Goal: Book appointment/travel/reservation

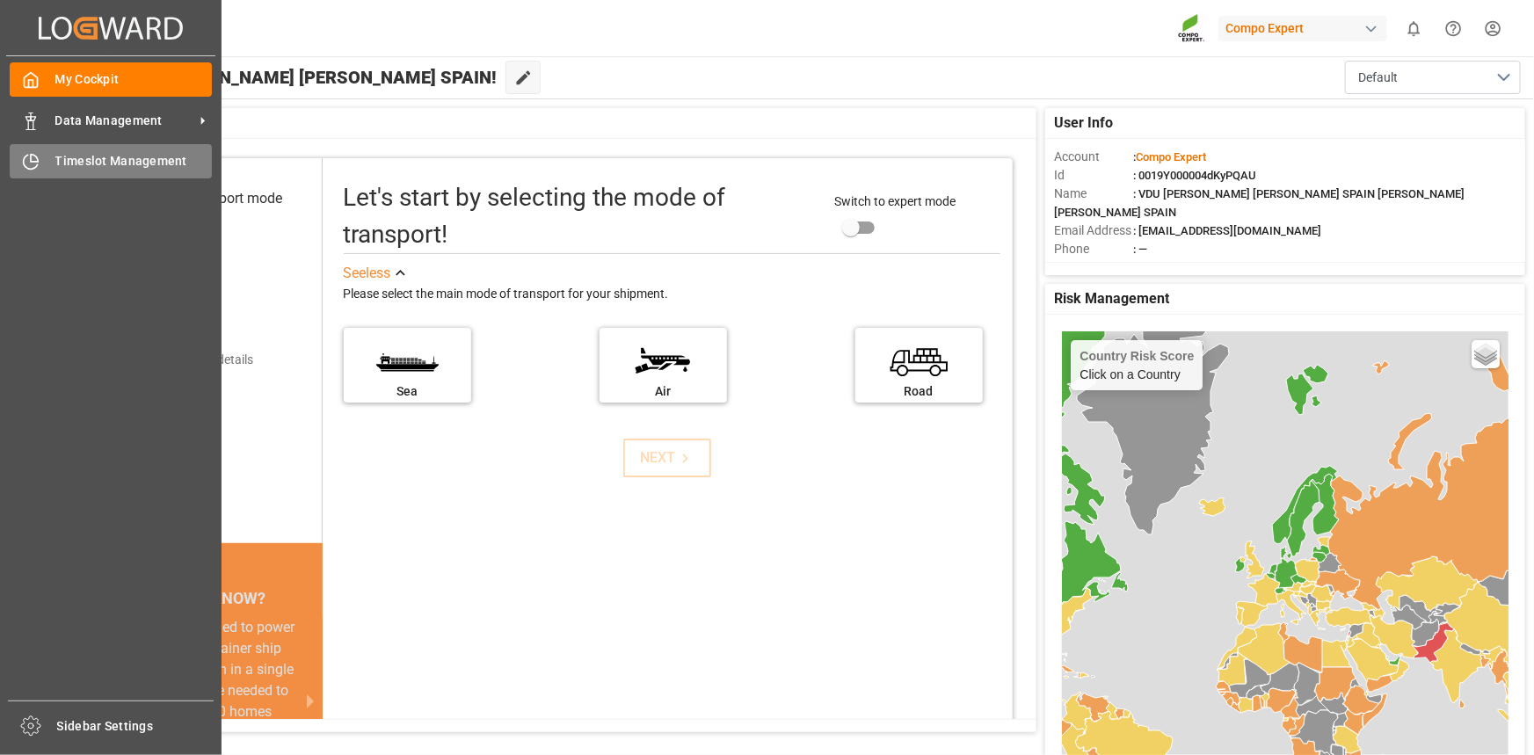
click at [93, 160] on span "Timeslot Management" at bounding box center [133, 161] width 157 height 18
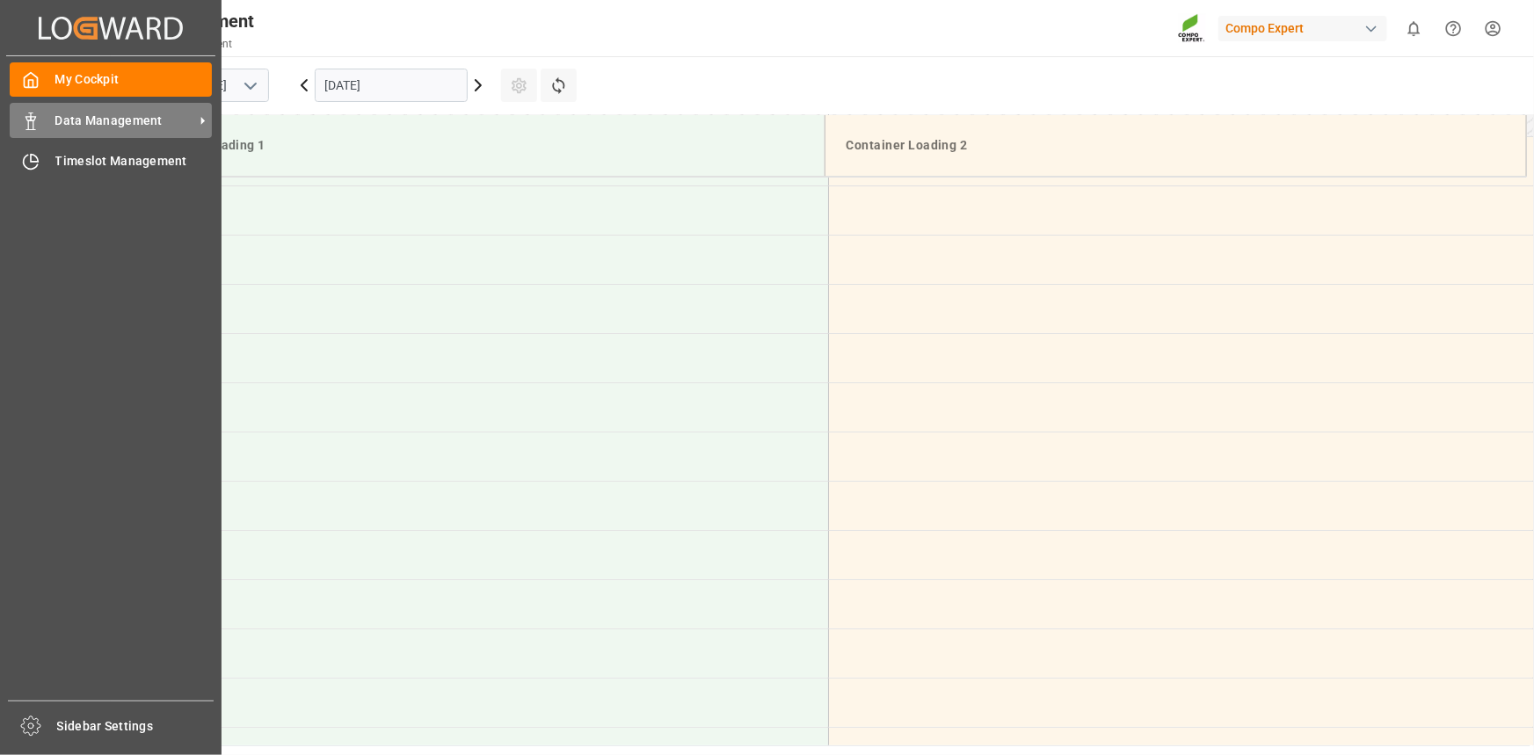
click at [52, 127] on div "Data Management Data Management" at bounding box center [111, 120] width 202 height 34
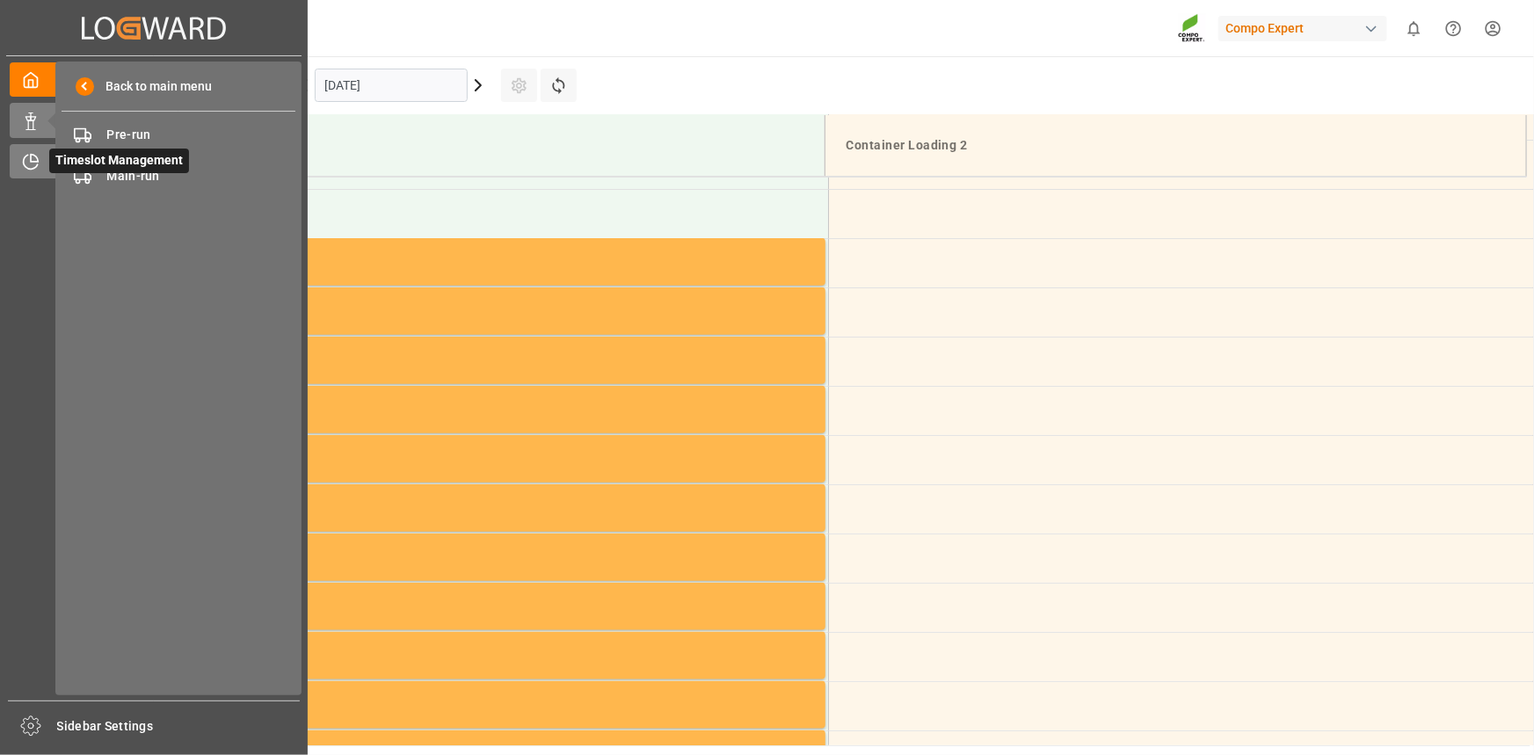
click at [33, 151] on div "Timeslot Management Timeslot Management" at bounding box center [154, 161] width 288 height 34
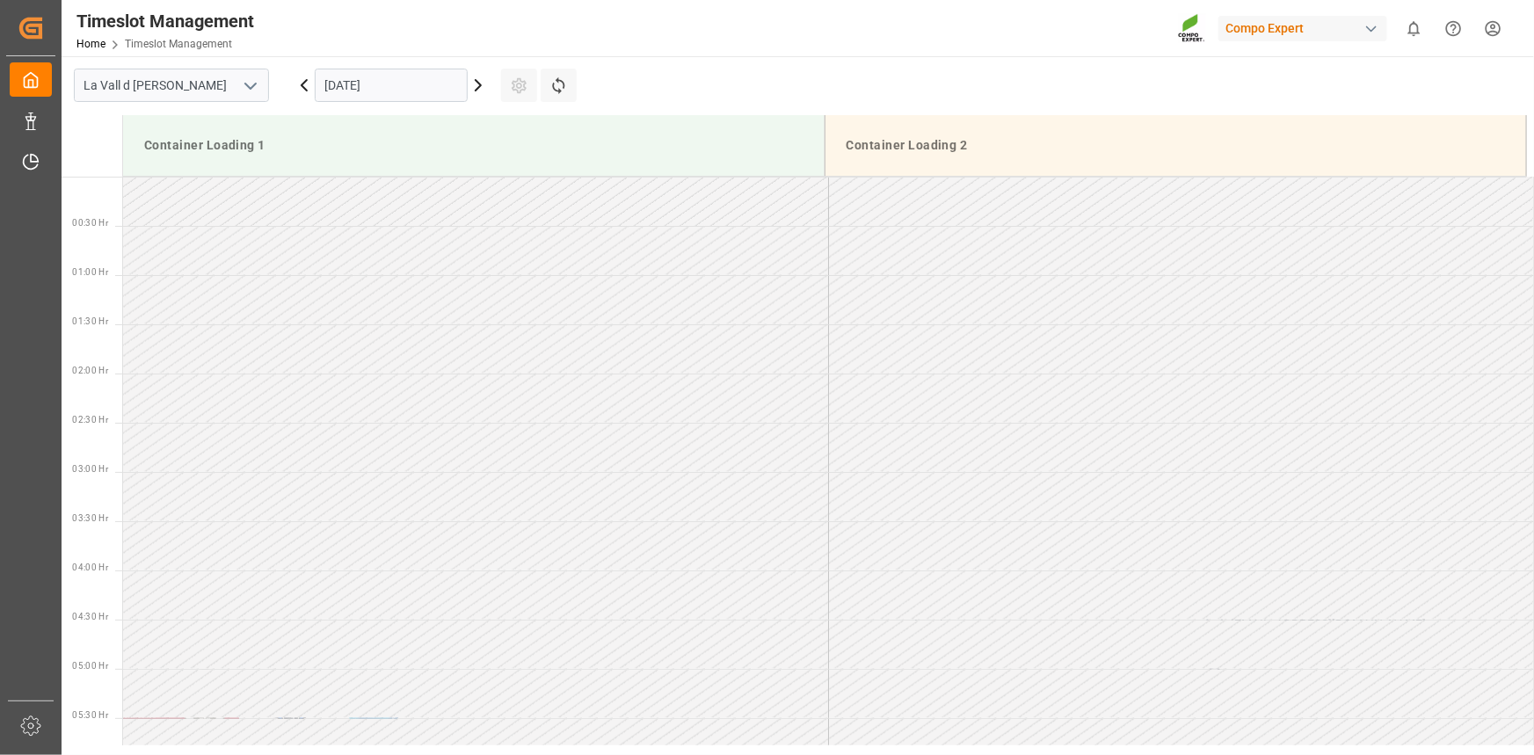
click at [408, 68] on div "[DATE]" at bounding box center [391, 85] width 220 height 58
click at [411, 74] on input "[DATE]" at bounding box center [391, 85] width 153 height 33
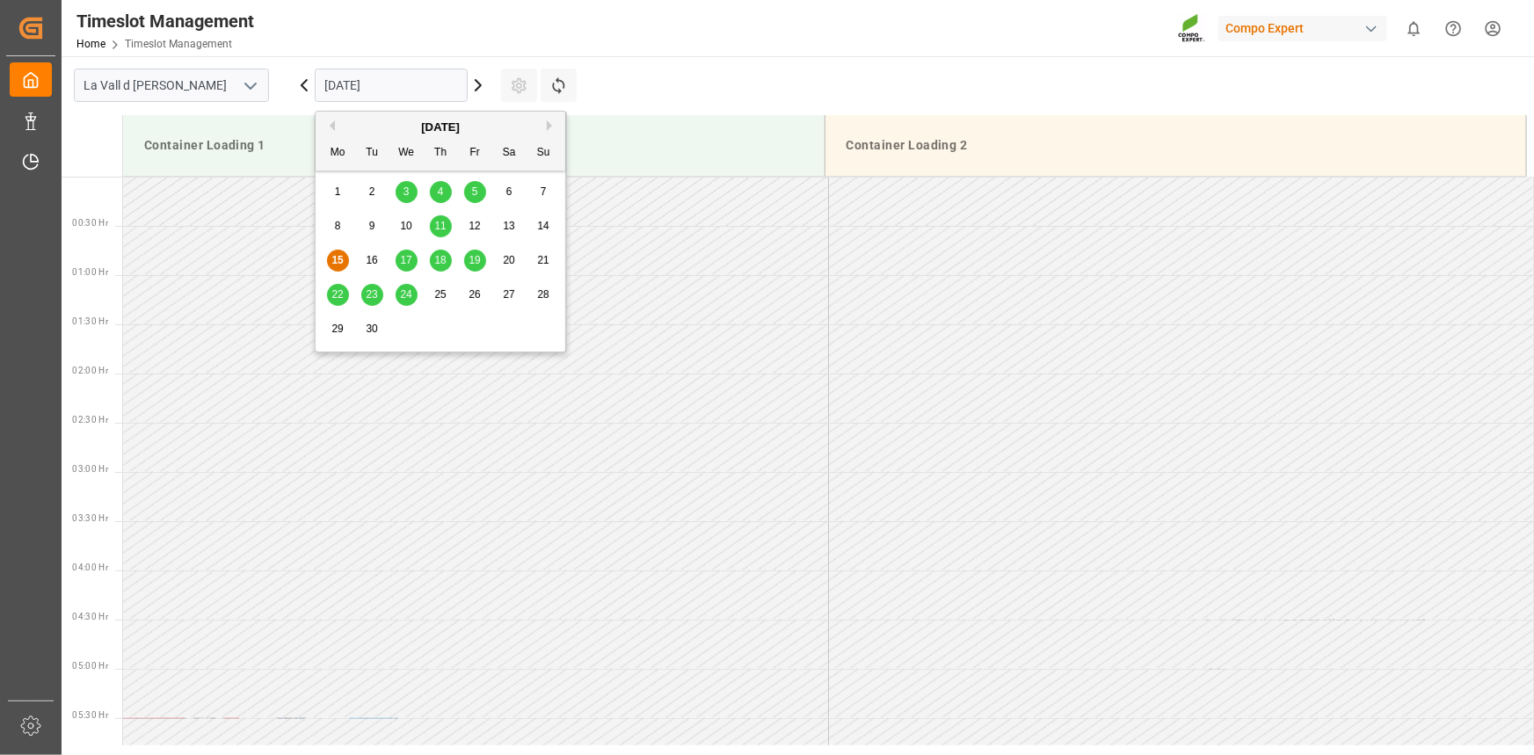
click at [363, 251] on div "16" at bounding box center [372, 261] width 22 height 21
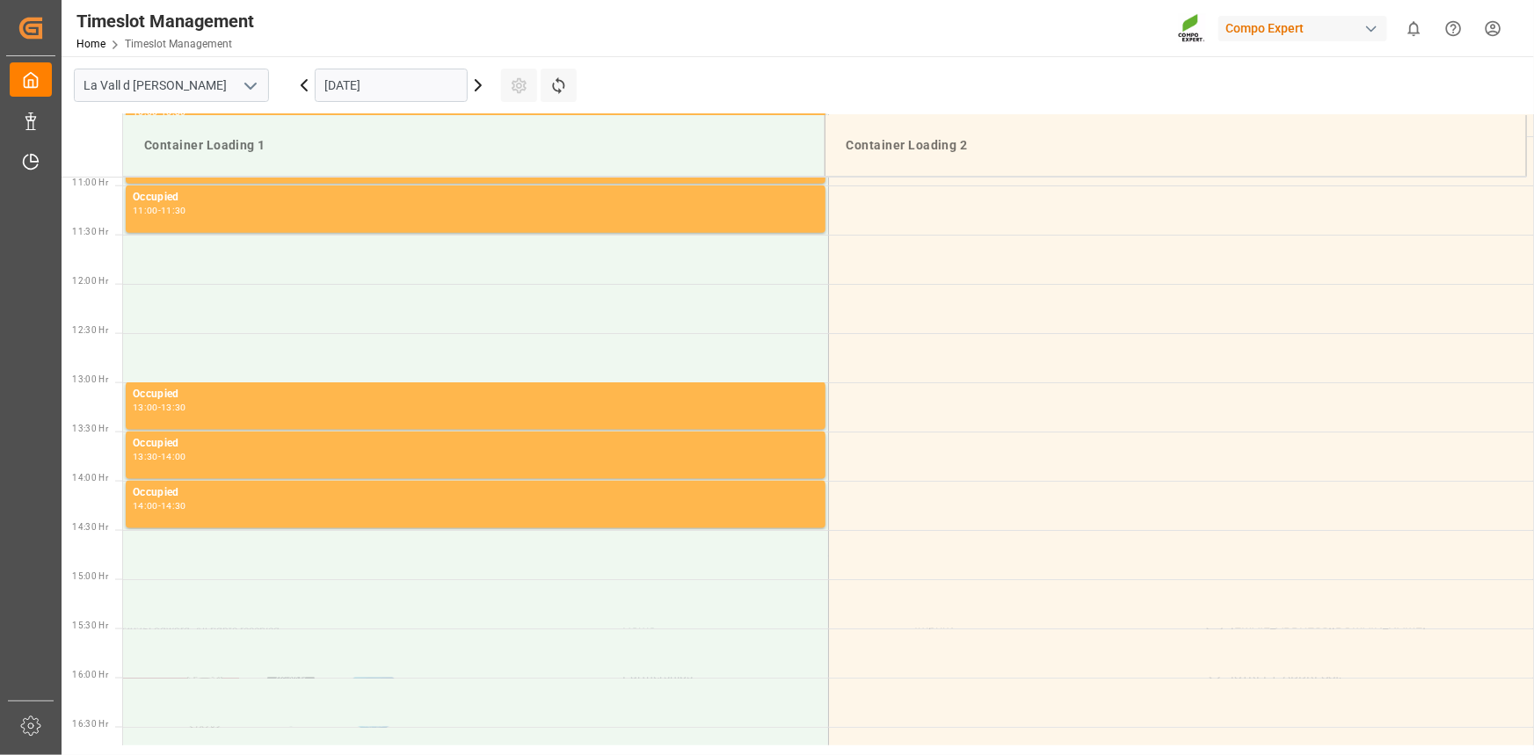
scroll to position [695, 0]
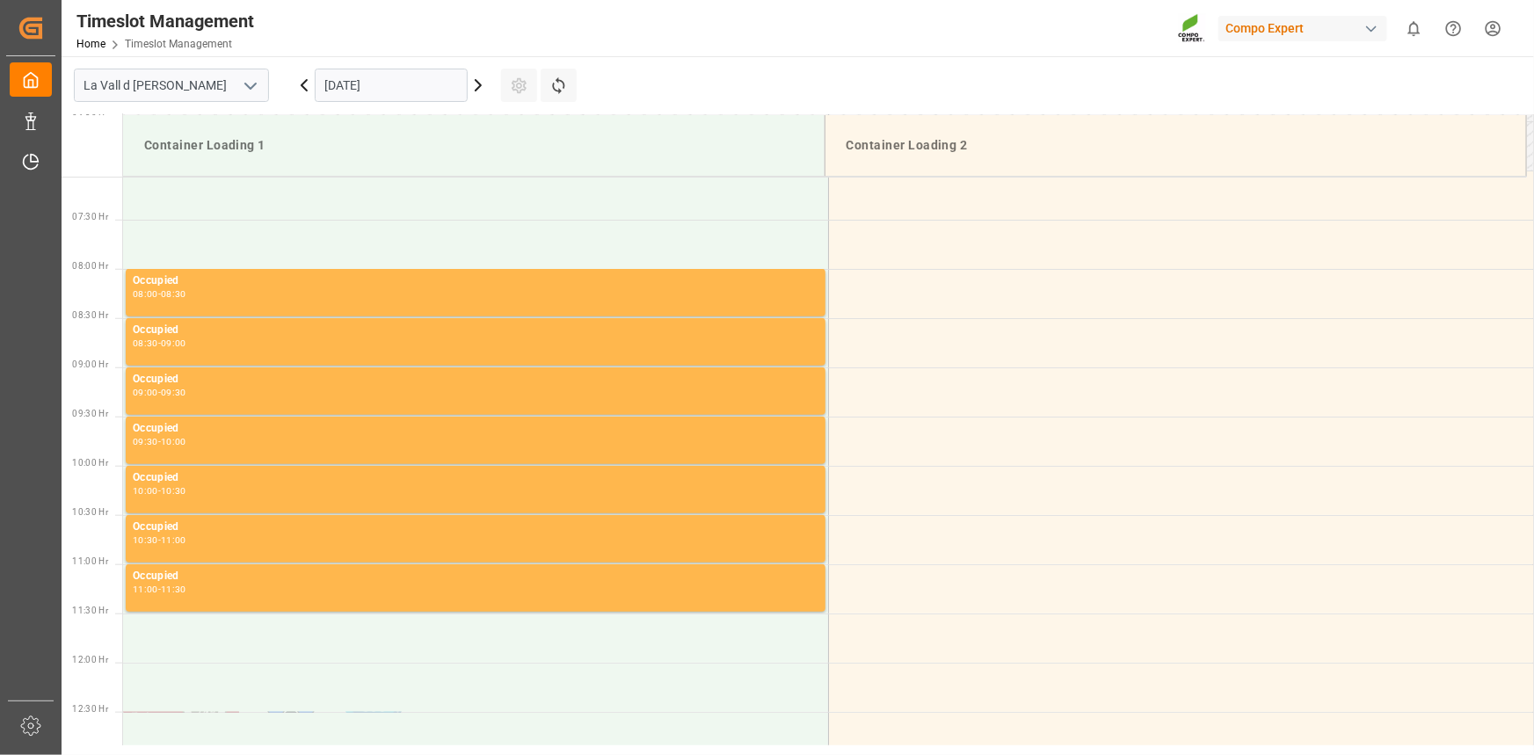
click at [416, 89] on input "[DATE]" at bounding box center [391, 85] width 153 height 33
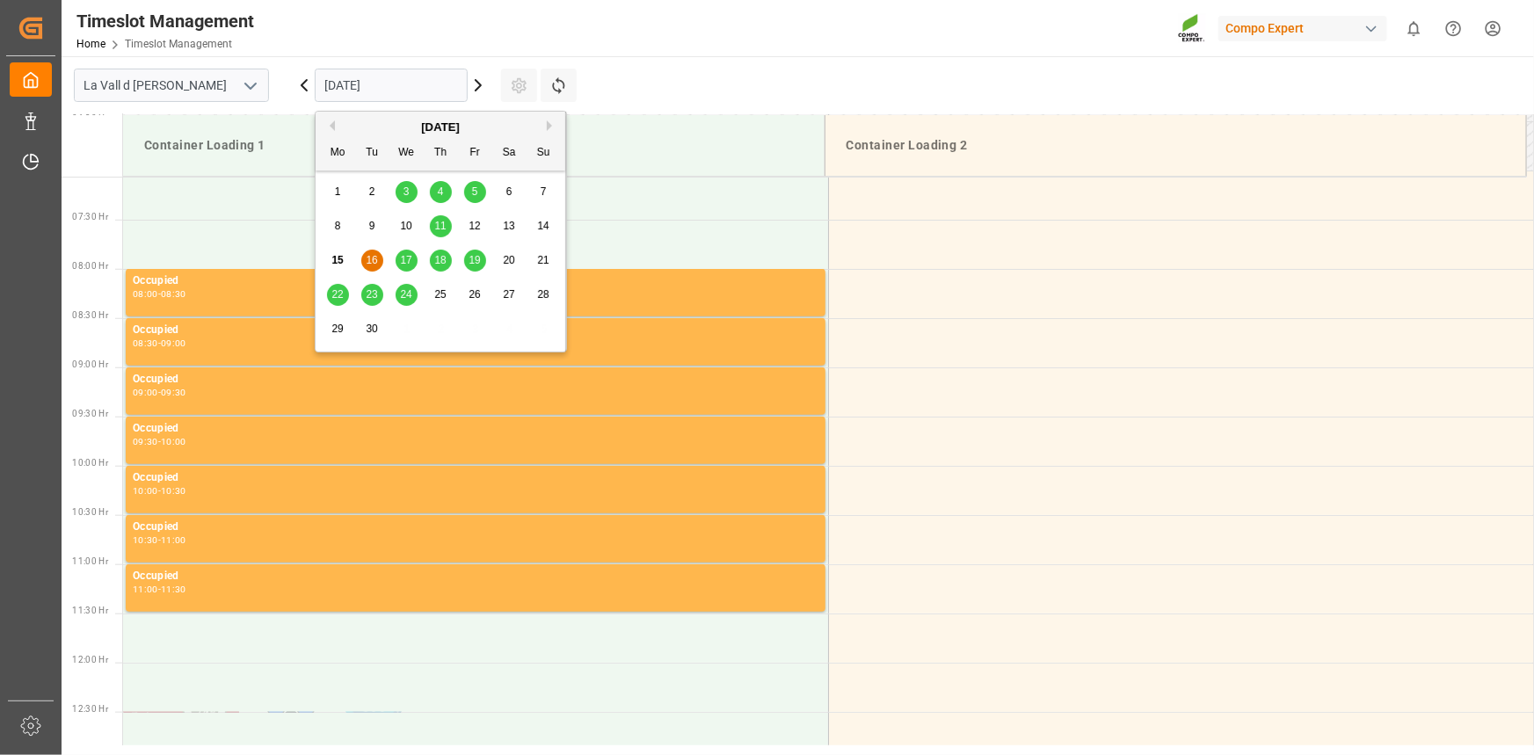
click at [404, 260] on span "17" at bounding box center [405, 260] width 11 height 12
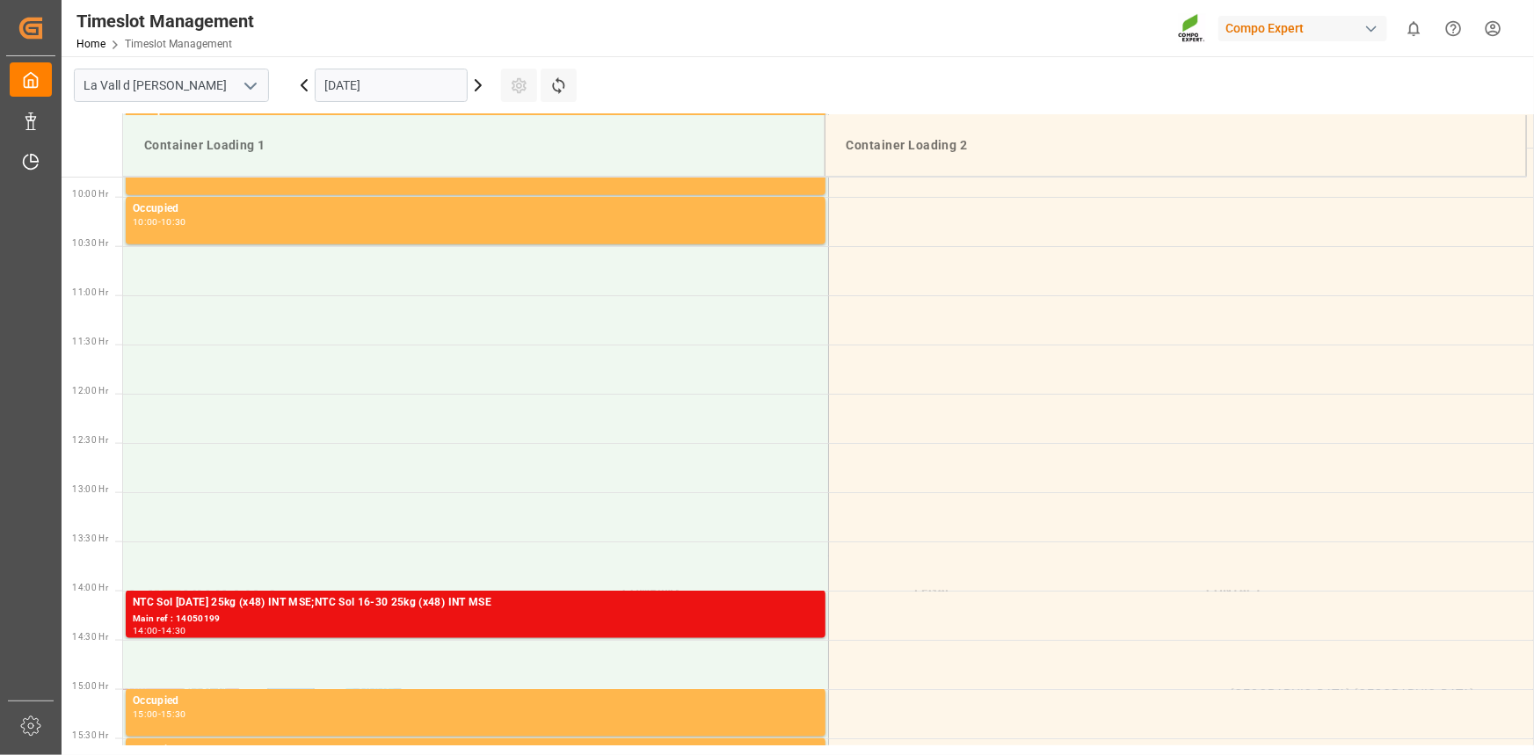
scroll to position [694, 0]
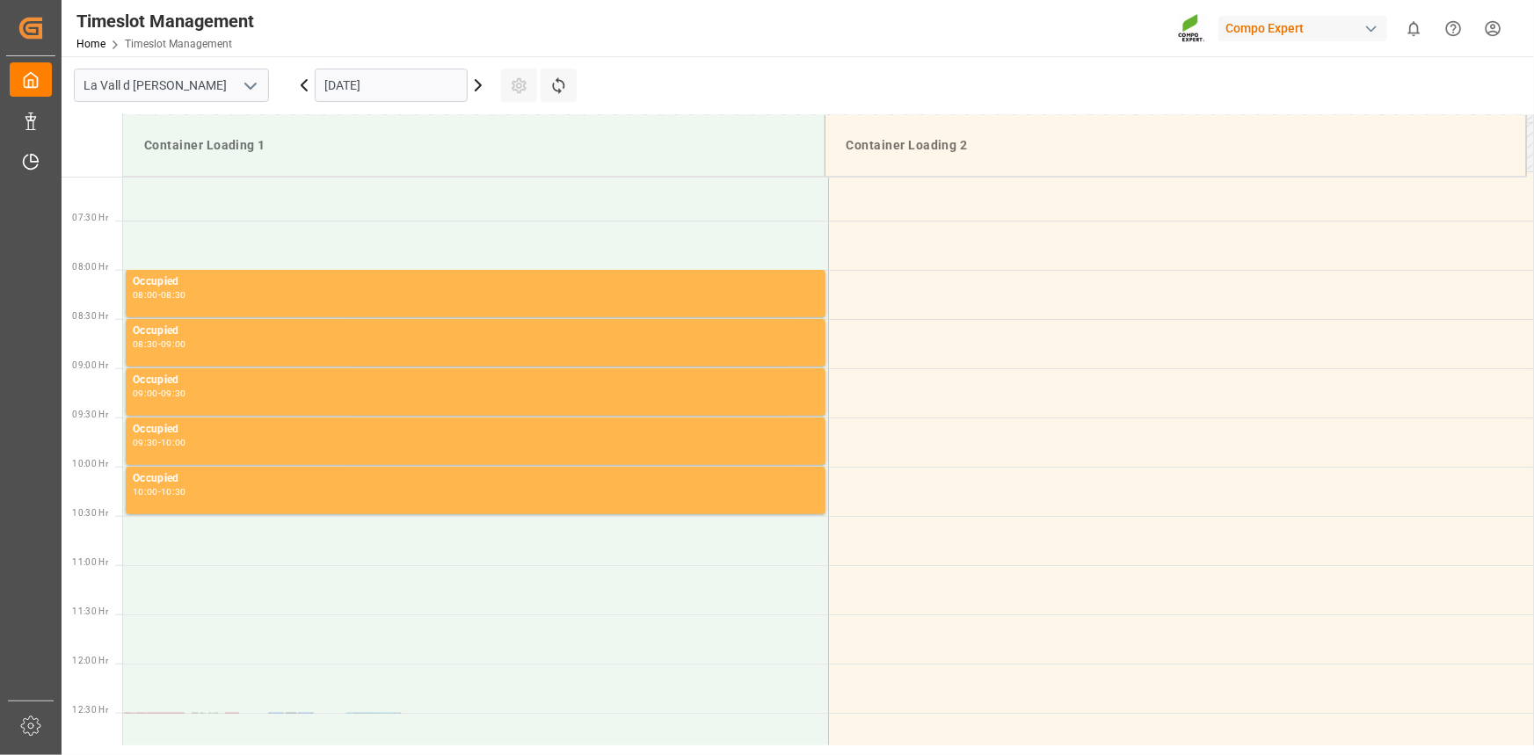
click at [425, 69] on input "[DATE]" at bounding box center [391, 85] width 153 height 33
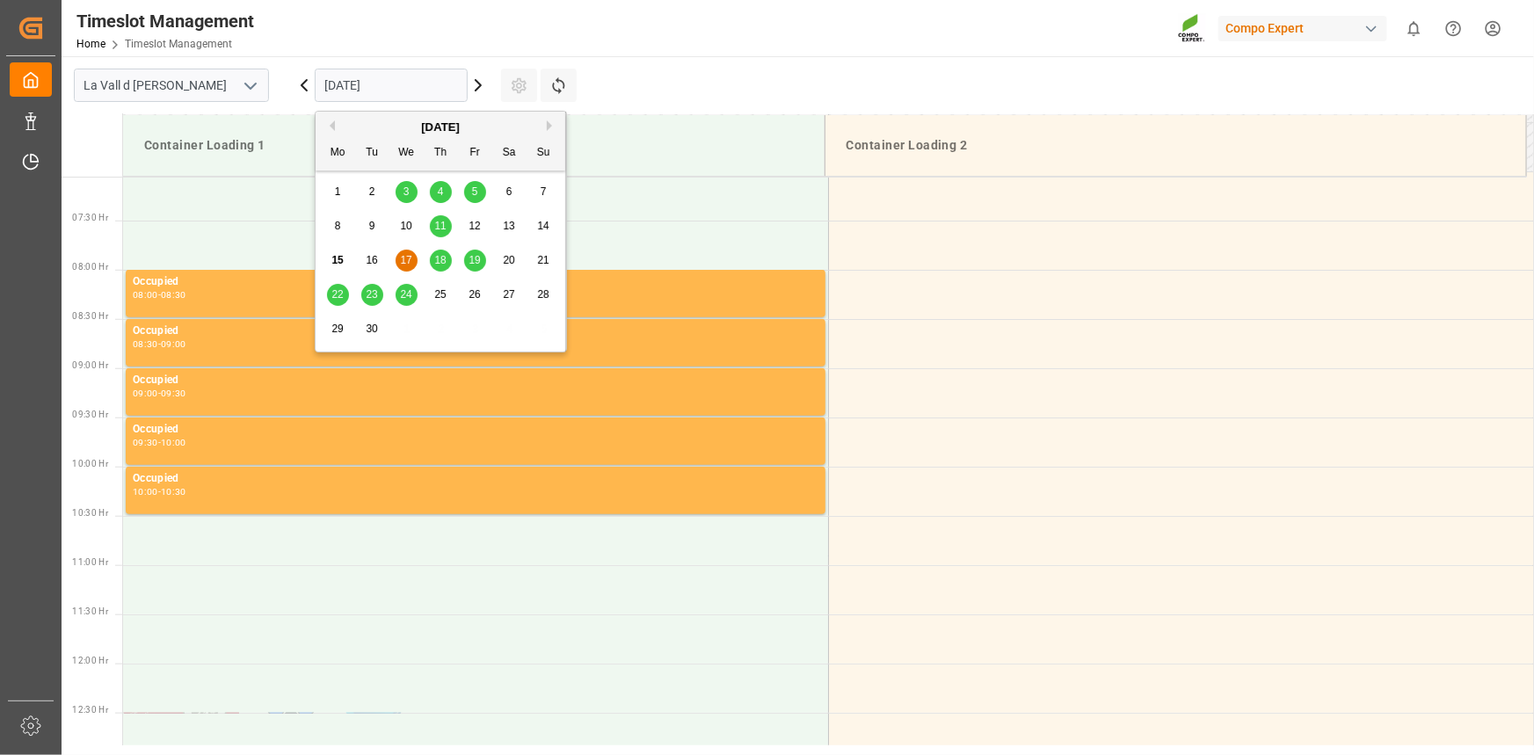
click at [447, 256] on div "18" at bounding box center [441, 261] width 22 height 21
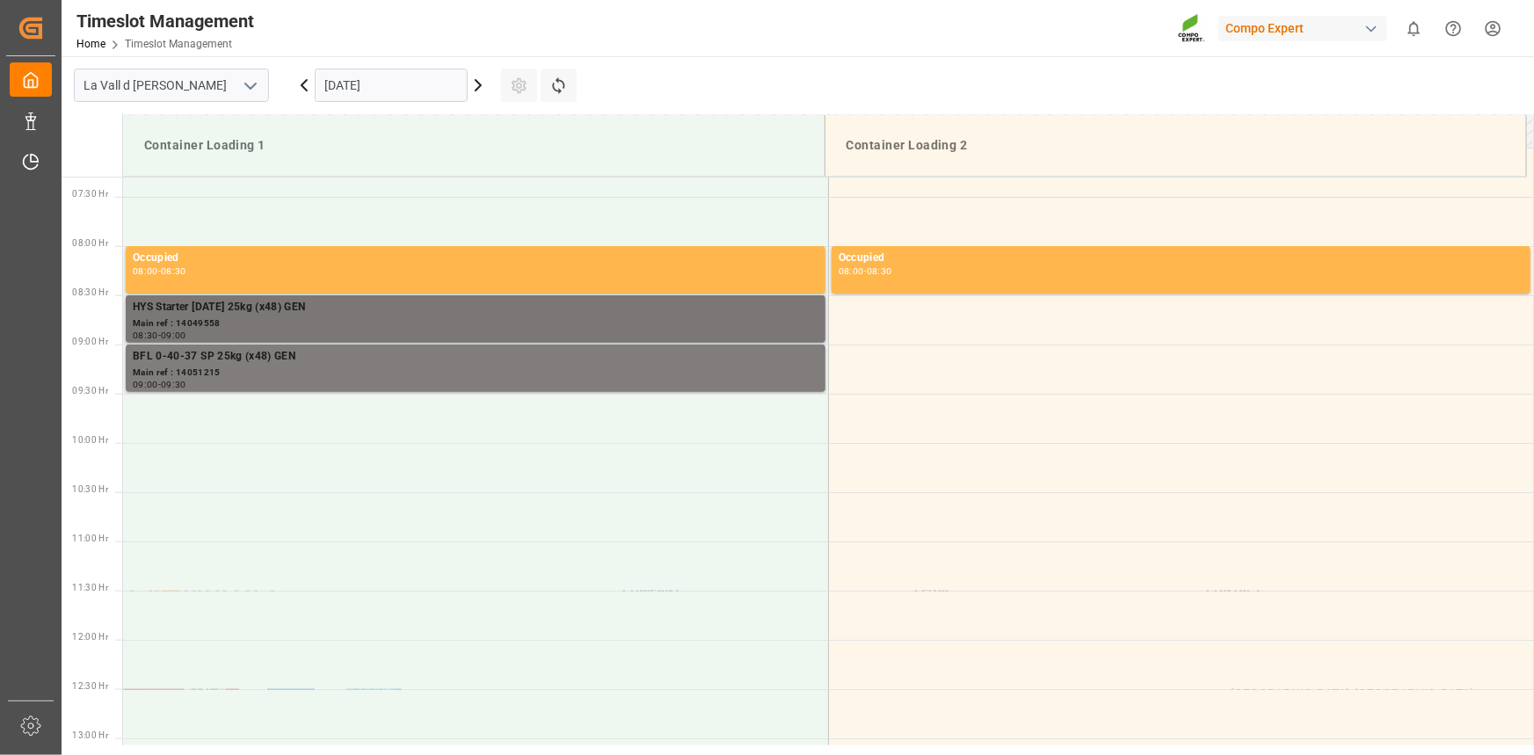
scroll to position [691, 0]
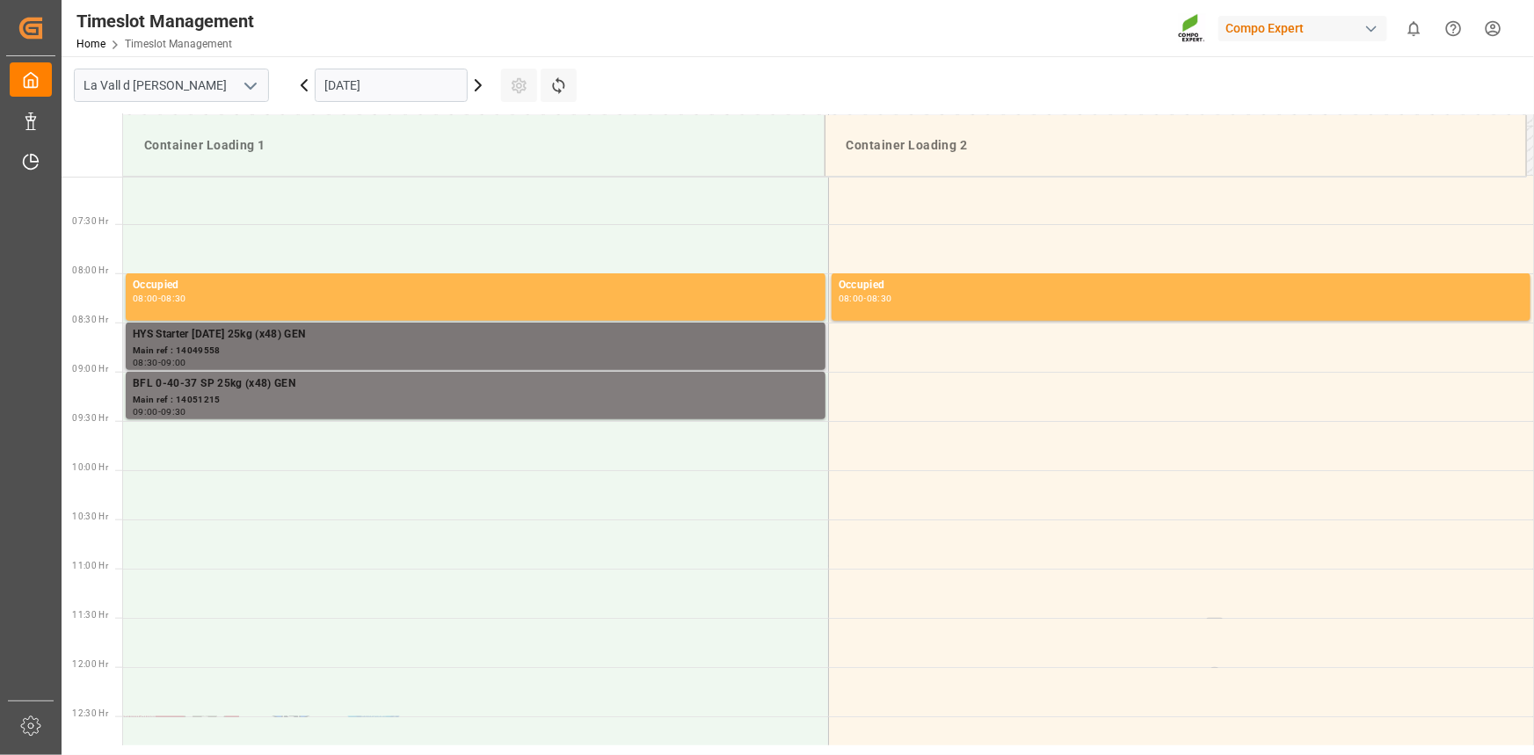
click at [390, 332] on div "HYS Starter [DATE] 25kg (x48) GEN" at bounding box center [476, 335] width 686 height 18
click at [478, 391] on div "BFL 0-40-37 SP 25kg (x48) GEN" at bounding box center [476, 384] width 686 height 18
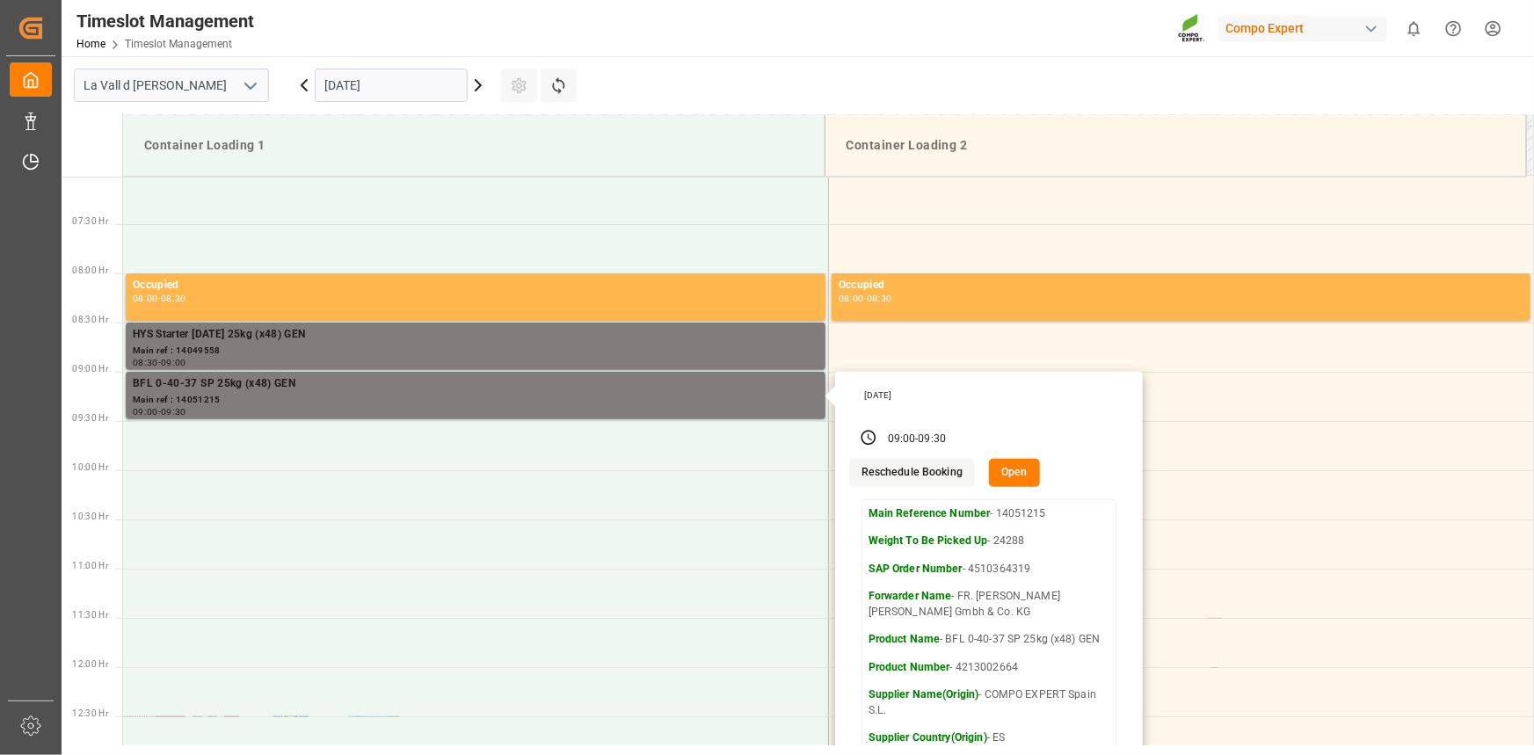
click at [345, 93] on input "[DATE]" at bounding box center [391, 85] width 153 height 33
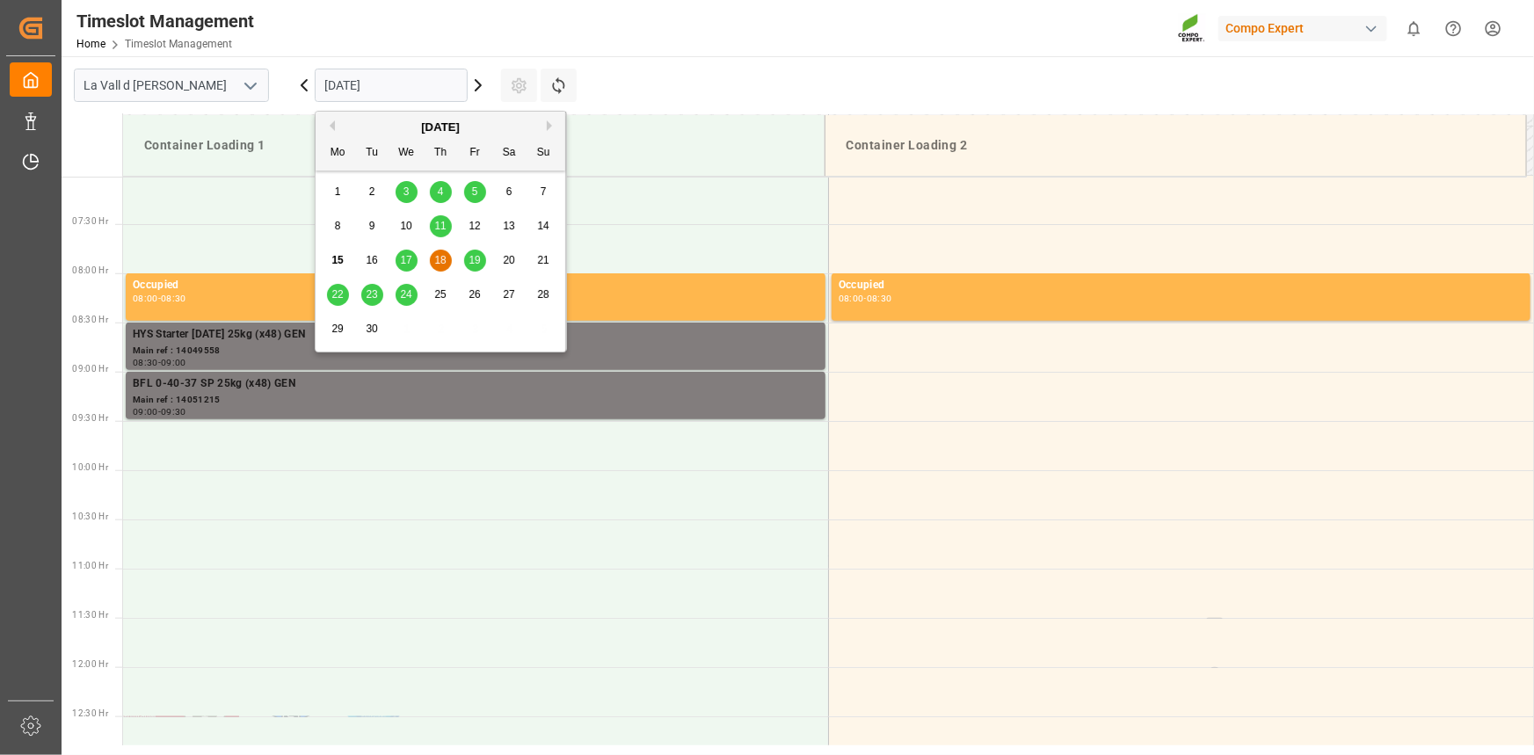
click at [370, 268] on div "16" at bounding box center [372, 261] width 22 height 21
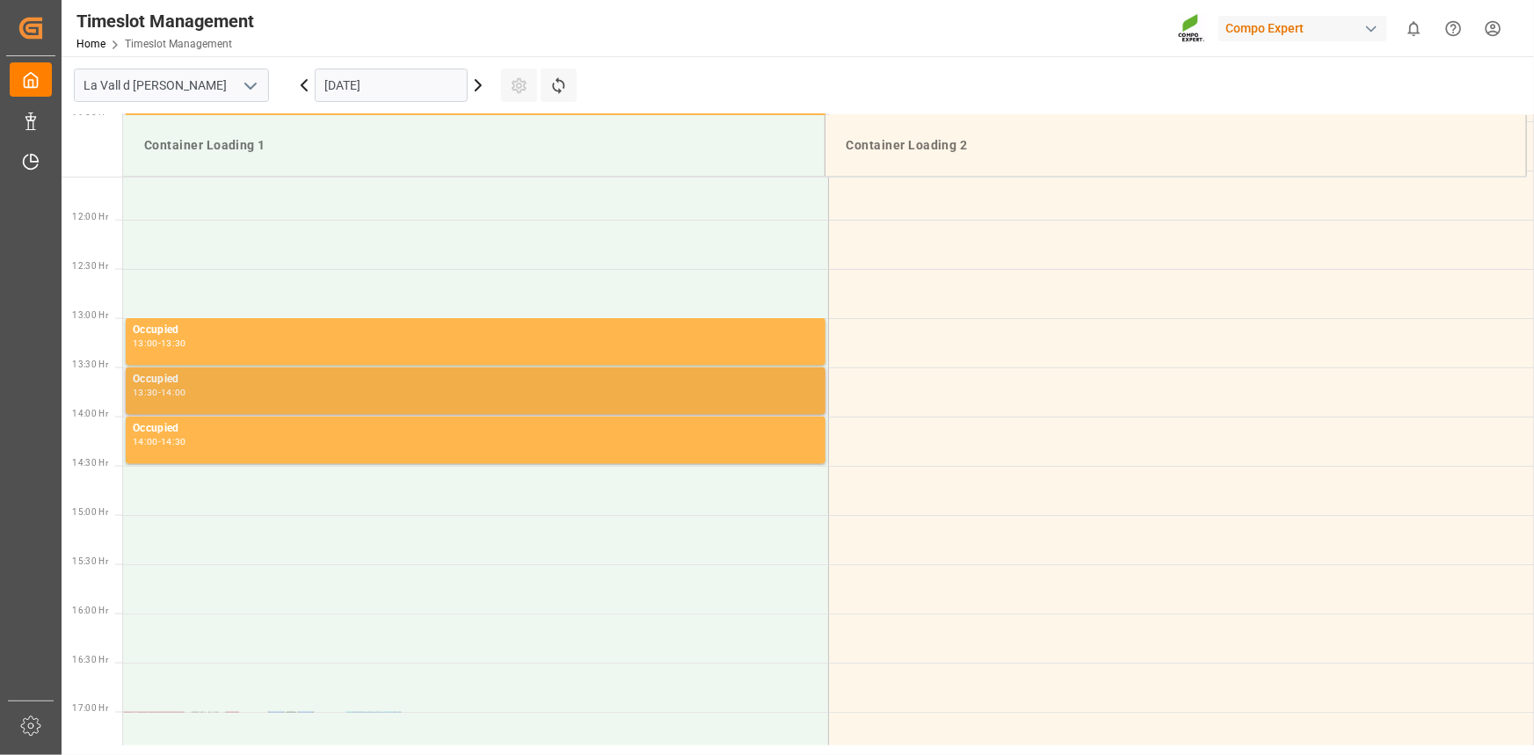
scroll to position [1298, 0]
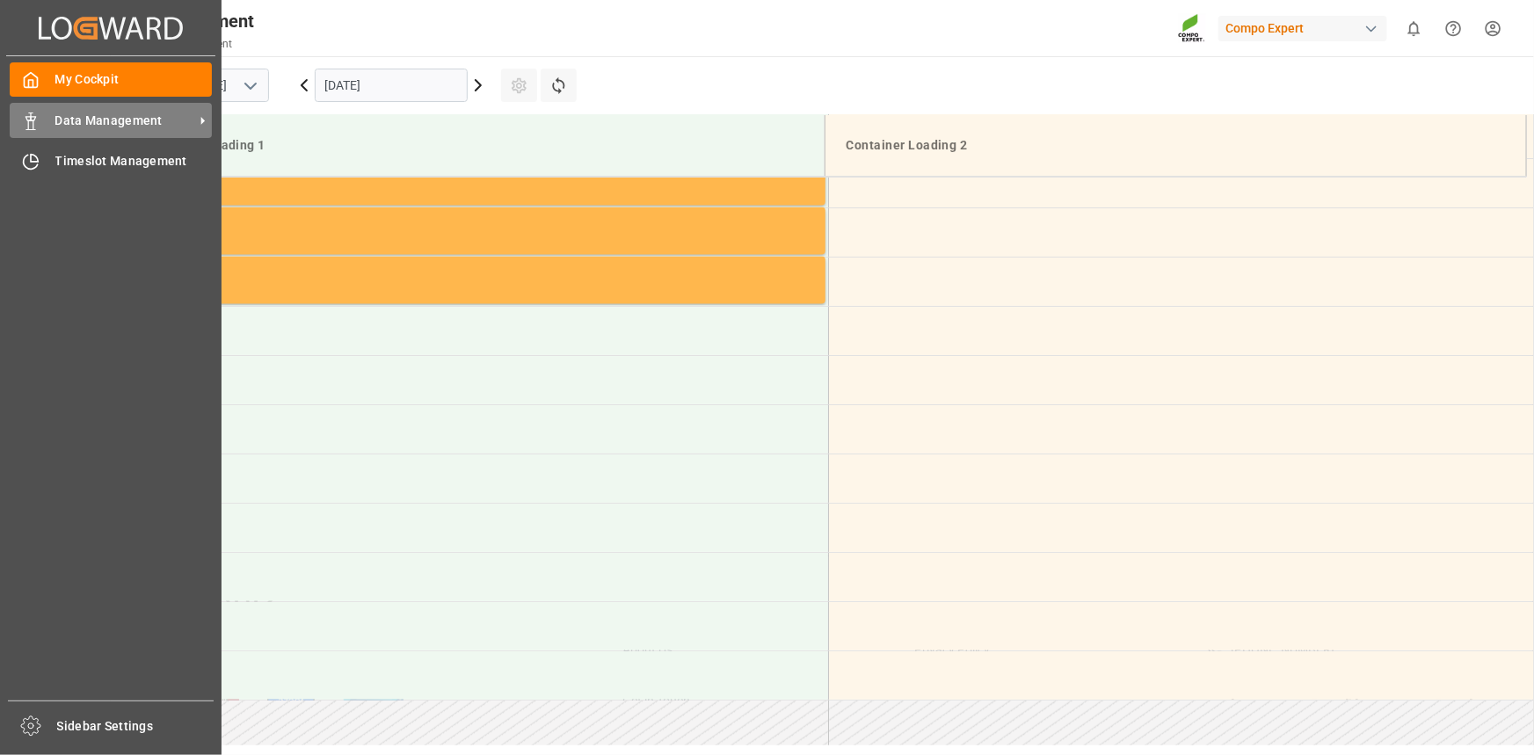
click at [33, 125] on rect at bounding box center [30, 124] width 5 height 9
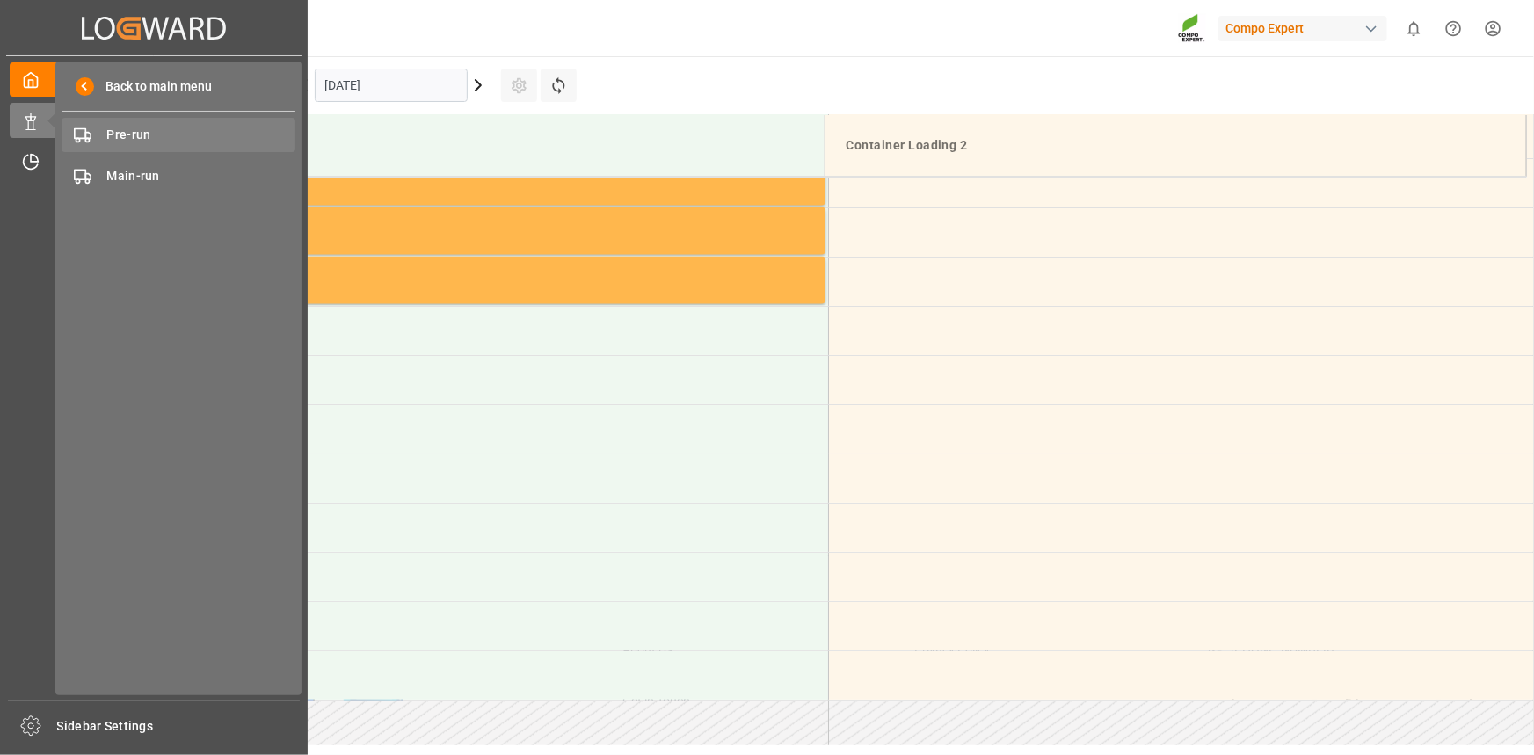
click at [167, 127] on span "Pre-run" at bounding box center [201, 135] width 189 height 18
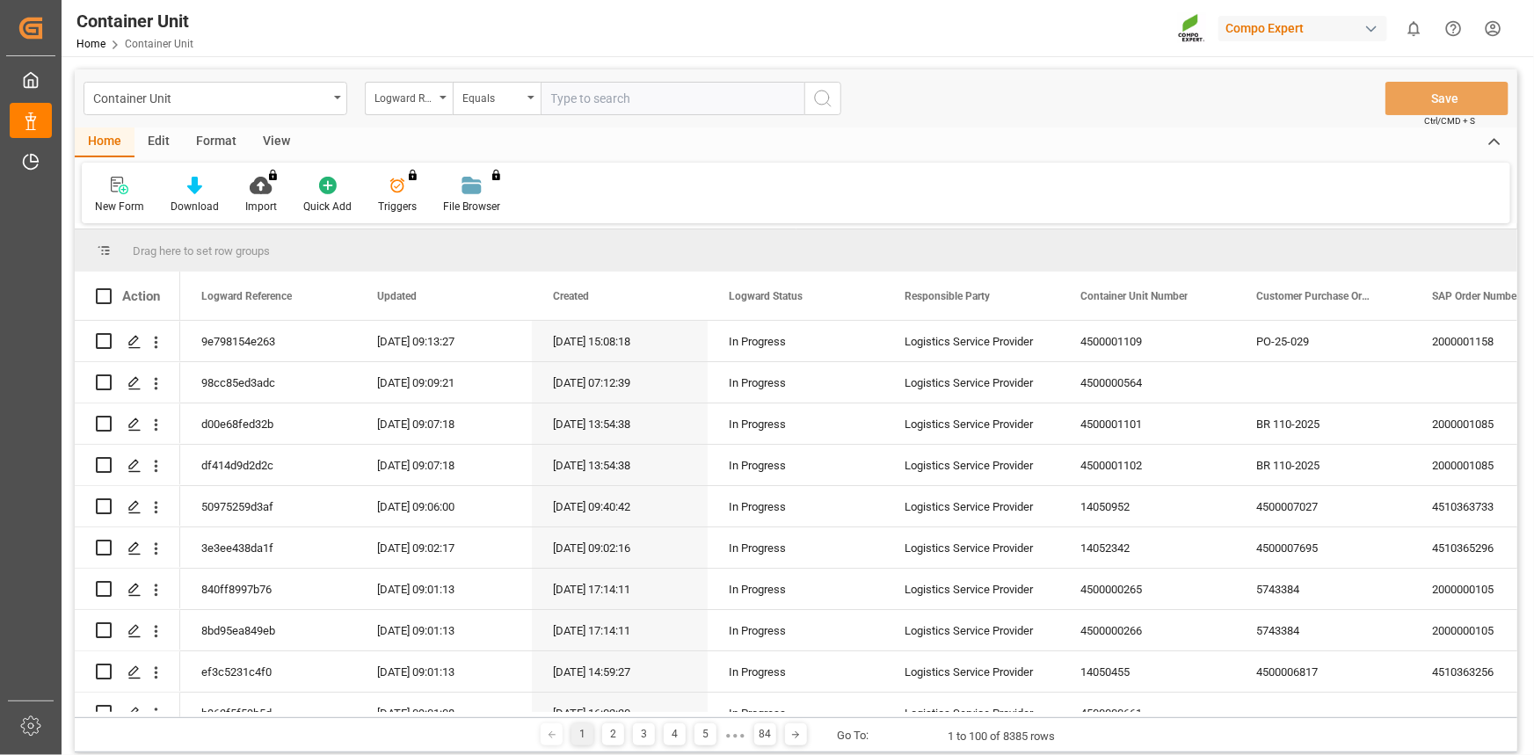
click at [610, 104] on input "text" at bounding box center [673, 98] width 264 height 33
type input "4510362379"
click at [511, 105] on div "Equals" at bounding box center [497, 98] width 88 height 33
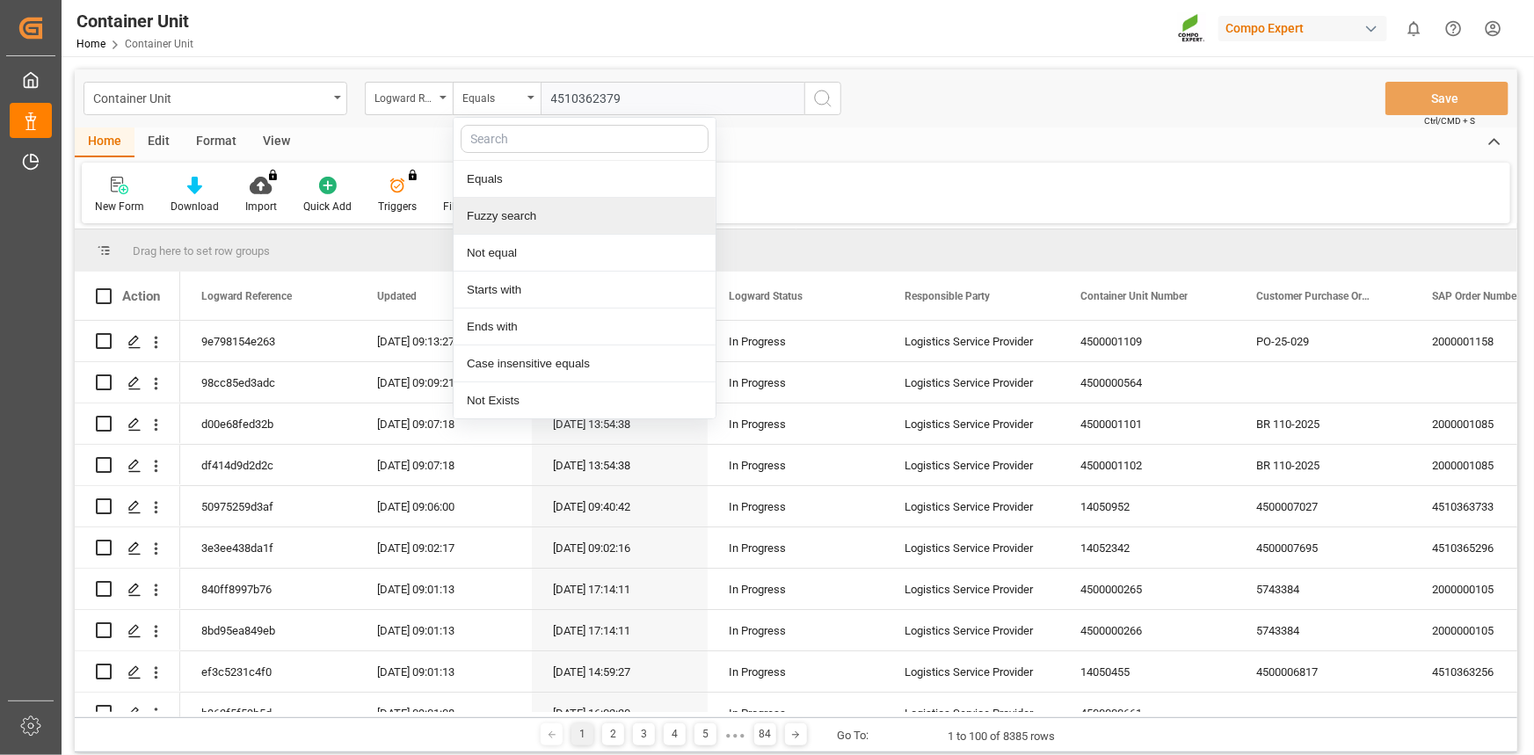
click at [501, 212] on div "Fuzzy search" at bounding box center [585, 216] width 262 height 37
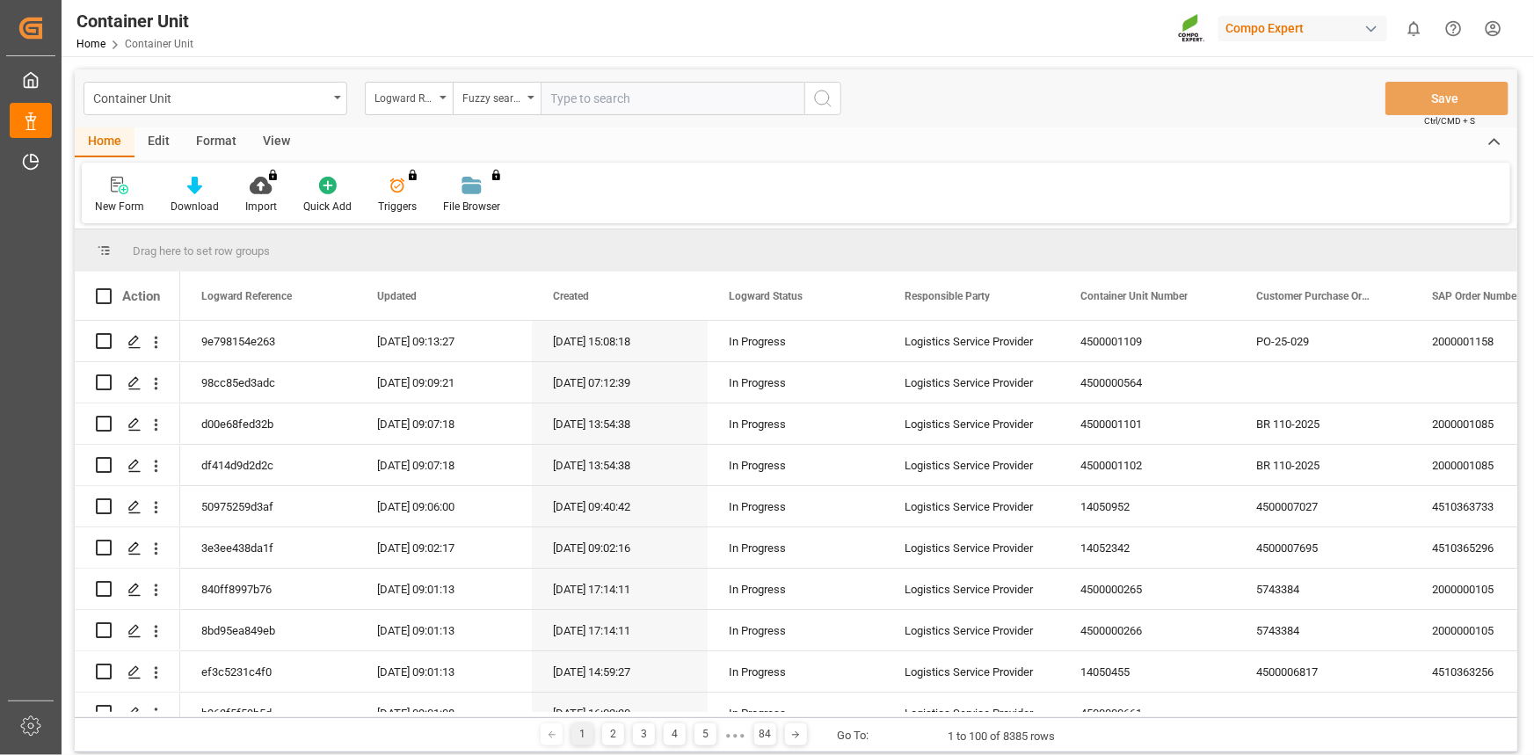
click at [664, 105] on input "text" at bounding box center [673, 98] width 264 height 33
paste input "4510362379"
type input "4510362379"
click at [423, 105] on div "Logward Reference" at bounding box center [404, 96] width 60 height 20
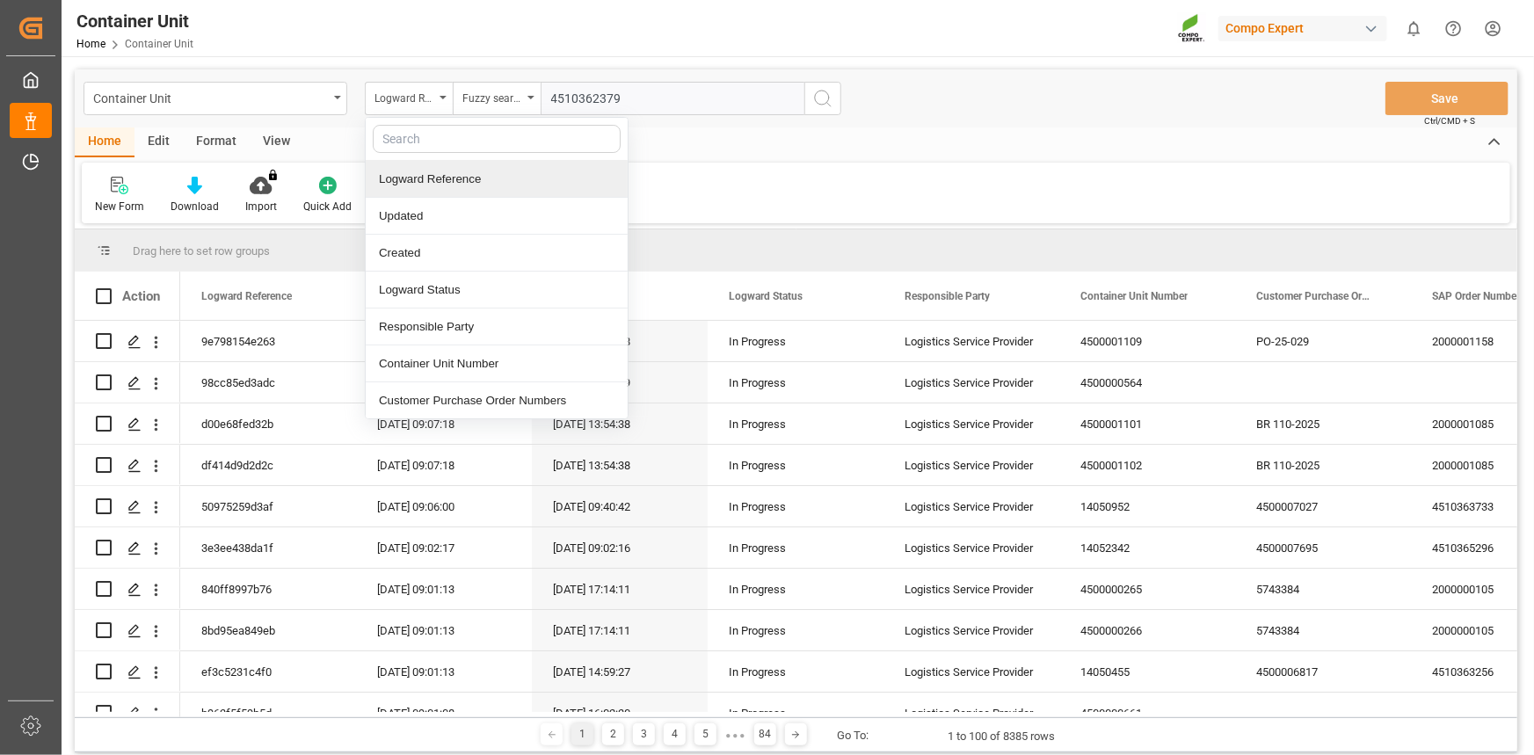
click at [447, 139] on input "text" at bounding box center [497, 139] width 248 height 28
type input "sap"
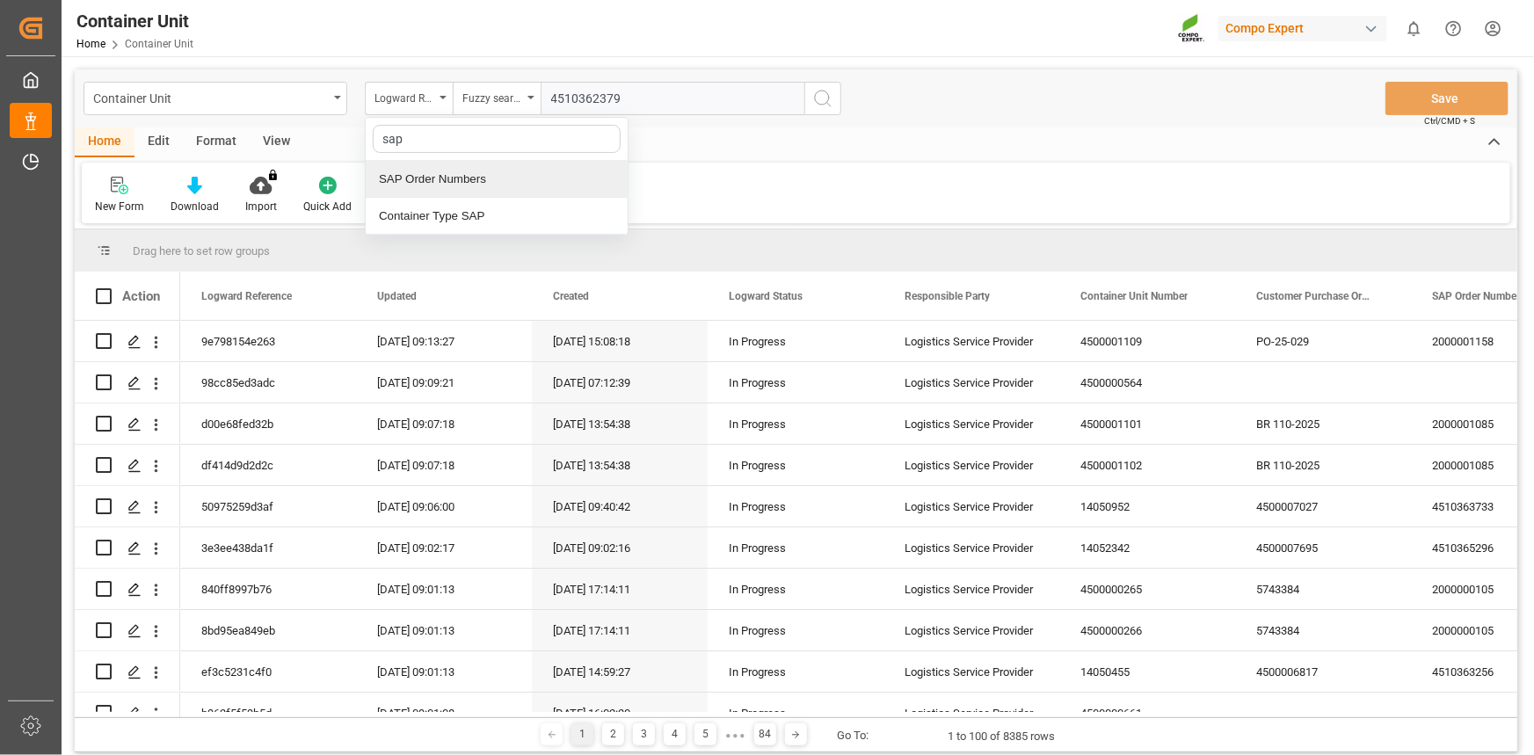
click at [500, 176] on div "SAP Order Numbers" at bounding box center [497, 179] width 262 height 37
click at [685, 98] on input "text" at bounding box center [673, 98] width 264 height 33
paste input "4510362379"
type input "4510362379"
click at [491, 98] on div "Equals" at bounding box center [492, 96] width 60 height 20
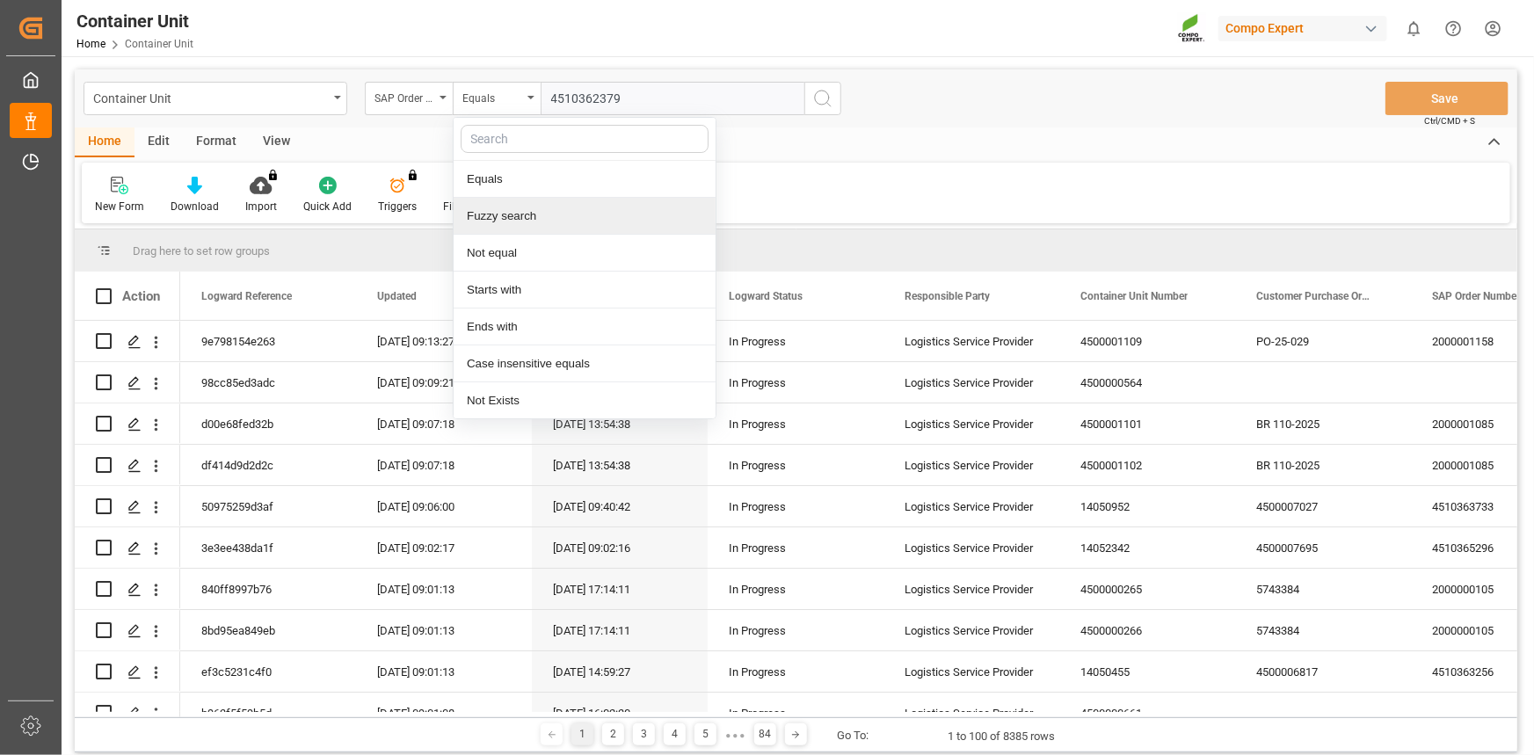
click at [508, 208] on div "Fuzzy search" at bounding box center [585, 216] width 262 height 37
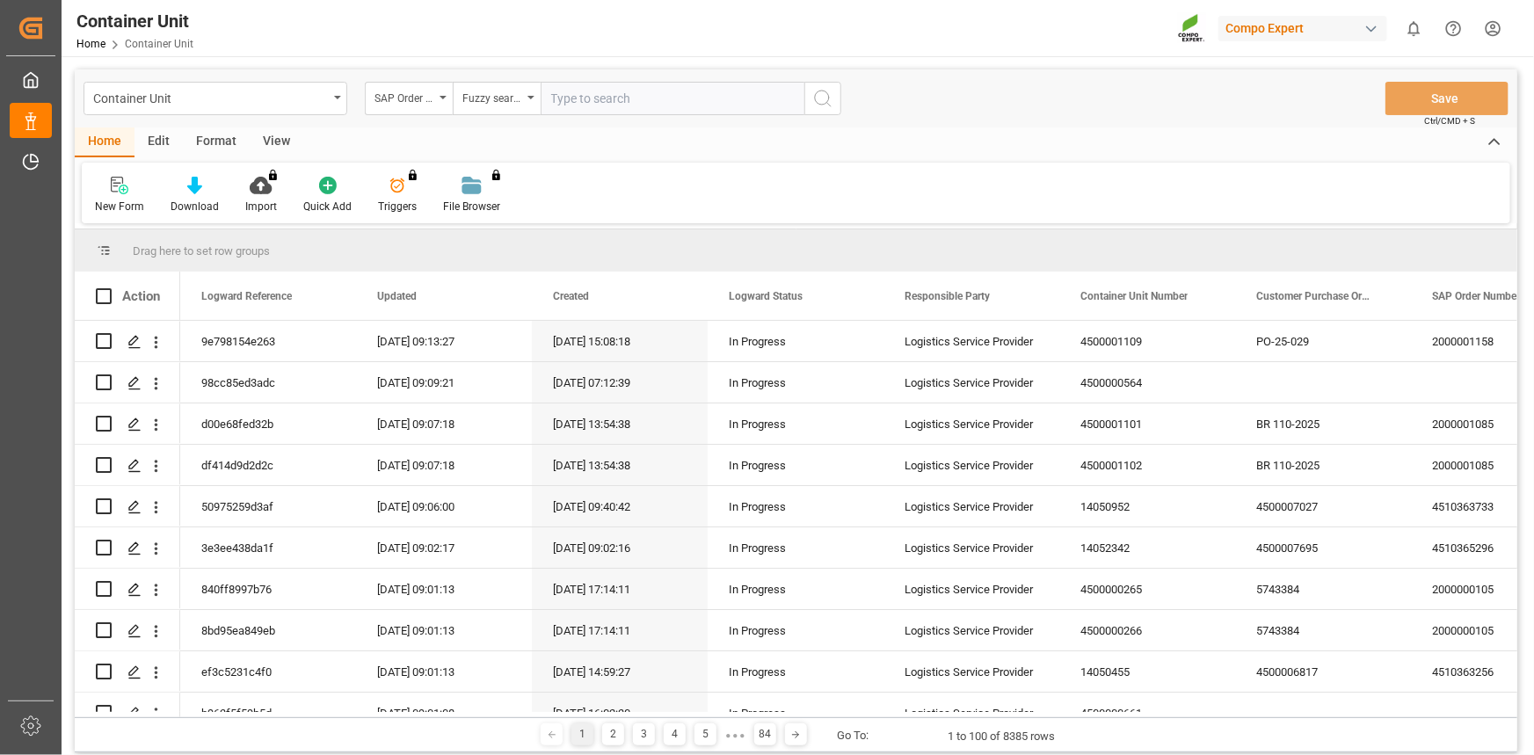
click at [625, 105] on input "text" at bounding box center [673, 98] width 264 height 33
paste input "4510362379"
type input "4510362379"
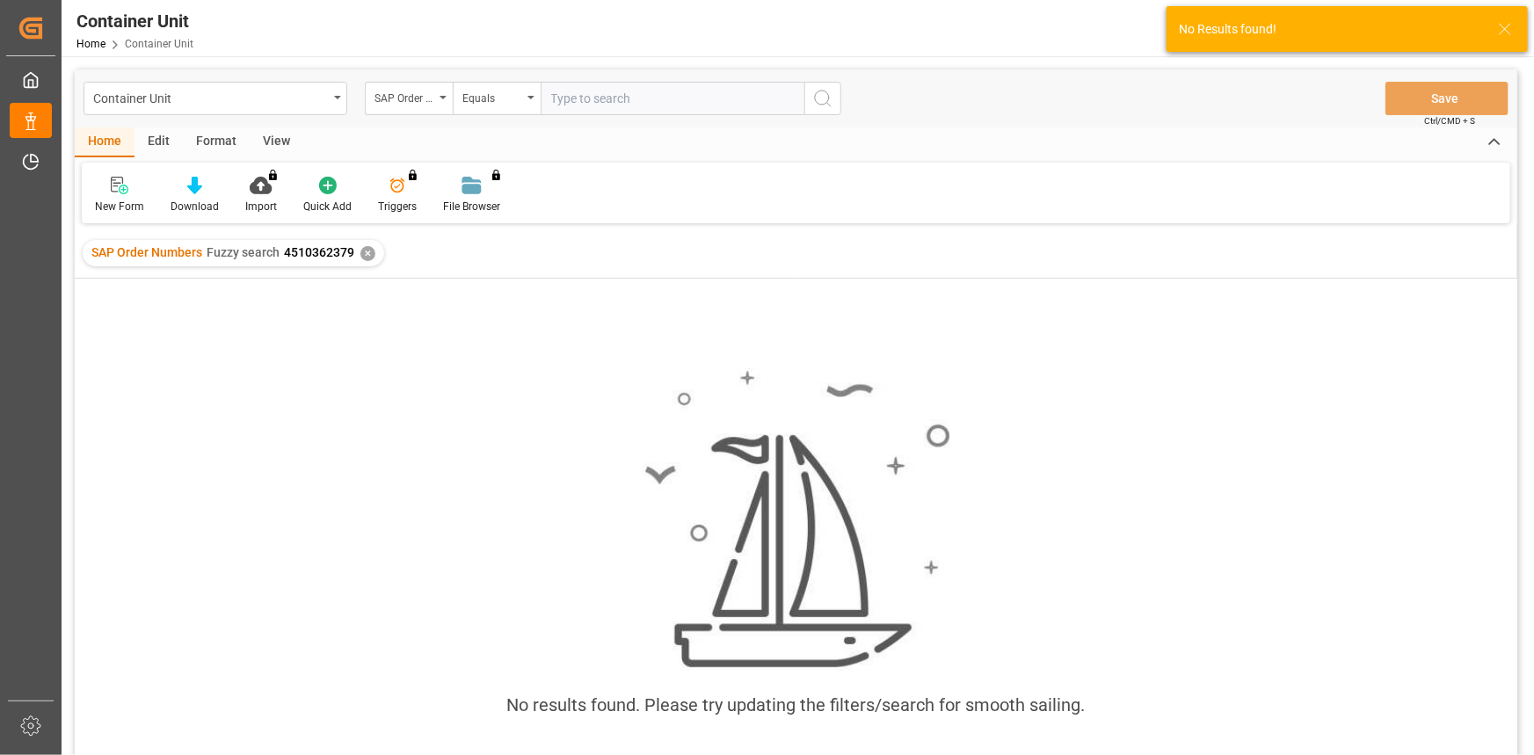
click at [629, 90] on input "text" at bounding box center [673, 98] width 264 height 33
click at [430, 93] on div "SAP Order Numbers" at bounding box center [404, 96] width 60 height 20
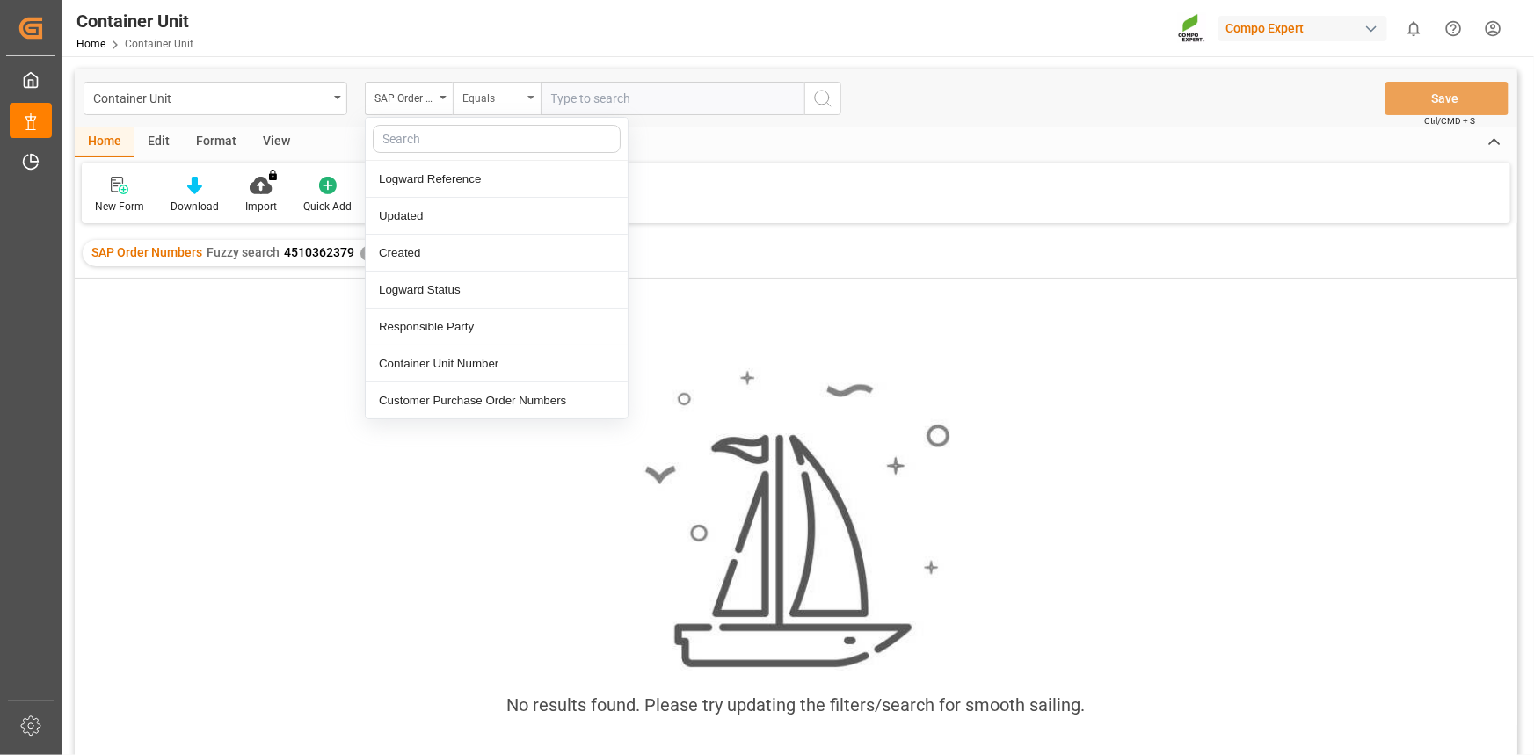
click at [498, 94] on div "Equals" at bounding box center [492, 96] width 60 height 20
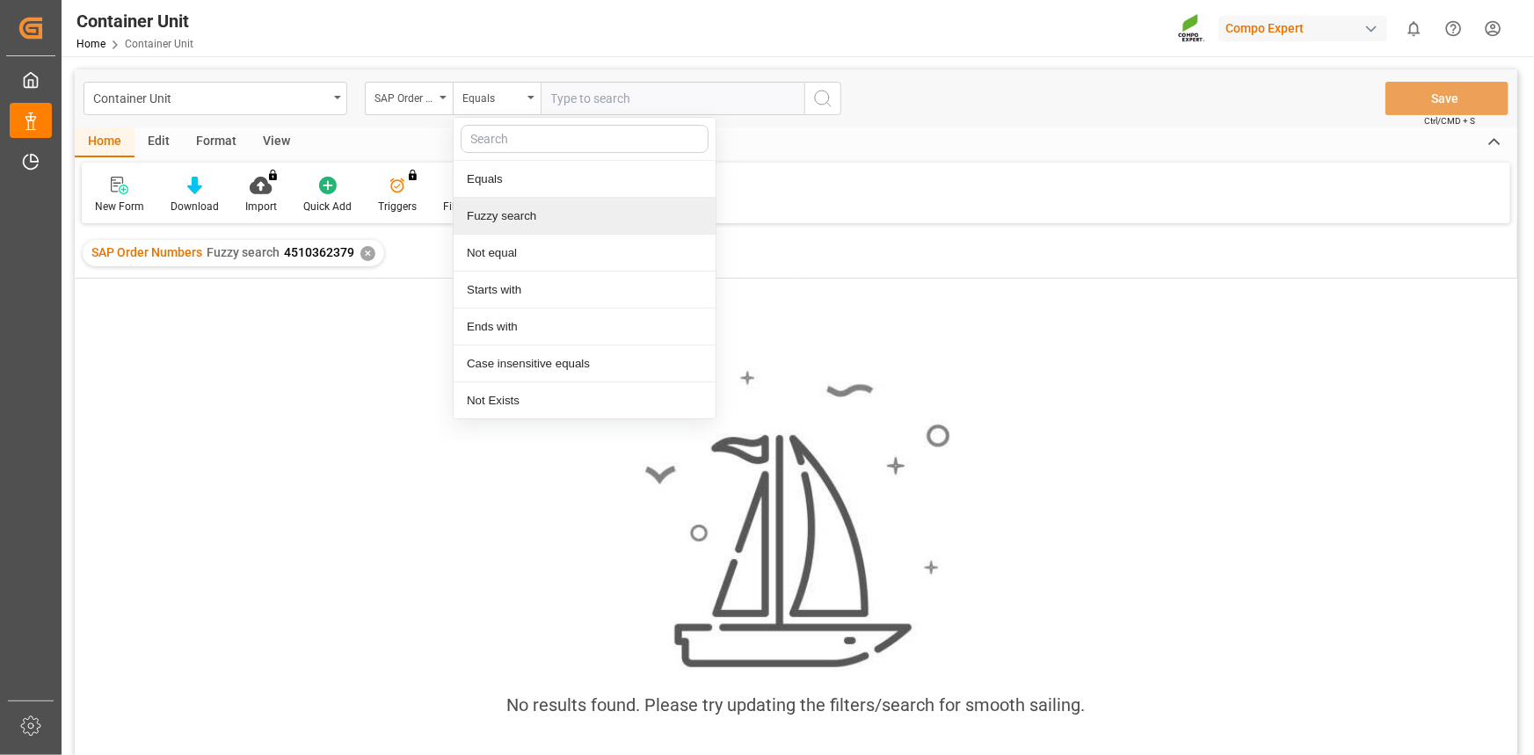
click at [497, 207] on div "Fuzzy search" at bounding box center [585, 216] width 262 height 37
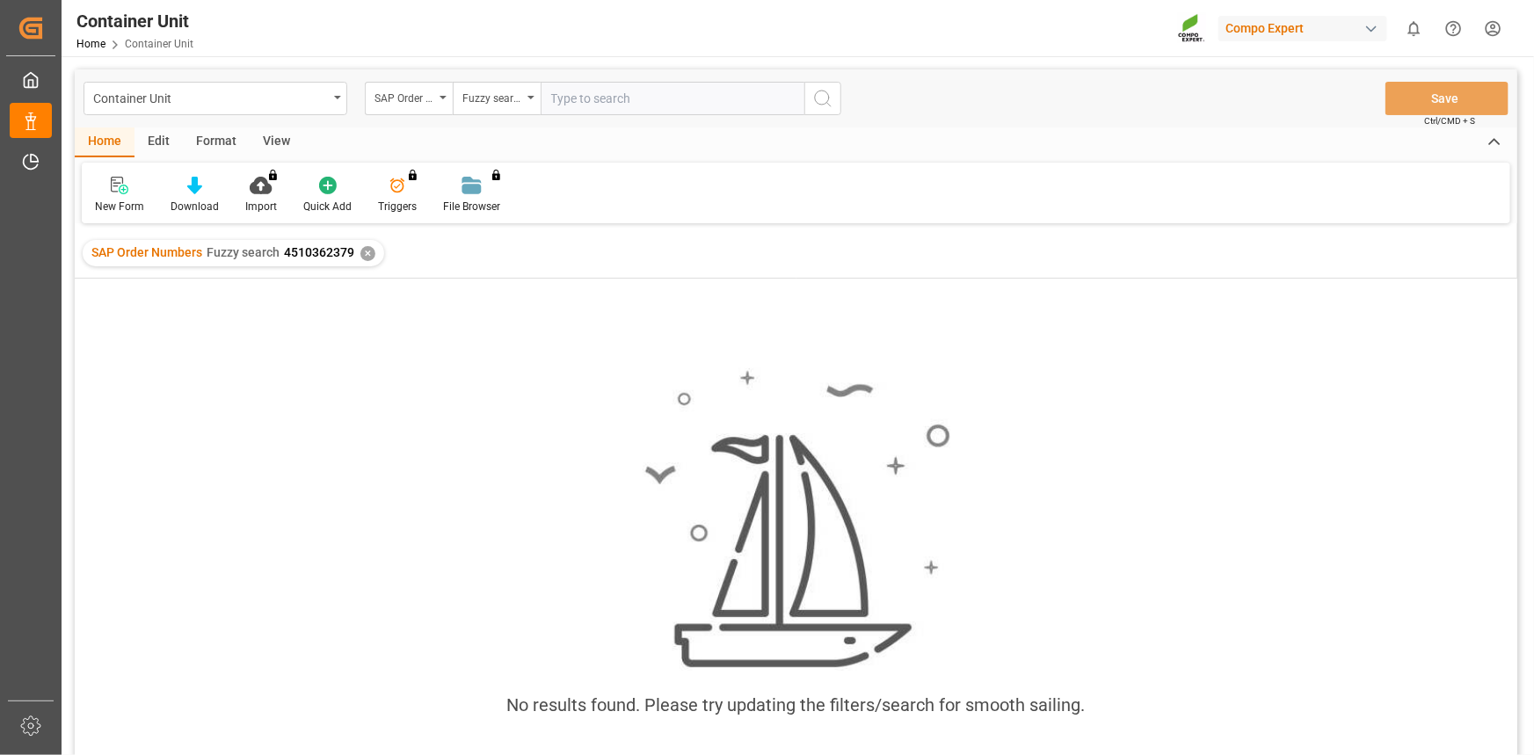
click at [657, 83] on input "text" at bounding box center [673, 98] width 264 height 33
paste input "4510362379"
type input "4510362379"
click at [367, 255] on div "✕" at bounding box center [367, 253] width 15 height 15
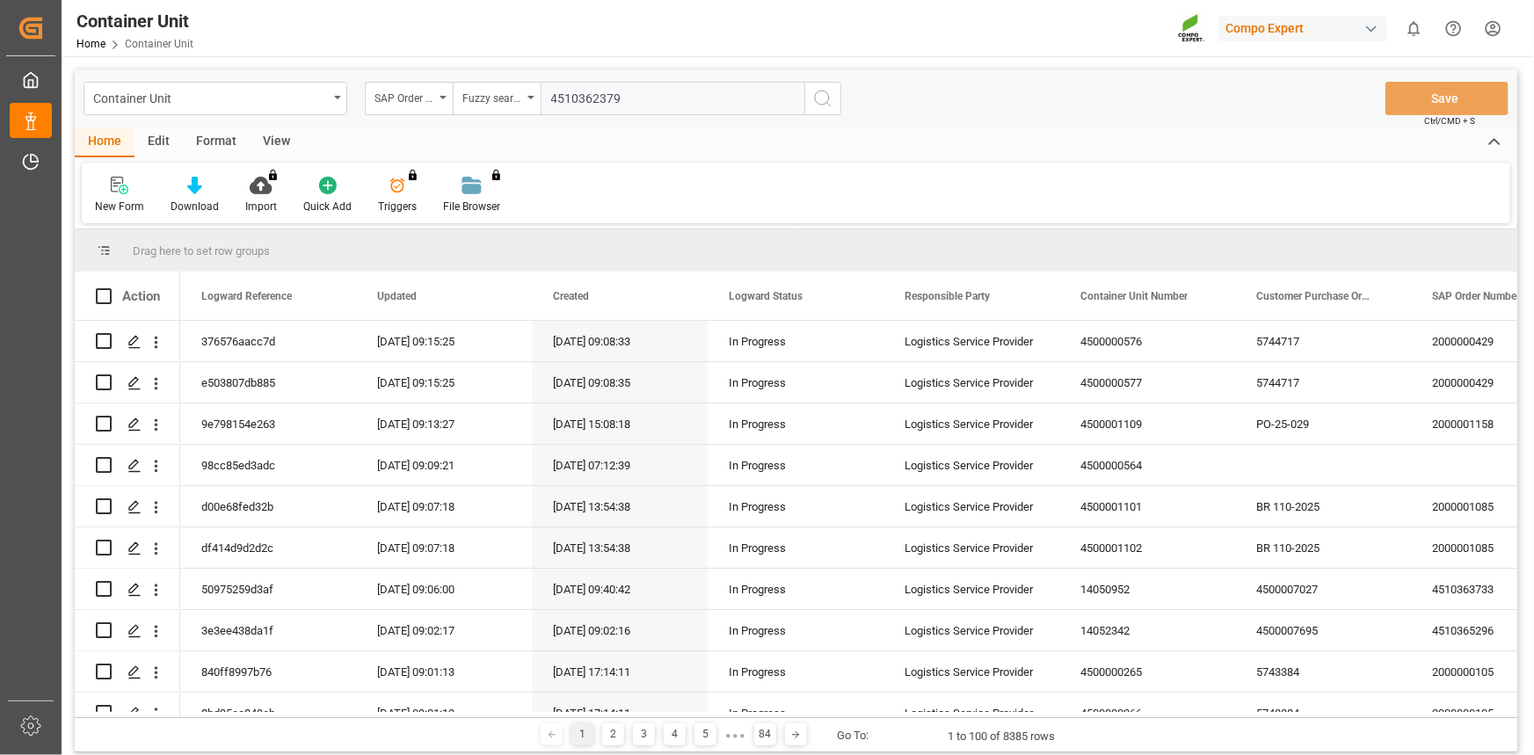
click at [653, 101] on input "4510362379" at bounding box center [673, 98] width 264 height 33
click at [668, 98] on input "4510362379" at bounding box center [673, 98] width 264 height 33
click at [811, 92] on button "search button" at bounding box center [822, 98] width 37 height 33
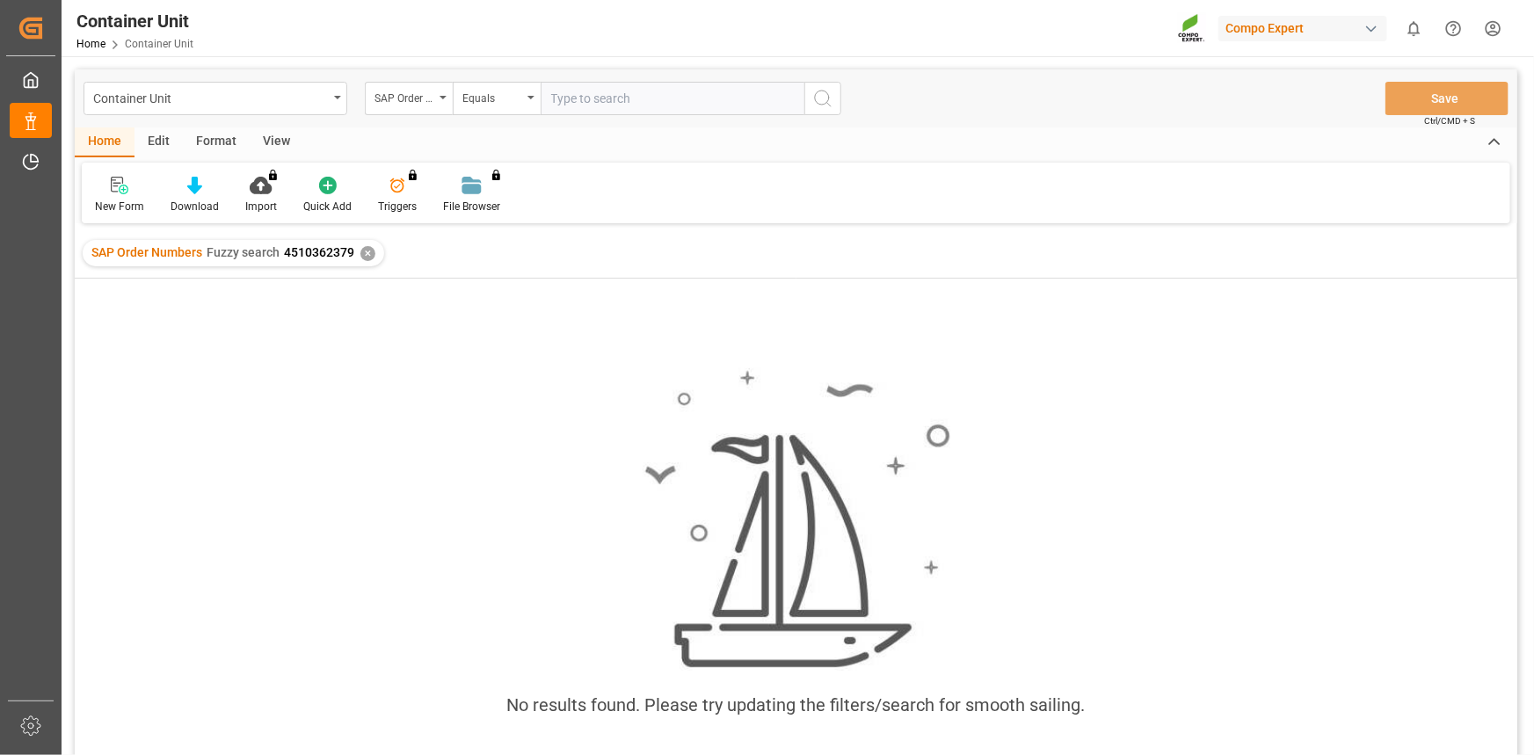
click at [367, 254] on div "✕" at bounding box center [367, 253] width 15 height 15
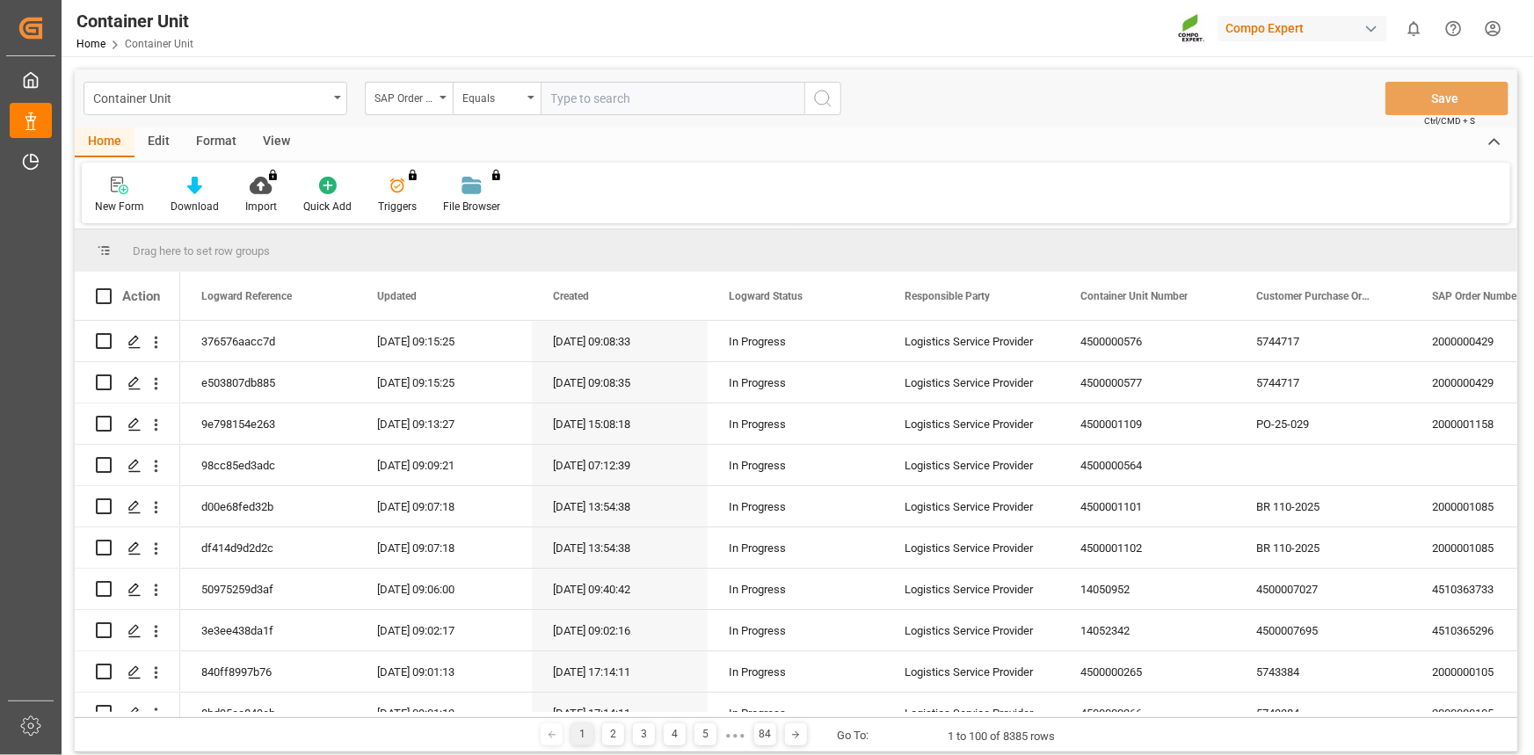
click at [561, 96] on input "text" at bounding box center [673, 98] width 264 height 33
paste input "4510362379"
type input "4510362379;"
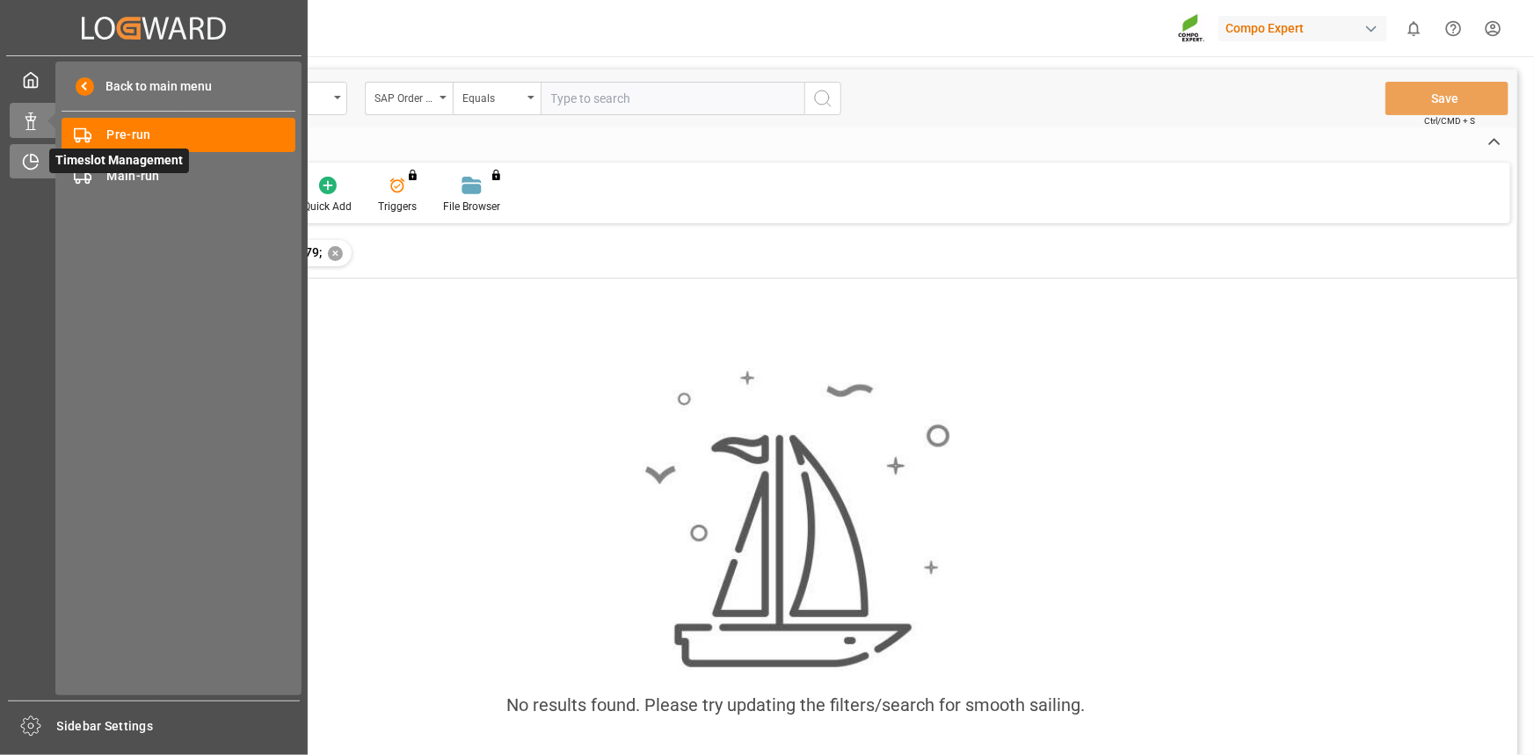
click at [23, 171] on icon at bounding box center [31, 162] width 18 height 18
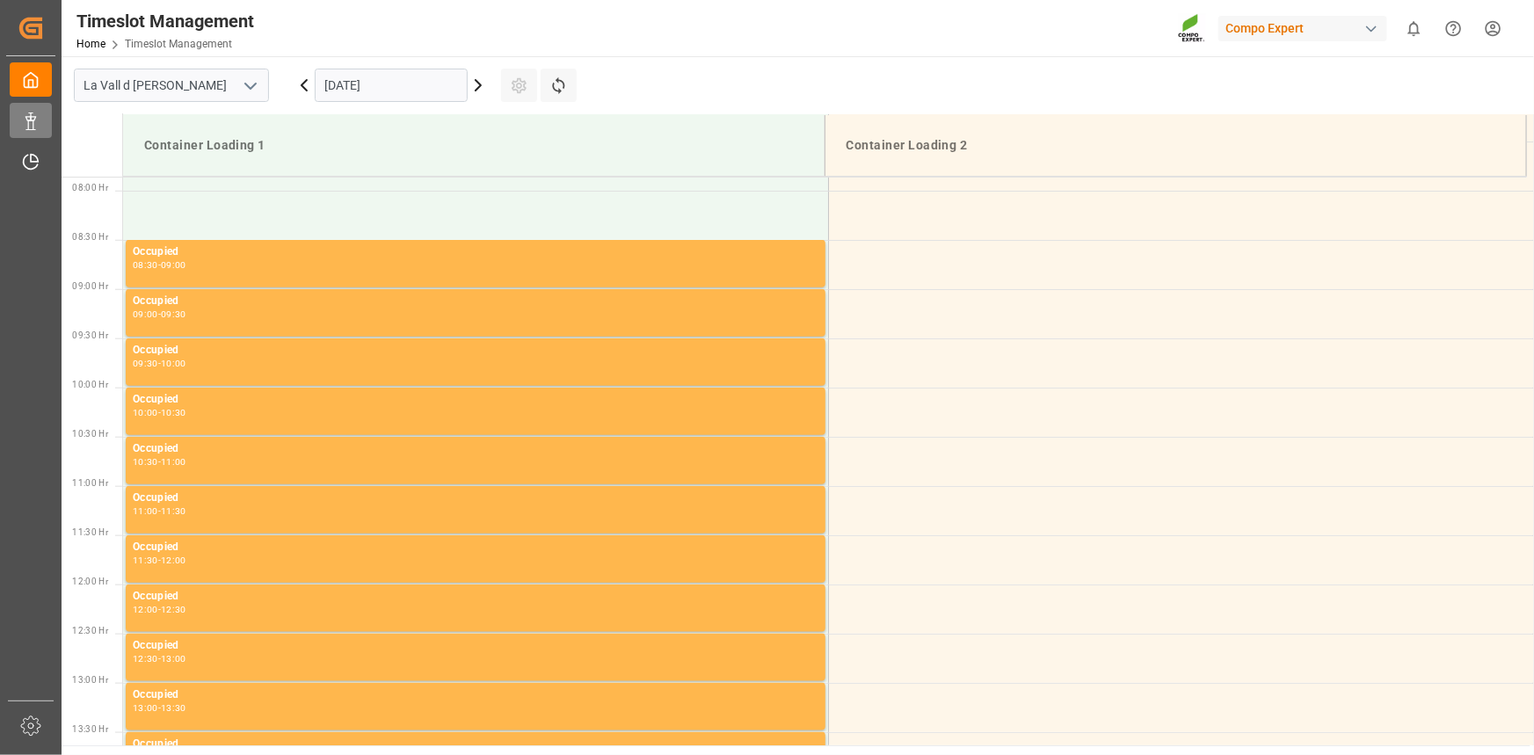
scroll to position [775, 0]
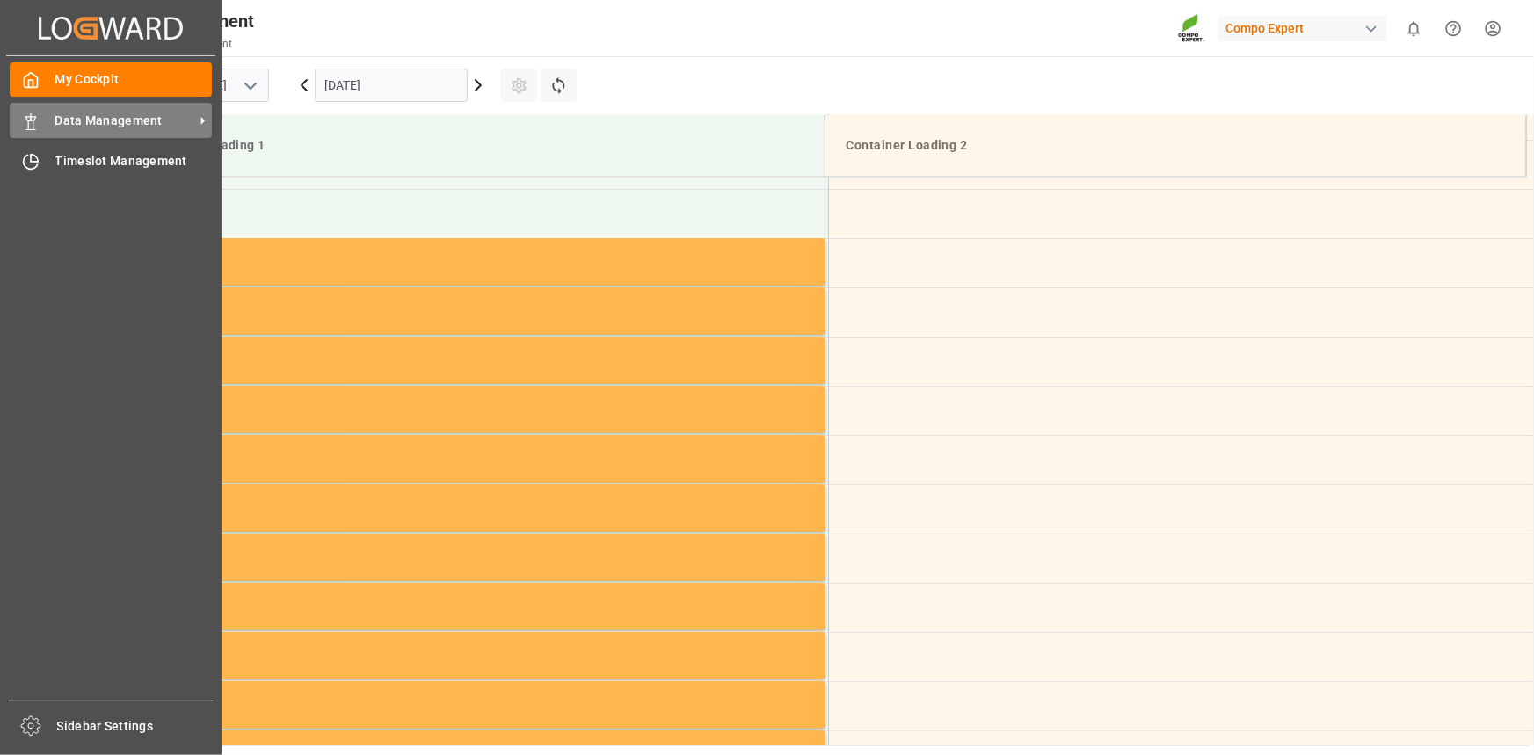
click at [78, 125] on span "Data Management" at bounding box center [124, 121] width 139 height 18
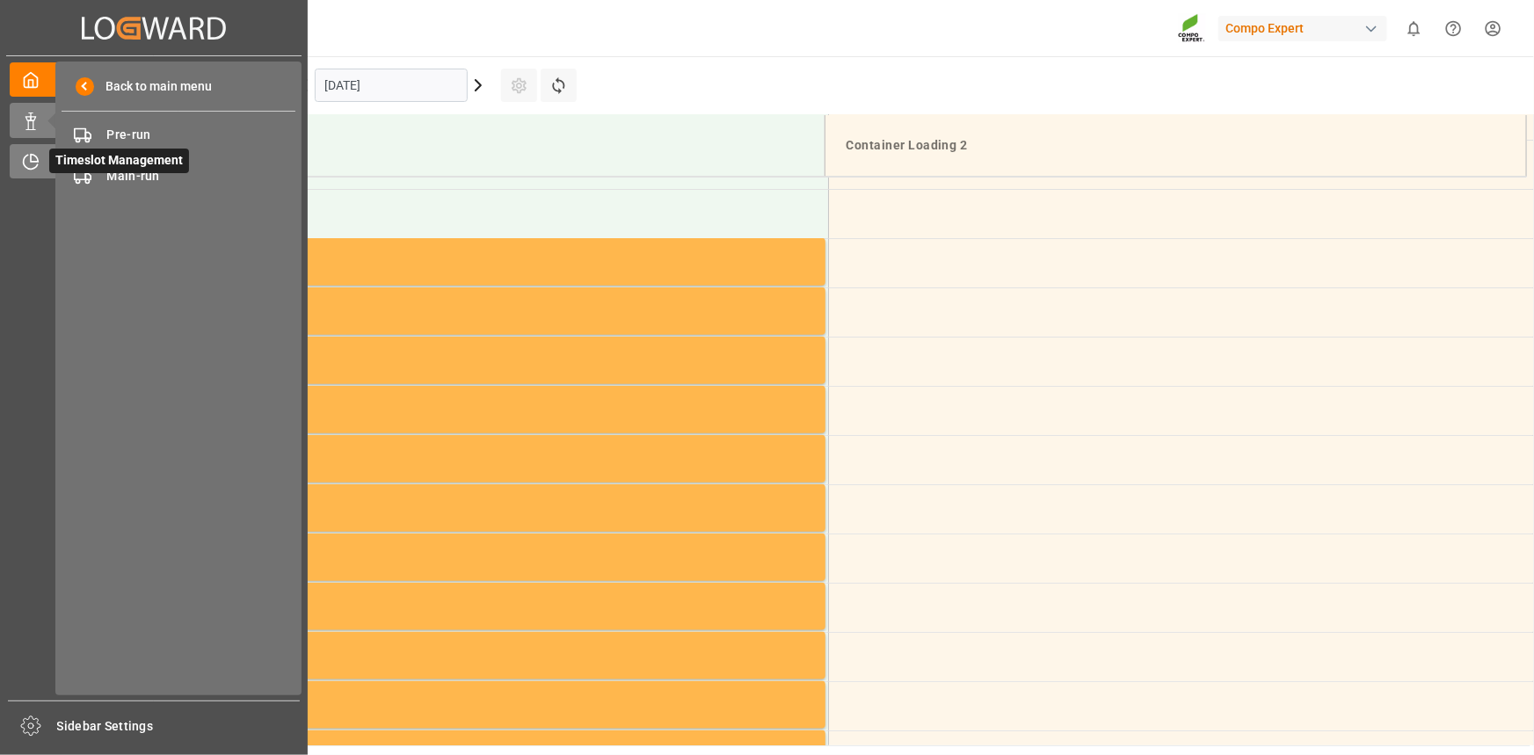
click at [19, 164] on div at bounding box center [25, 161] width 30 height 18
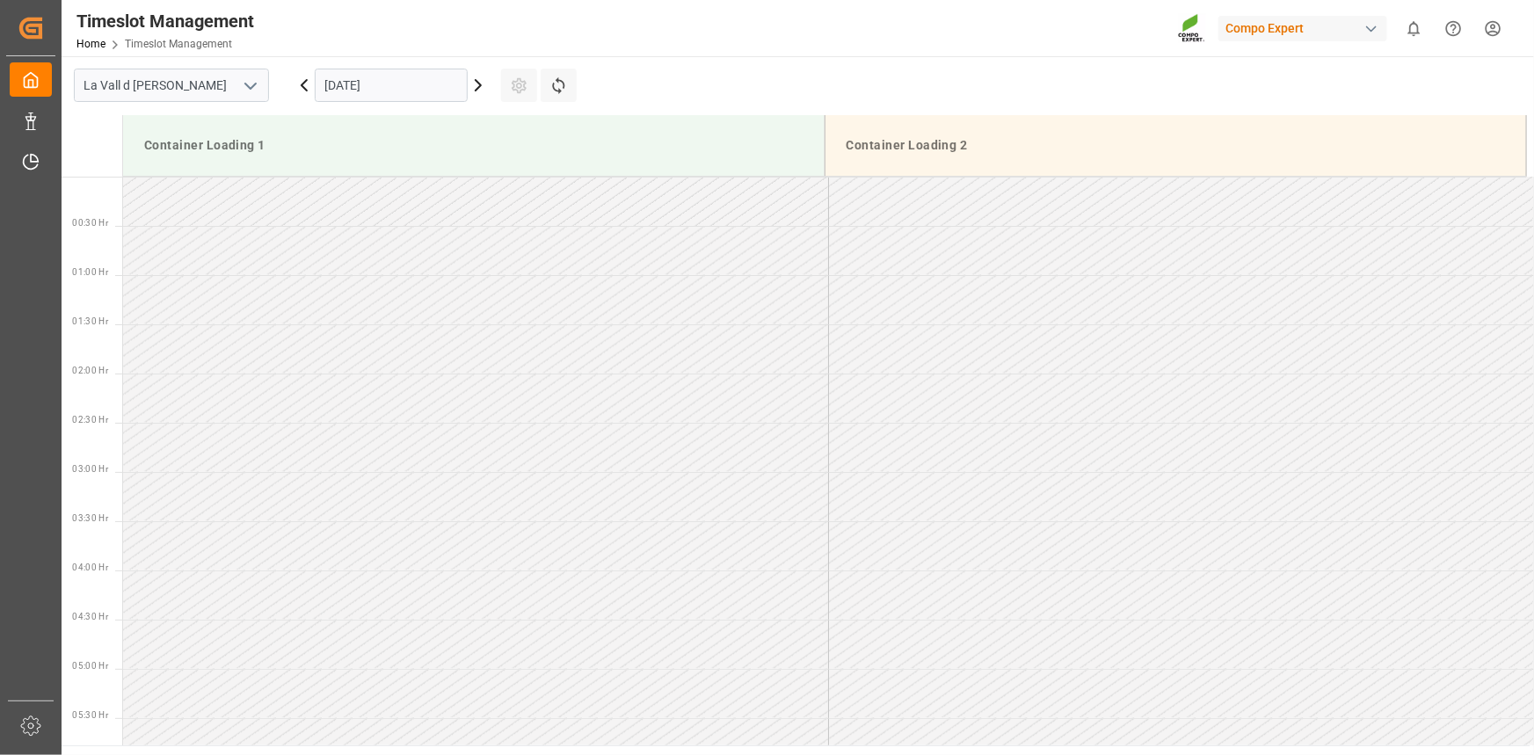
click at [399, 93] on input "[DATE]" at bounding box center [391, 85] width 153 height 33
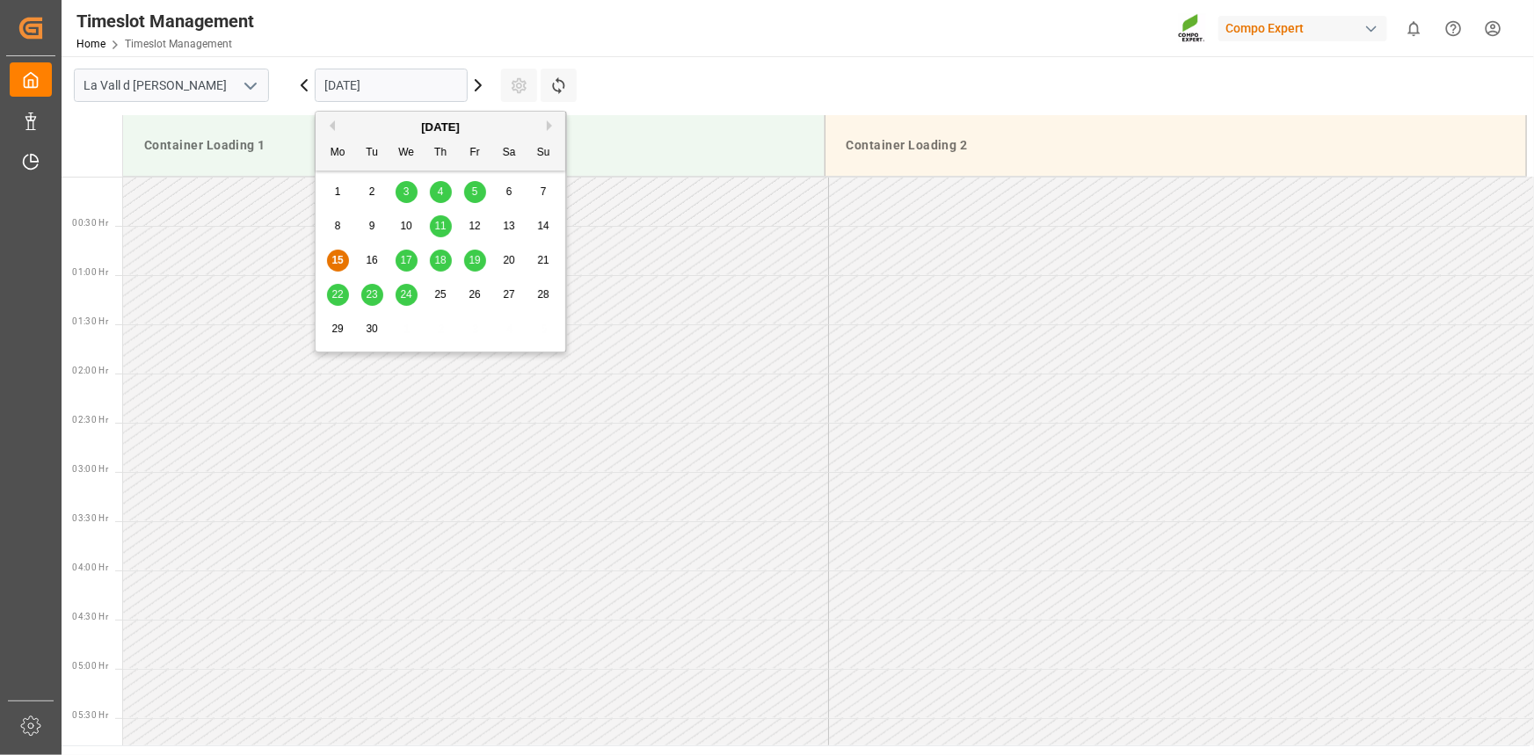
click at [440, 265] on span "18" at bounding box center [439, 260] width 11 height 12
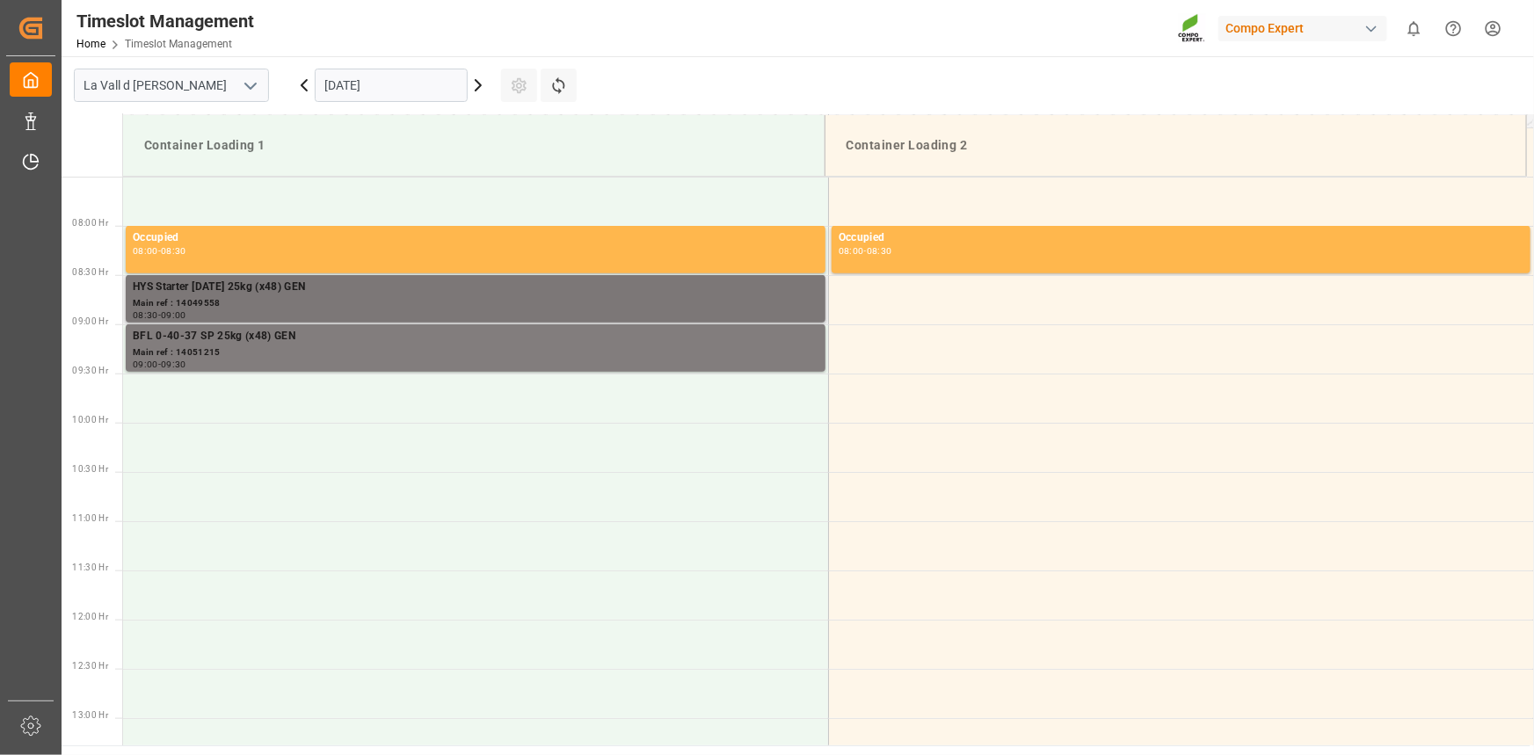
scroll to position [775, 0]
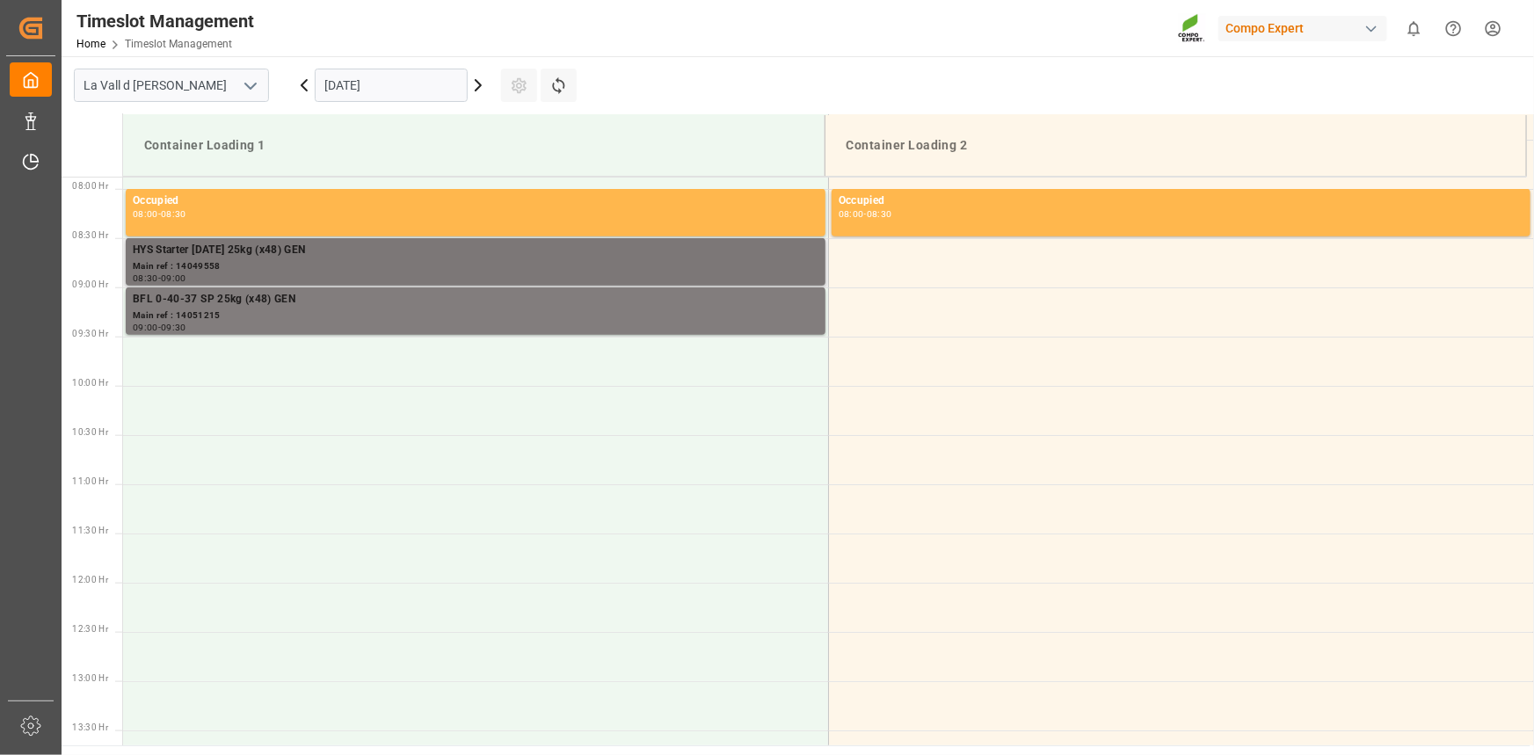
click at [180, 279] on div "09:00" at bounding box center [173, 278] width 25 height 8
click at [309, 262] on div "Main ref : 14049558" at bounding box center [476, 266] width 686 height 15
click at [336, 316] on div "Main ref : 14051215" at bounding box center [476, 316] width 686 height 15
click at [421, 260] on div "Main ref : 14049558" at bounding box center [476, 266] width 686 height 15
click at [387, 314] on div "Main ref : 14051215" at bounding box center [476, 316] width 686 height 15
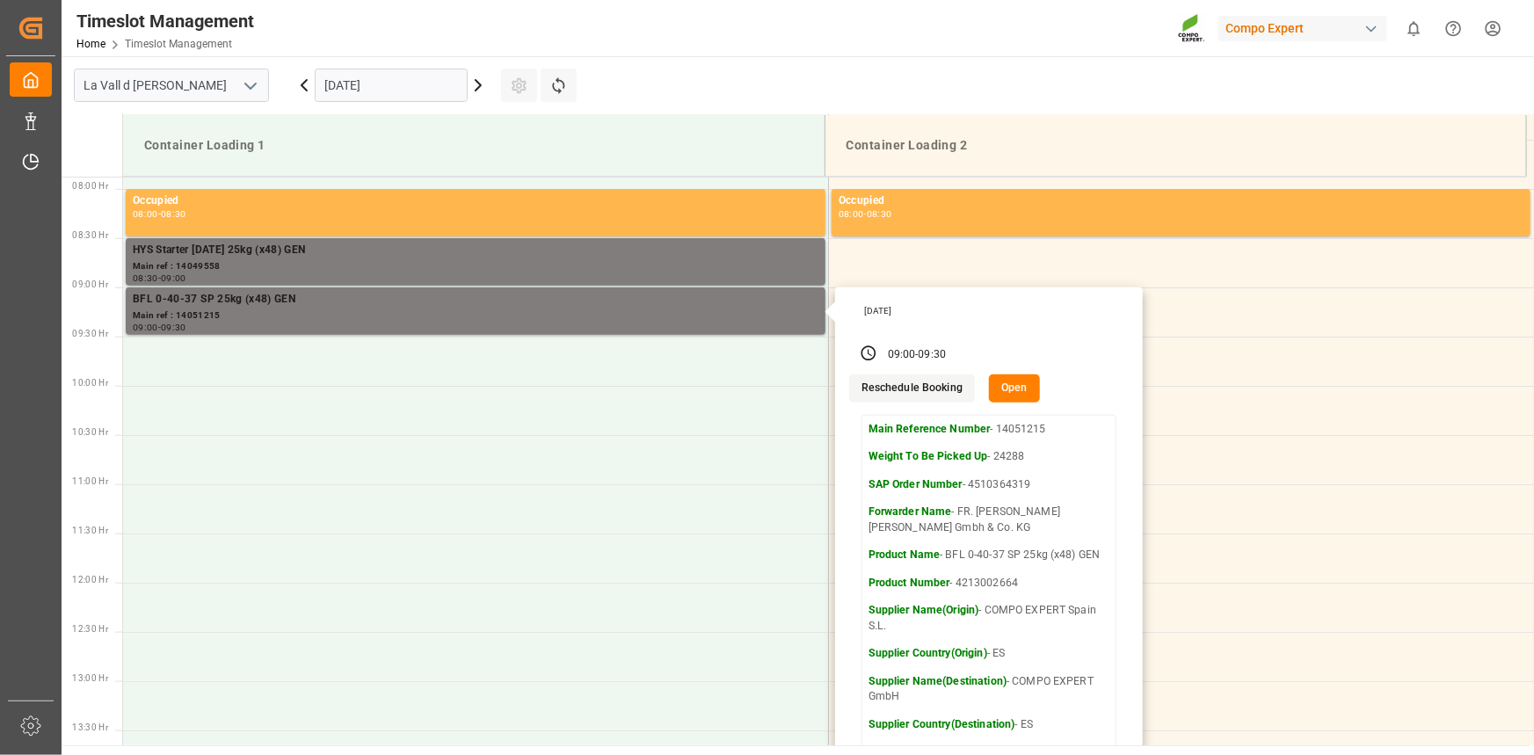
click at [411, 91] on input "[DATE]" at bounding box center [391, 85] width 153 height 33
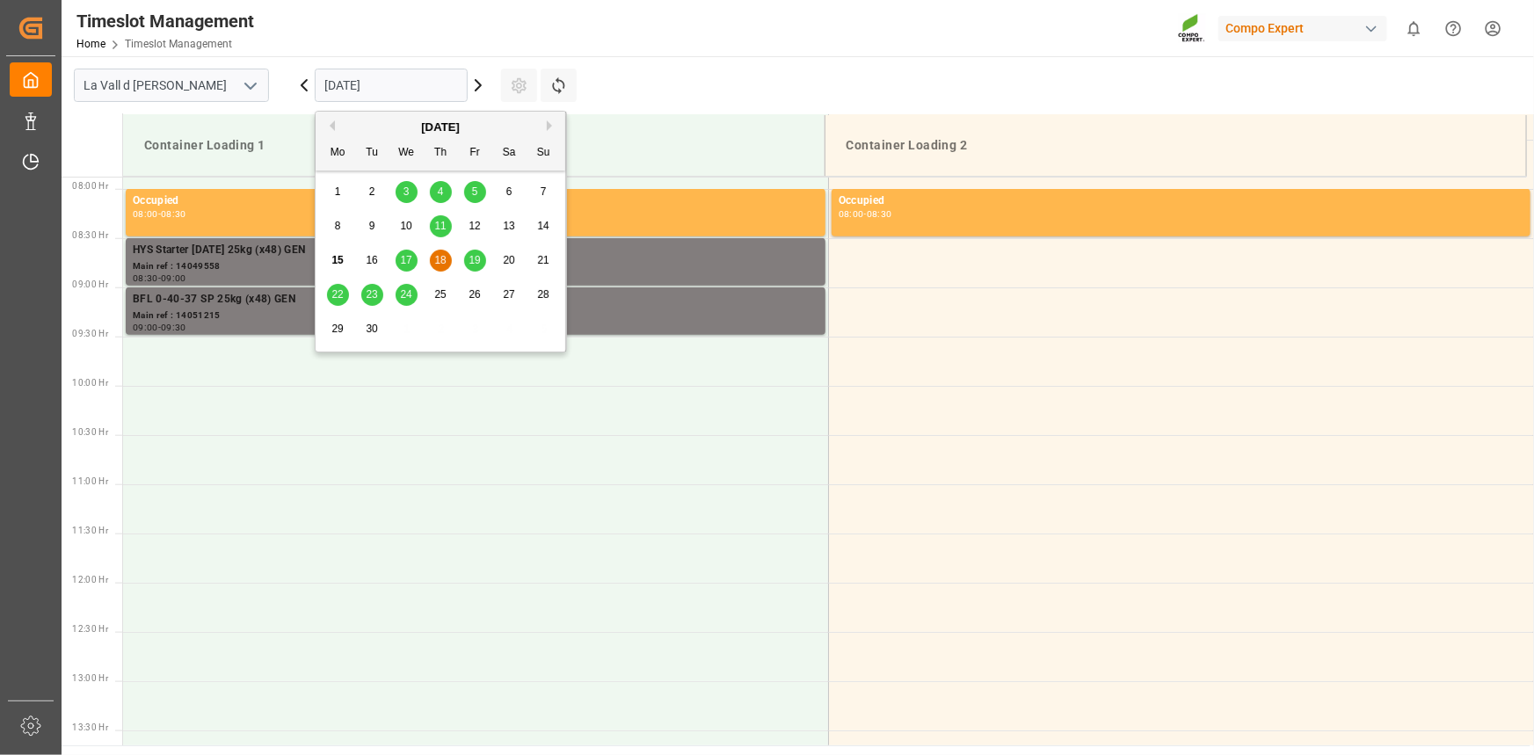
click at [472, 264] on span "19" at bounding box center [474, 260] width 11 height 12
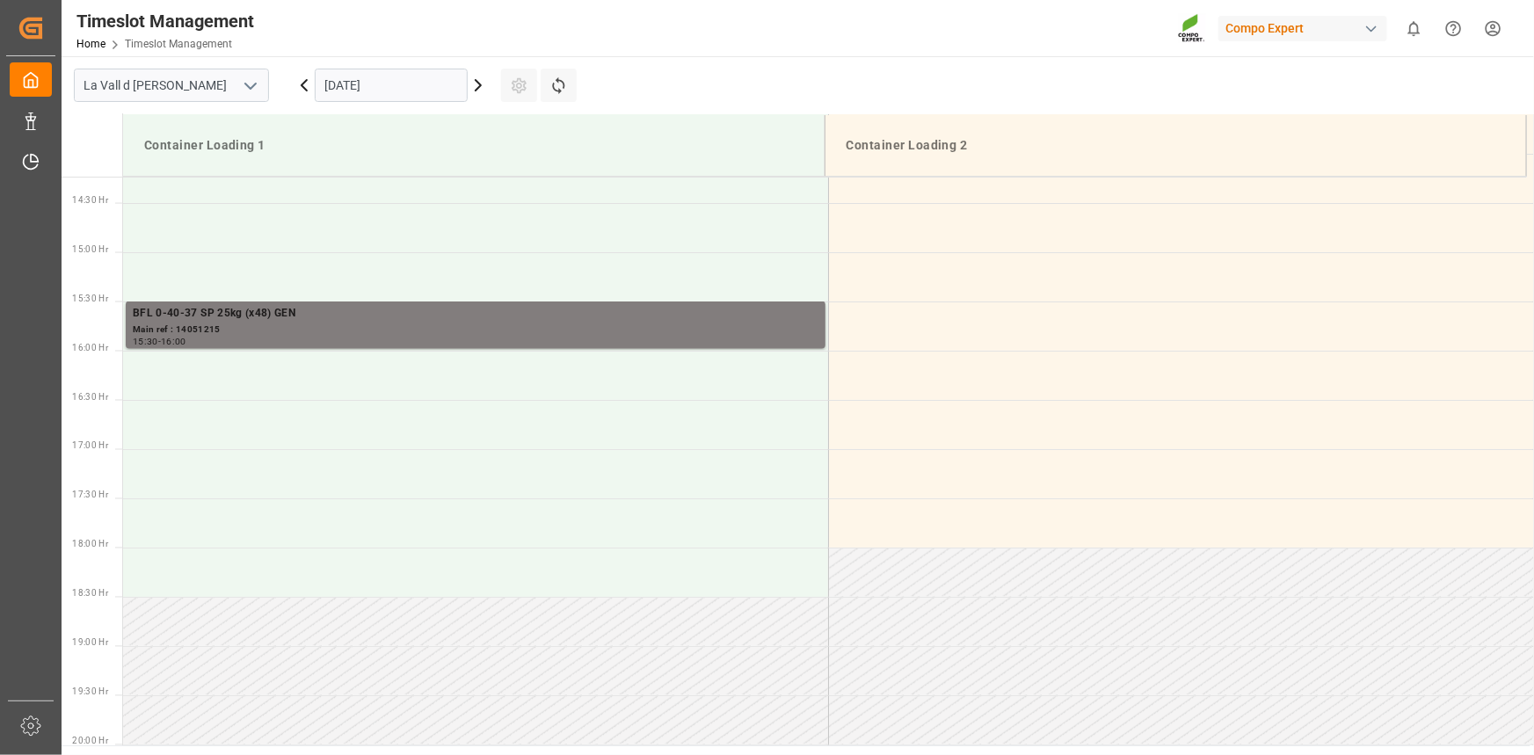
scroll to position [1415, 0]
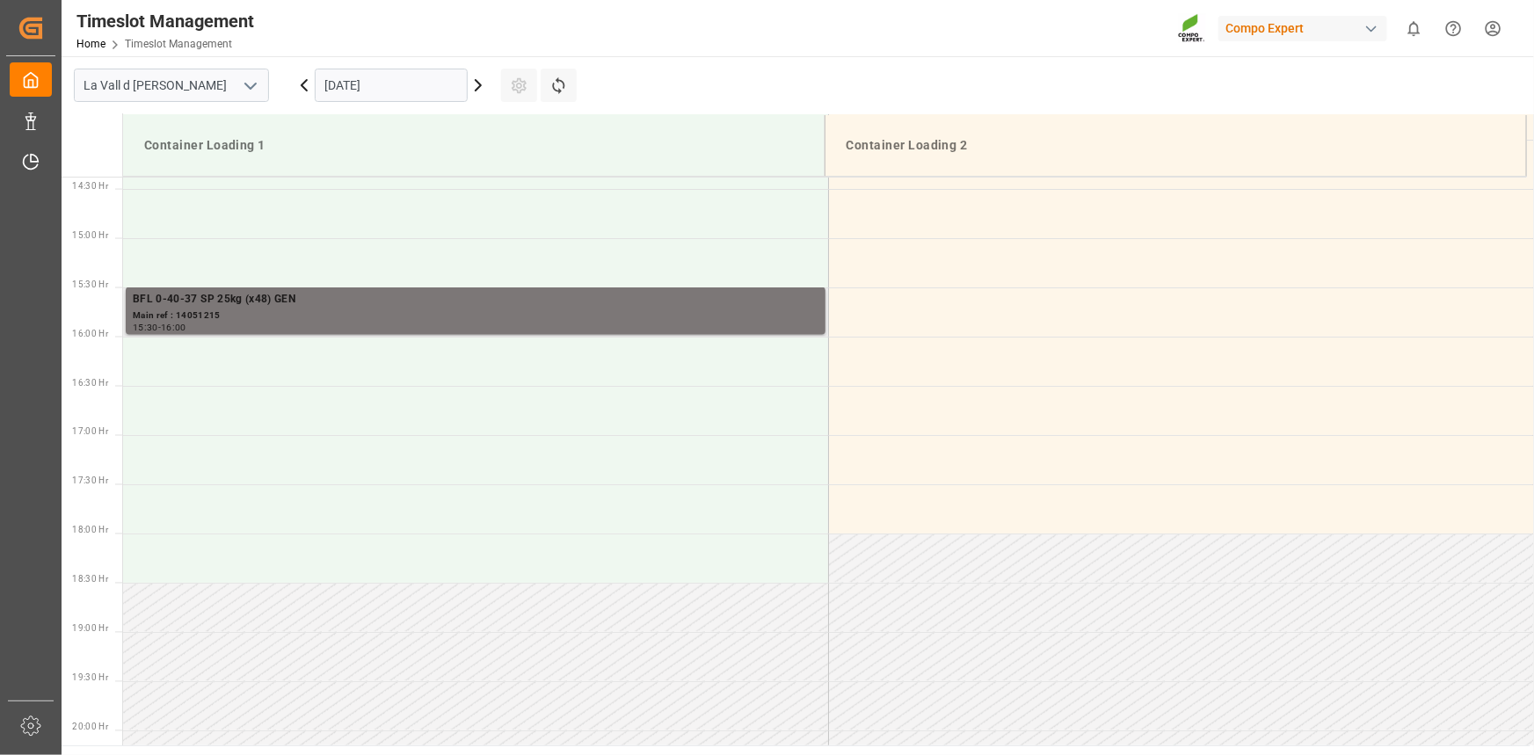
click at [234, 309] on div "Main ref : 14051215" at bounding box center [476, 316] width 686 height 15
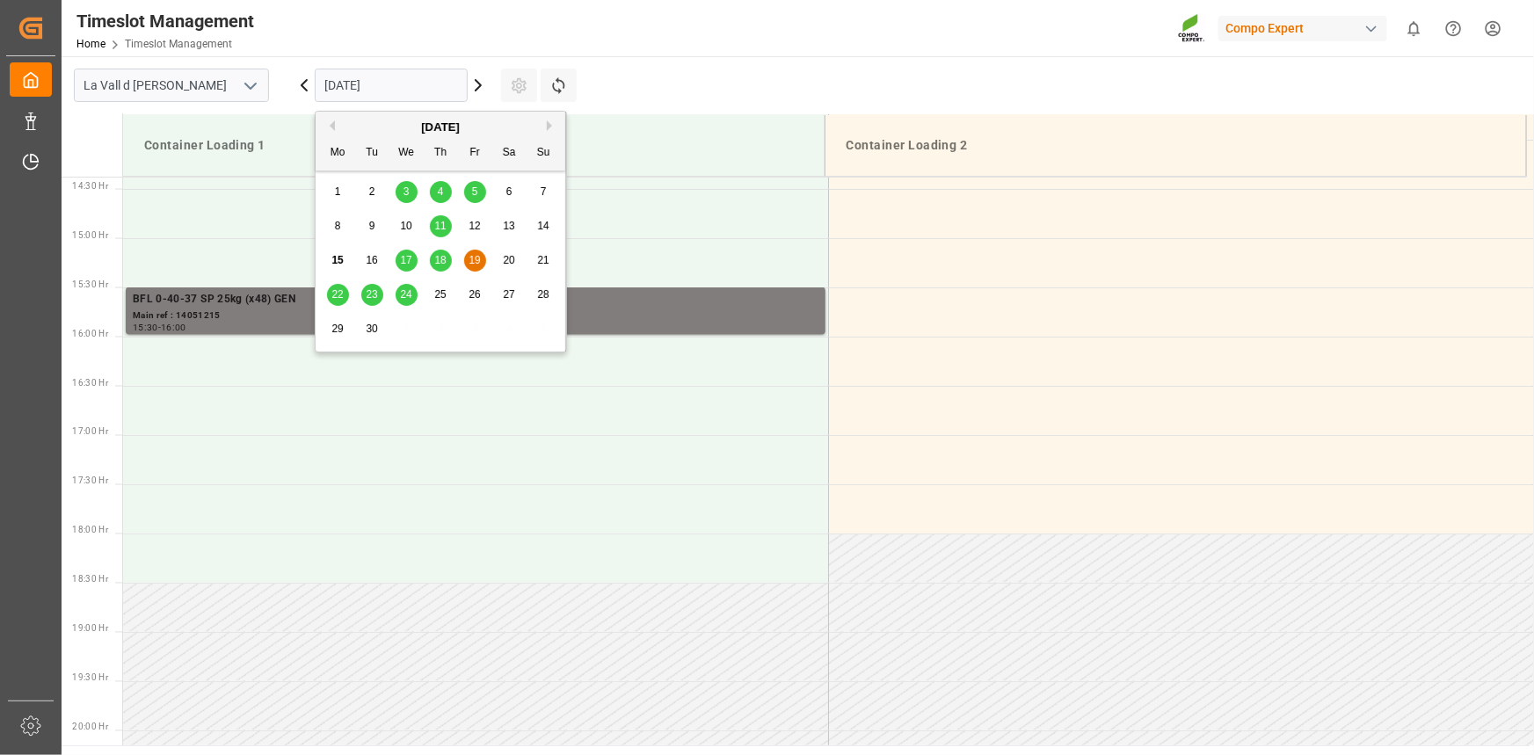
click at [385, 79] on input "[DATE]" at bounding box center [391, 85] width 153 height 33
click at [440, 258] on span "18" at bounding box center [439, 260] width 11 height 12
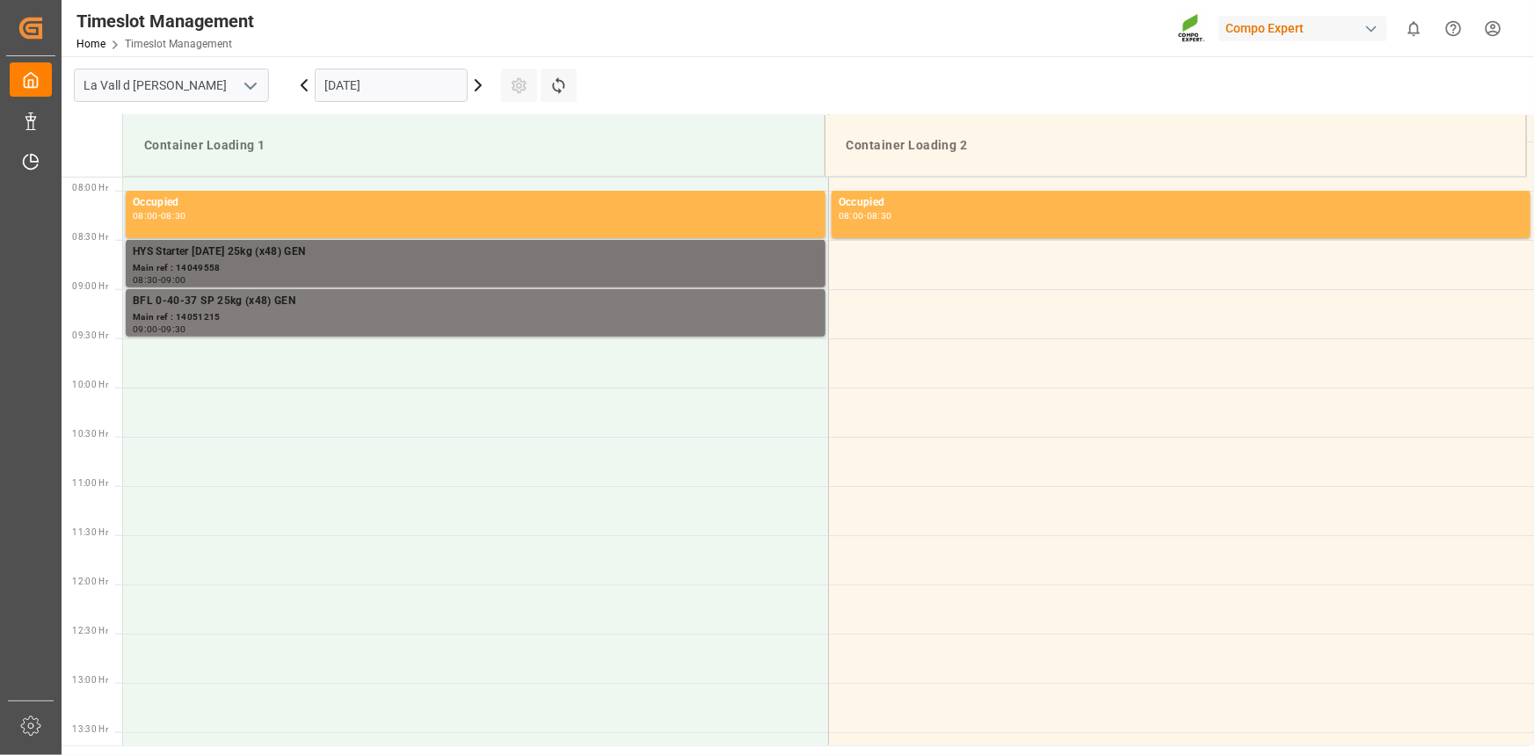
scroll to position [775, 0]
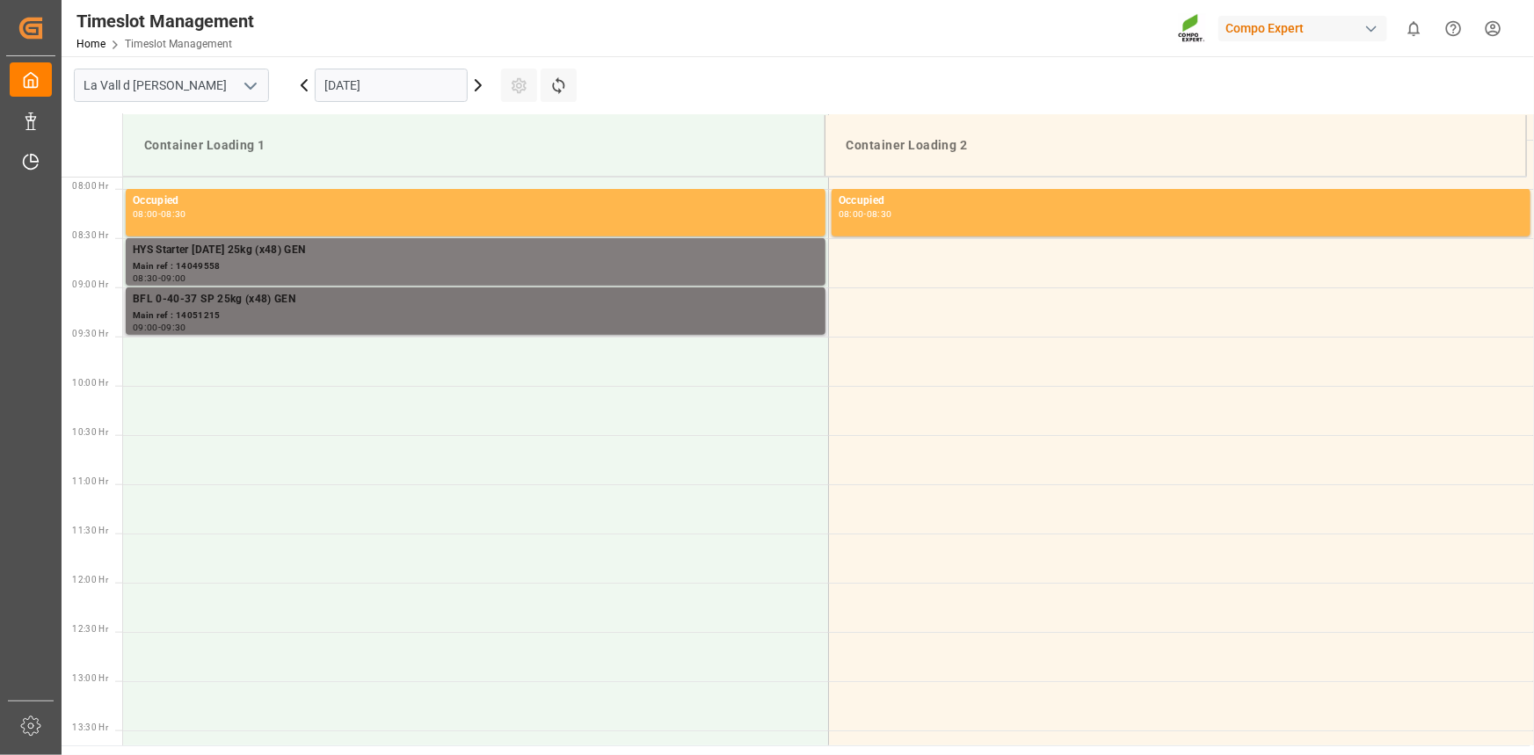
click at [370, 309] on div "Main ref : 14051215" at bounding box center [476, 316] width 686 height 15
click at [407, 105] on div "[DATE]" at bounding box center [391, 85] width 220 height 58
click at [406, 84] on input "[DATE]" at bounding box center [391, 85] width 153 height 33
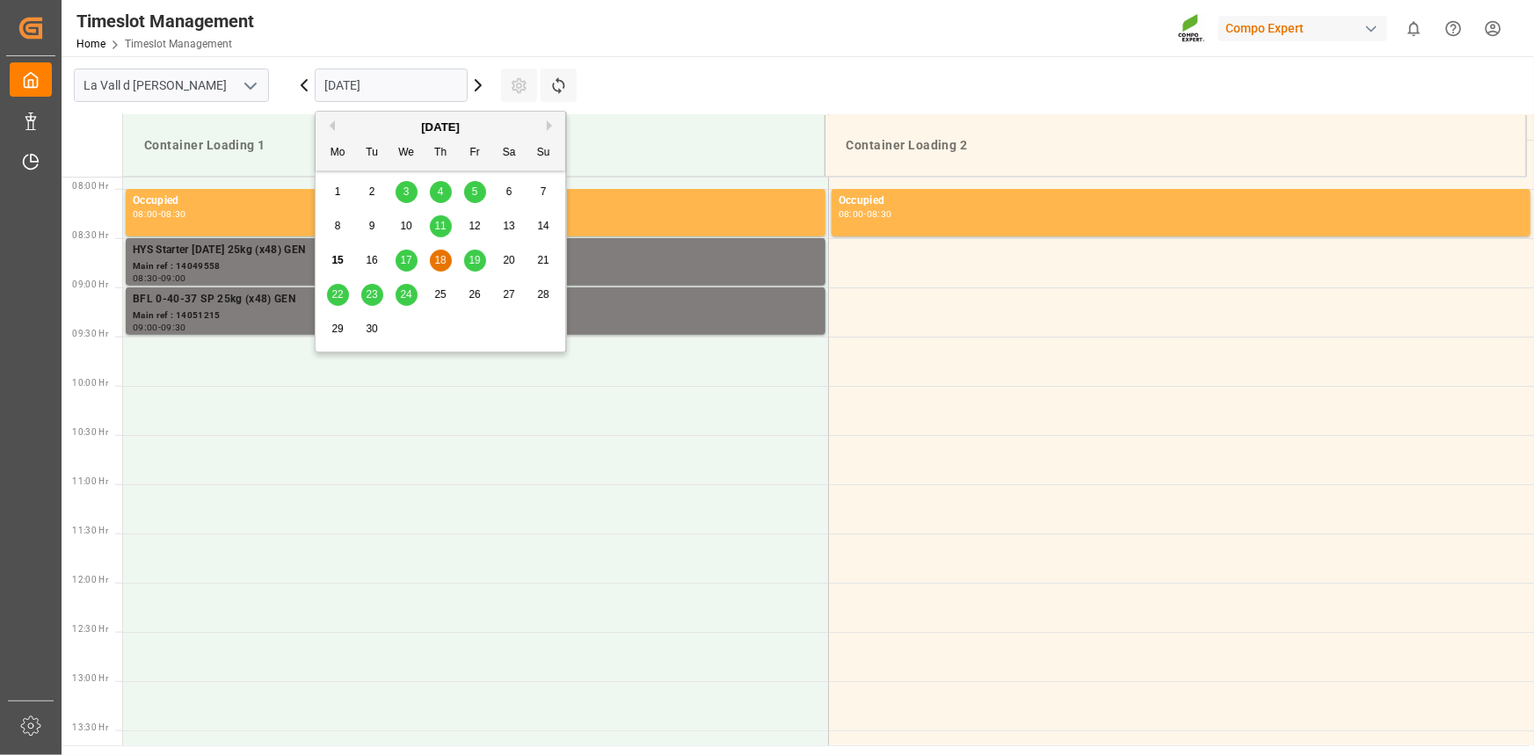
click at [408, 295] on span "24" at bounding box center [405, 294] width 11 height 12
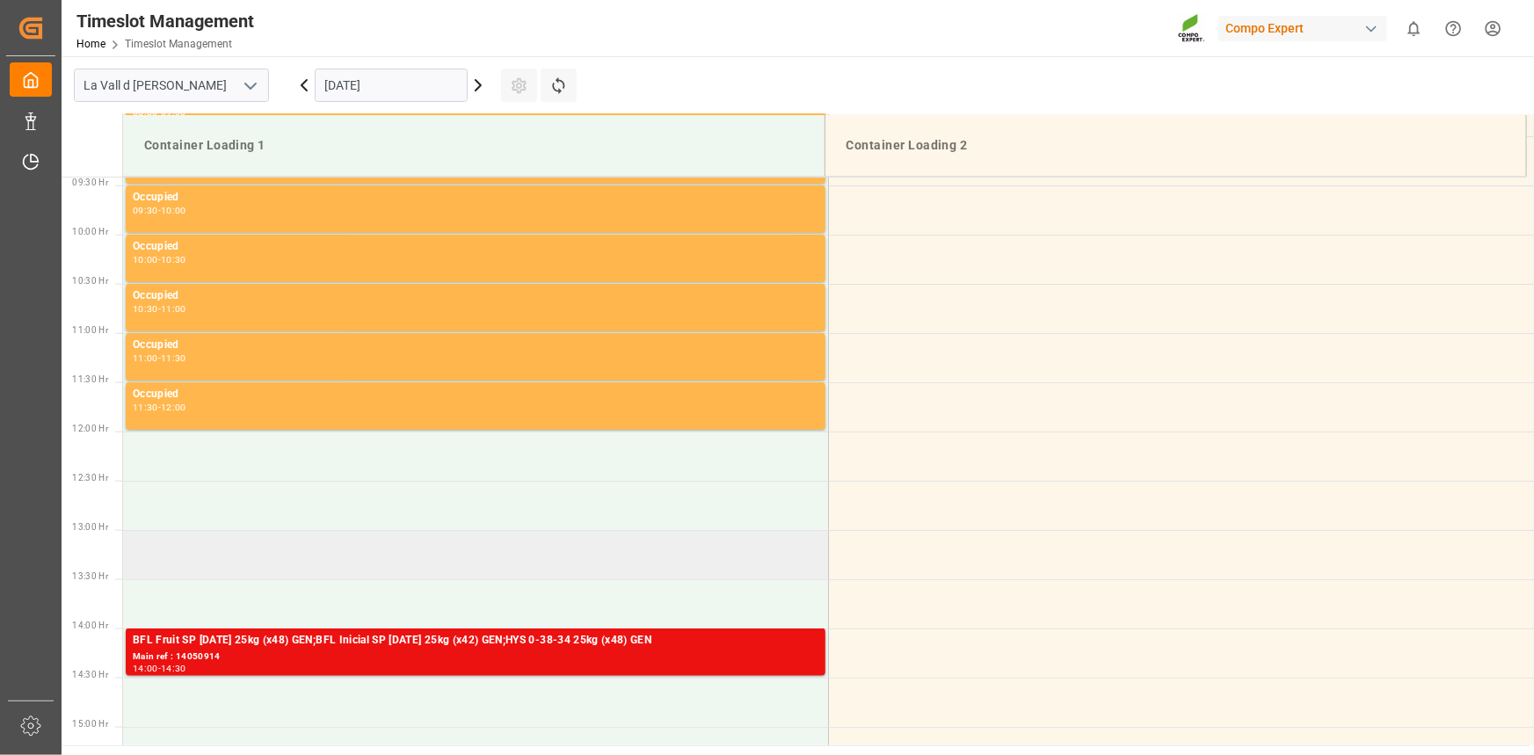
scroll to position [955, 0]
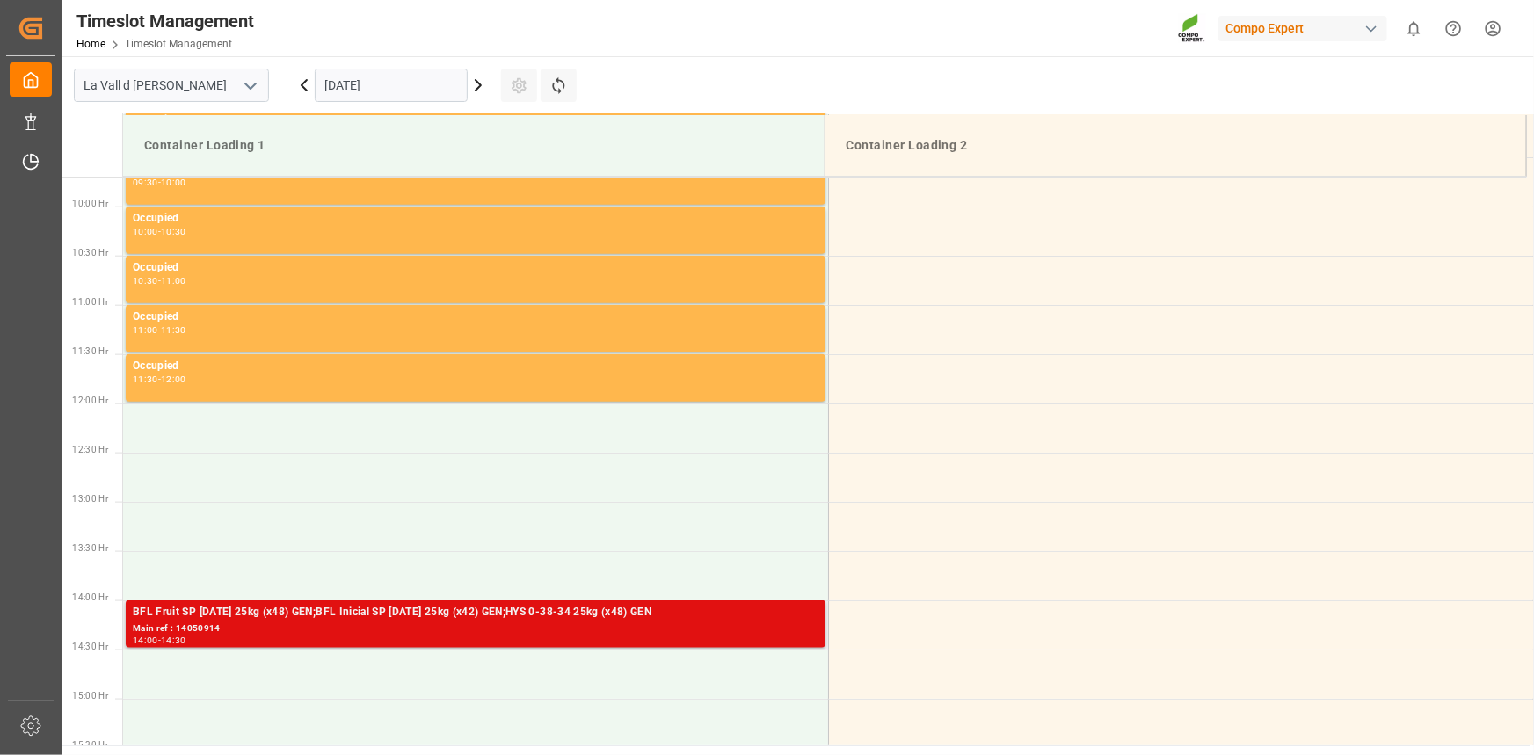
click at [235, 617] on div "BFL Fruit SP [DATE] 25kg (x48) GEN;BFL Inicial SP [DATE] 25kg (x42) GEN;HYS 0-3…" at bounding box center [476, 613] width 686 height 18
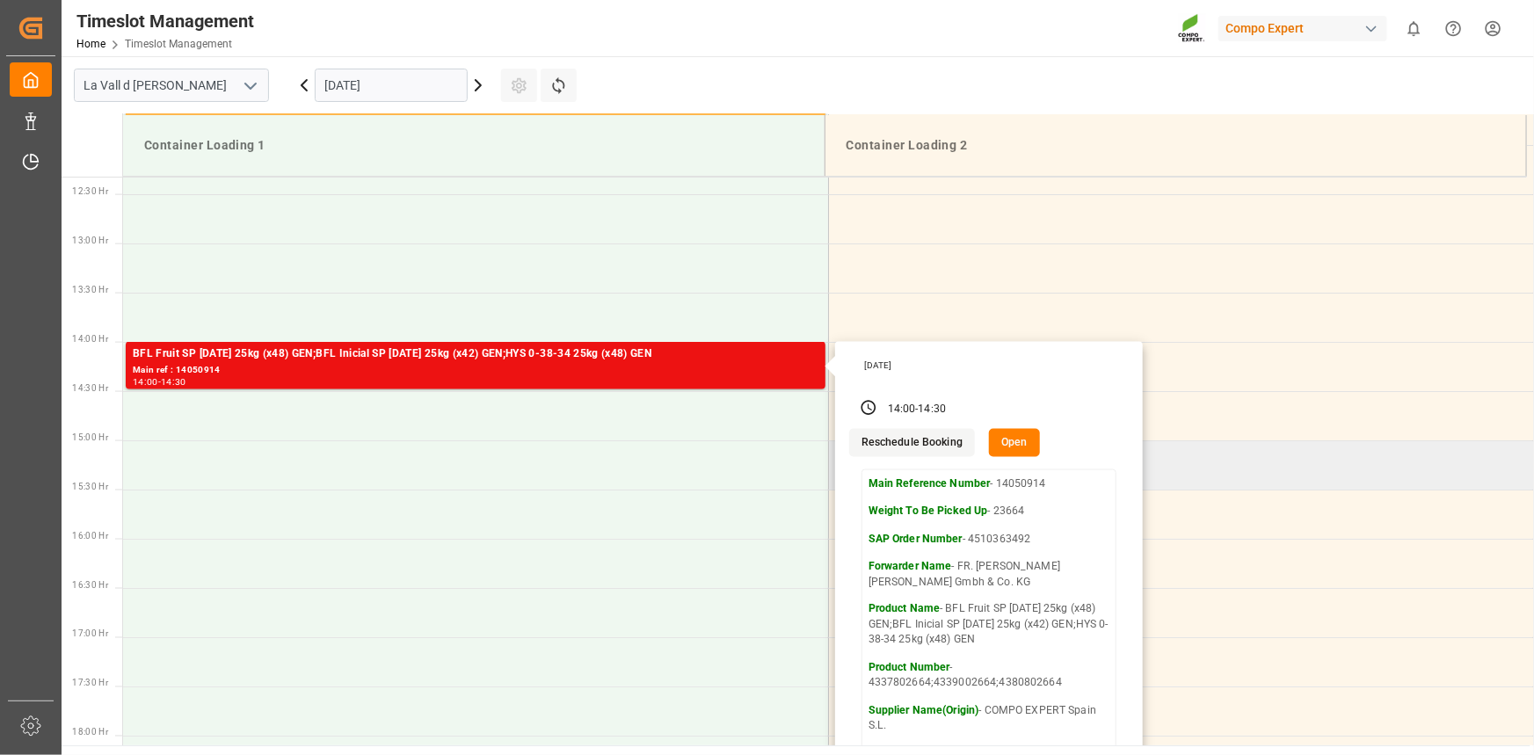
scroll to position [1275, 0]
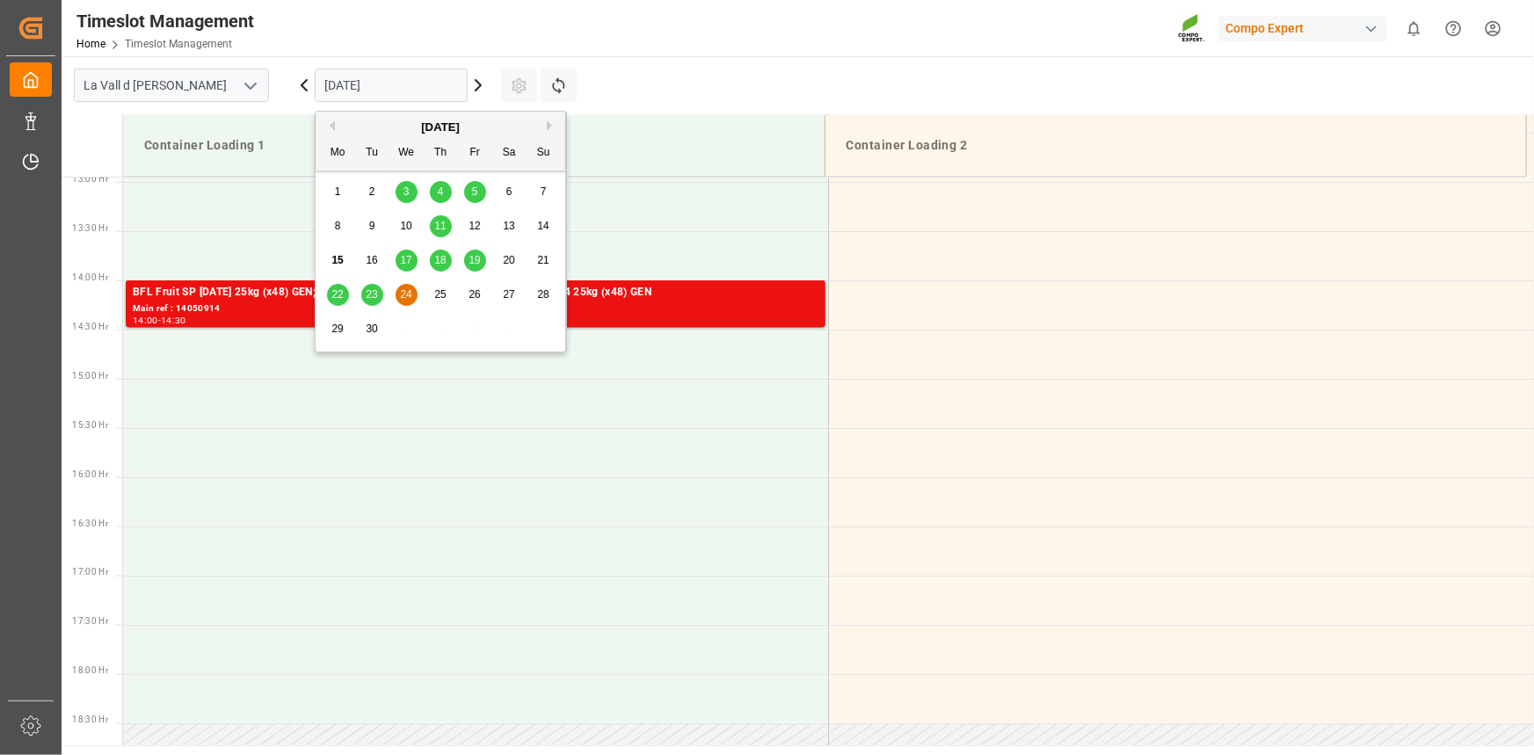
click at [406, 70] on input "[DATE]" at bounding box center [391, 85] width 153 height 33
click at [334, 299] on span "22" at bounding box center [336, 294] width 11 height 12
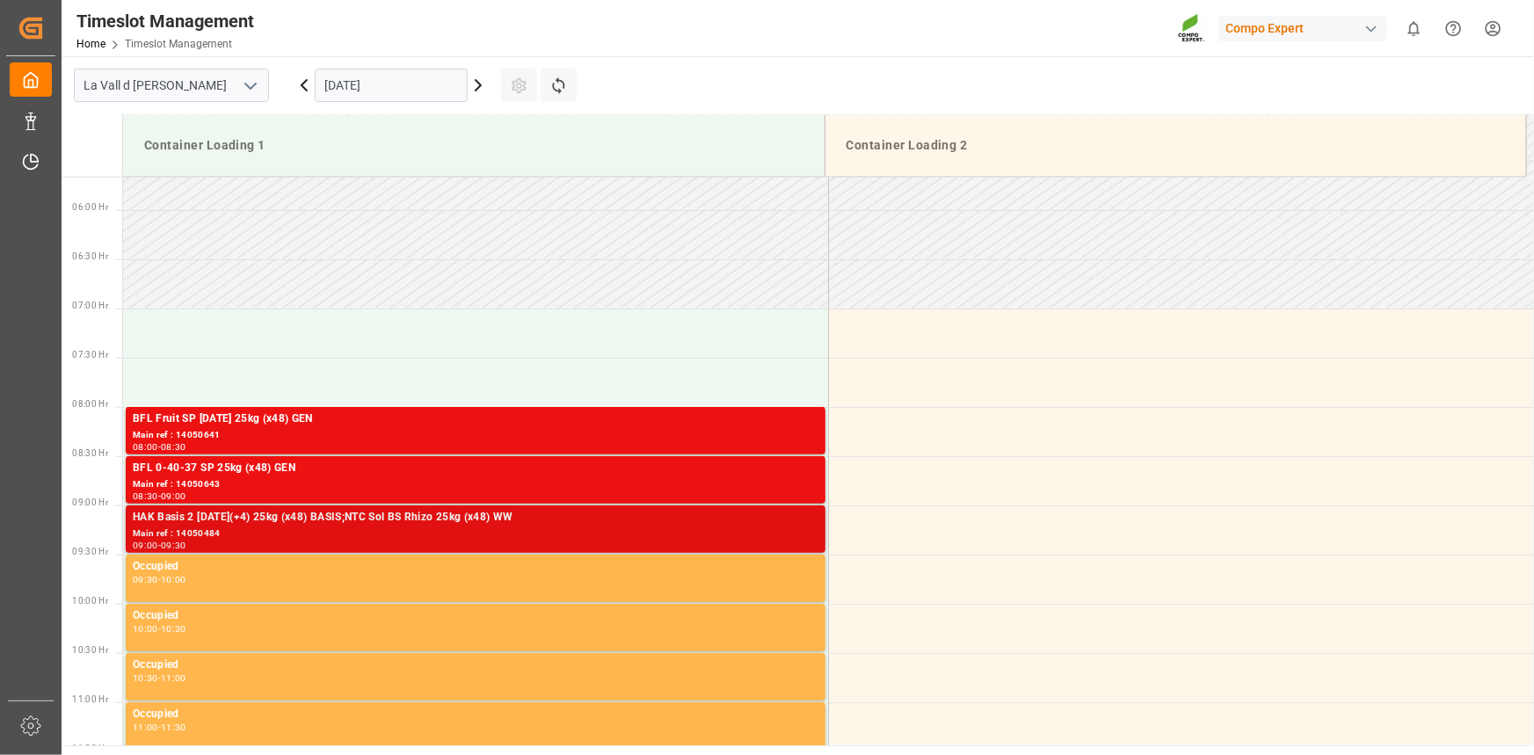
scroll to position [555, 0]
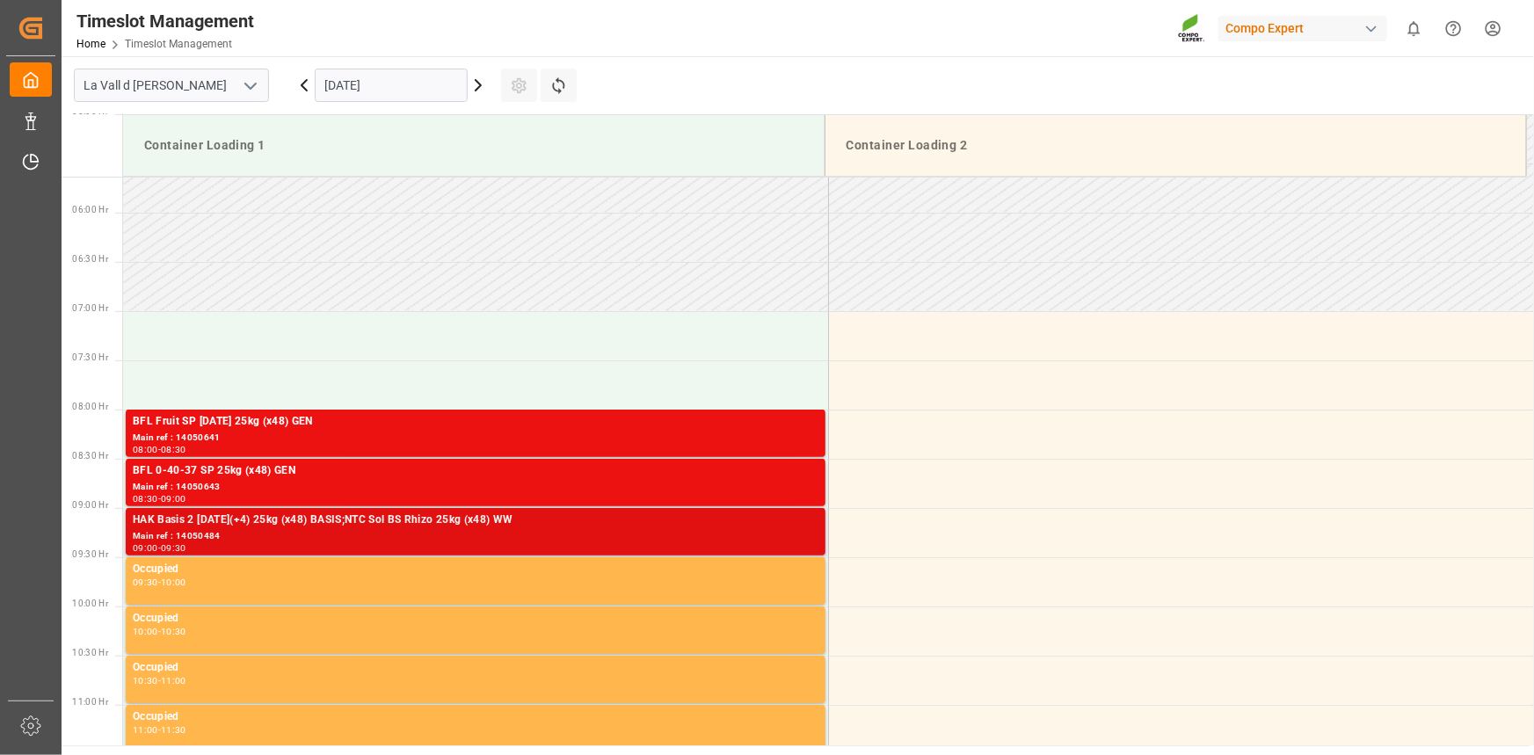
click at [240, 517] on div "HAK Basis 2 [DATE](+4) 25kg (x48) BASIS;NTC Sol BS Rhizo 25kg (x48) WW" at bounding box center [476, 521] width 686 height 18
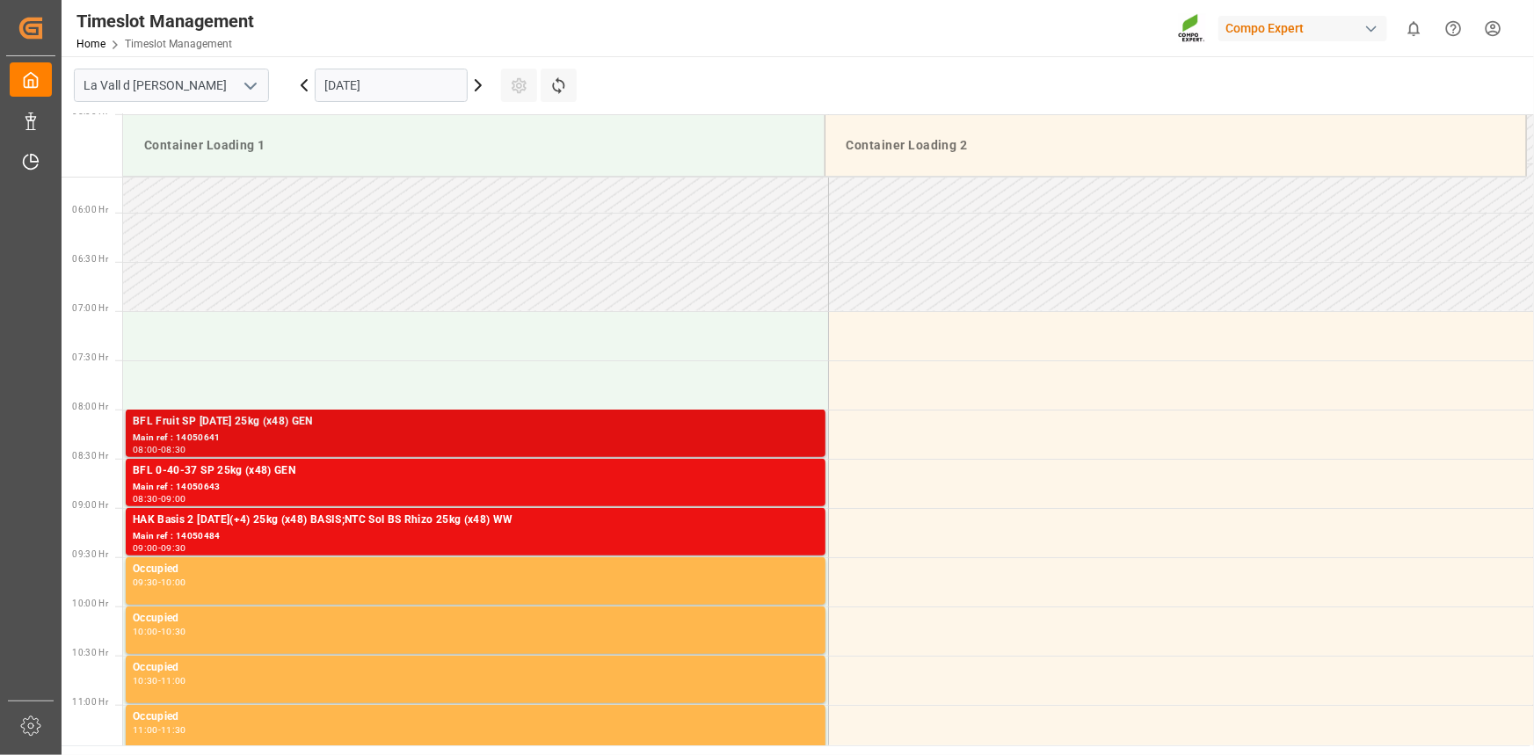
click at [380, 441] on div "Main ref : 14050641" at bounding box center [476, 438] width 686 height 15
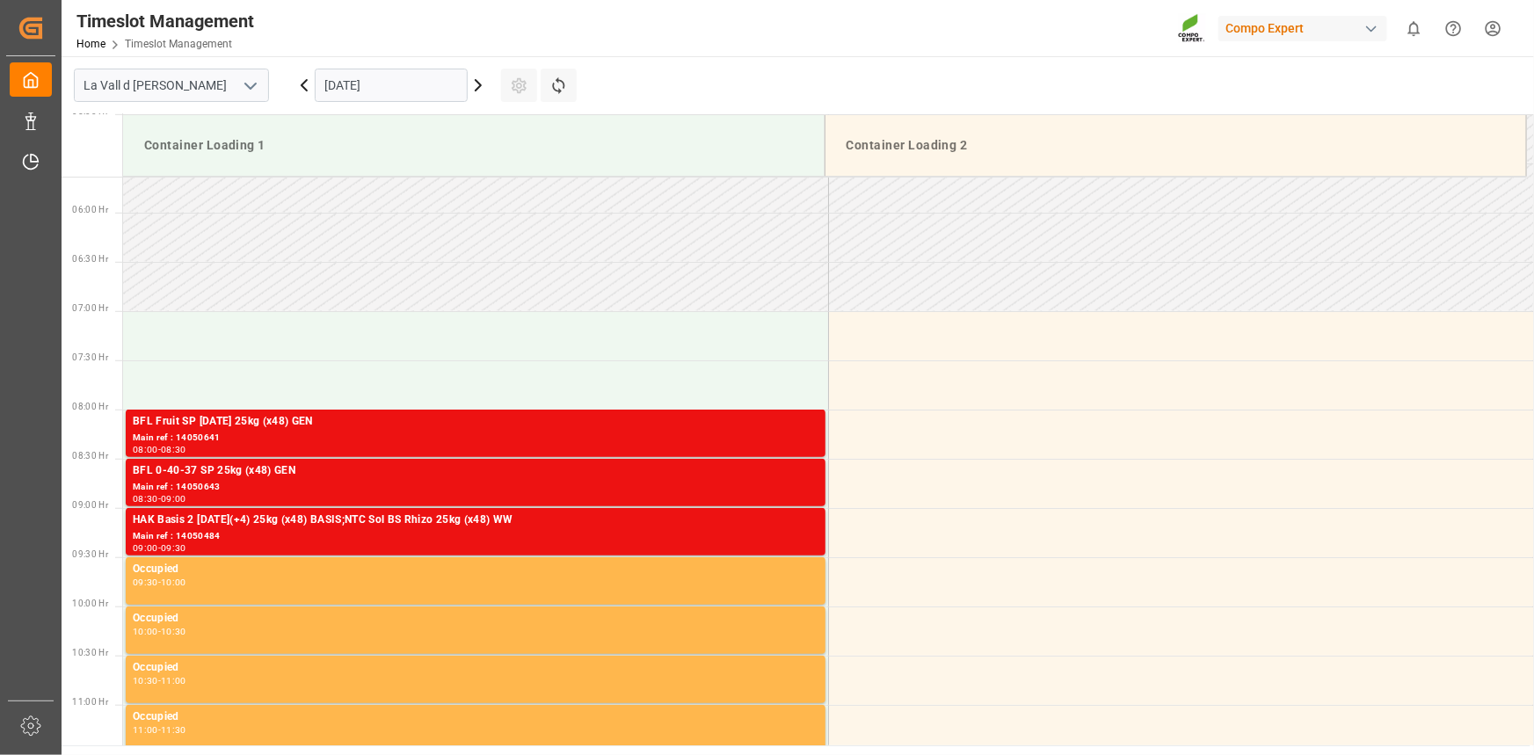
click at [404, 462] on div "BFL 0-40-37 SP 25kg (x48) GEN" at bounding box center [476, 471] width 686 height 18
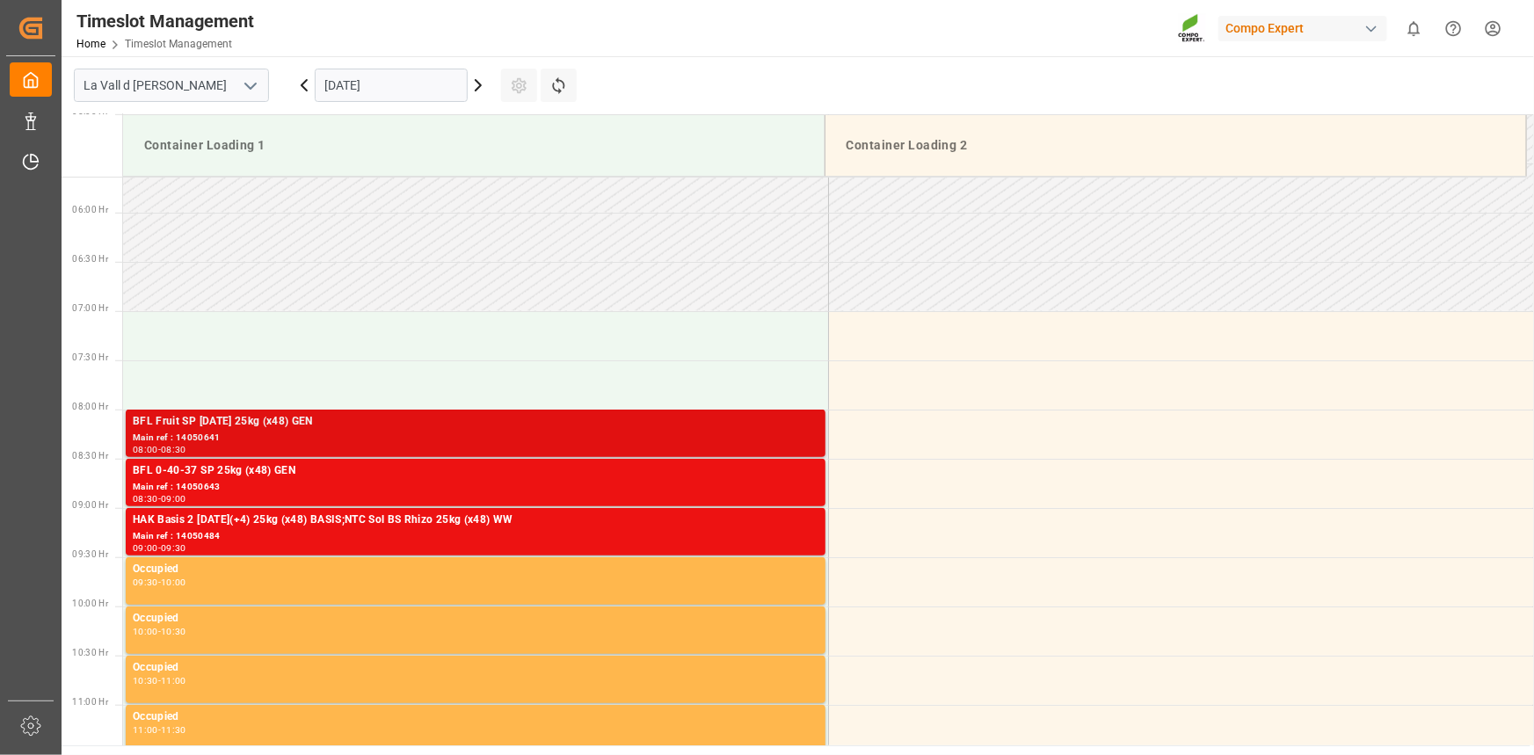
click at [498, 418] on div "BFL Fruit SP [DATE] 25kg (x48) GEN" at bounding box center [476, 422] width 686 height 18
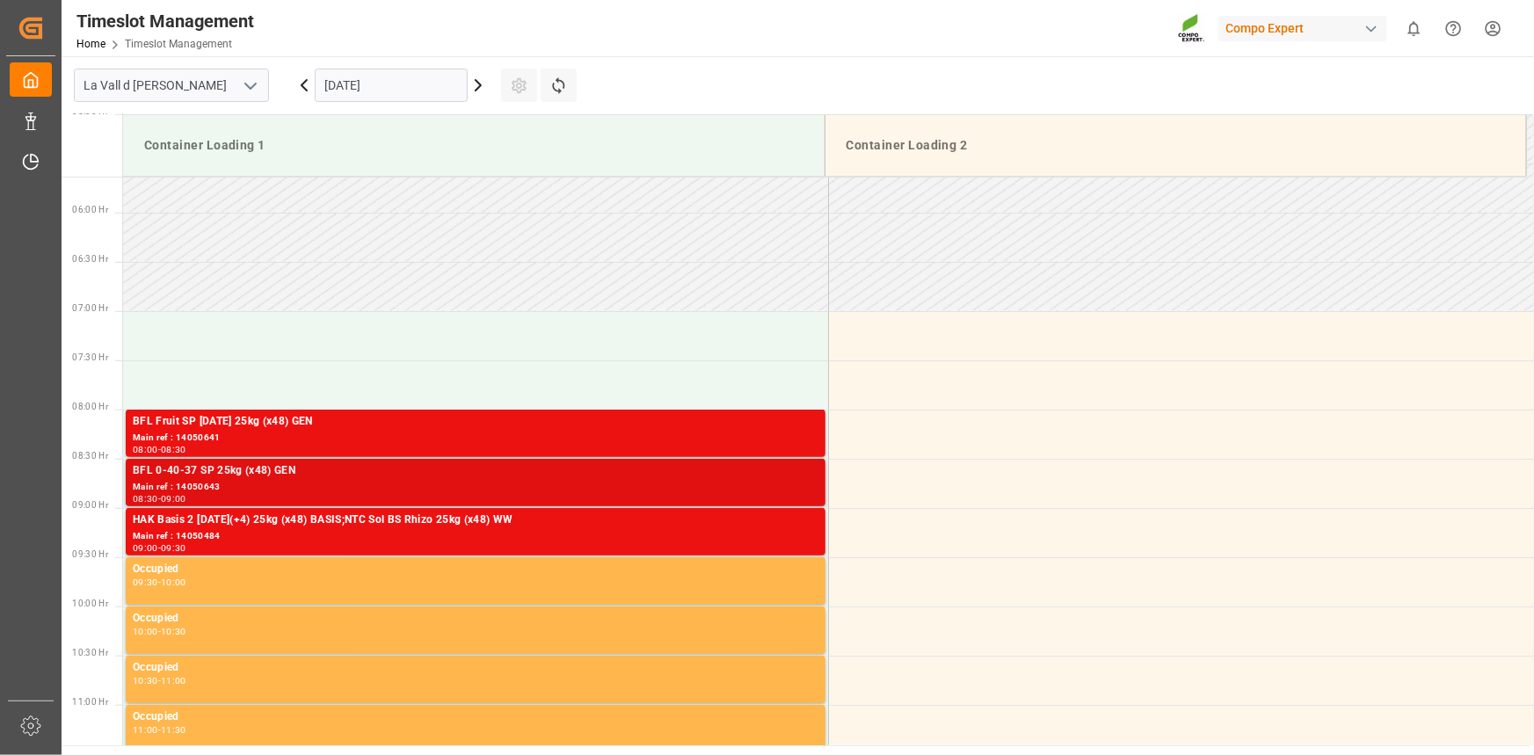
click at [556, 489] on div "Main ref : 14050643" at bounding box center [476, 487] width 686 height 15
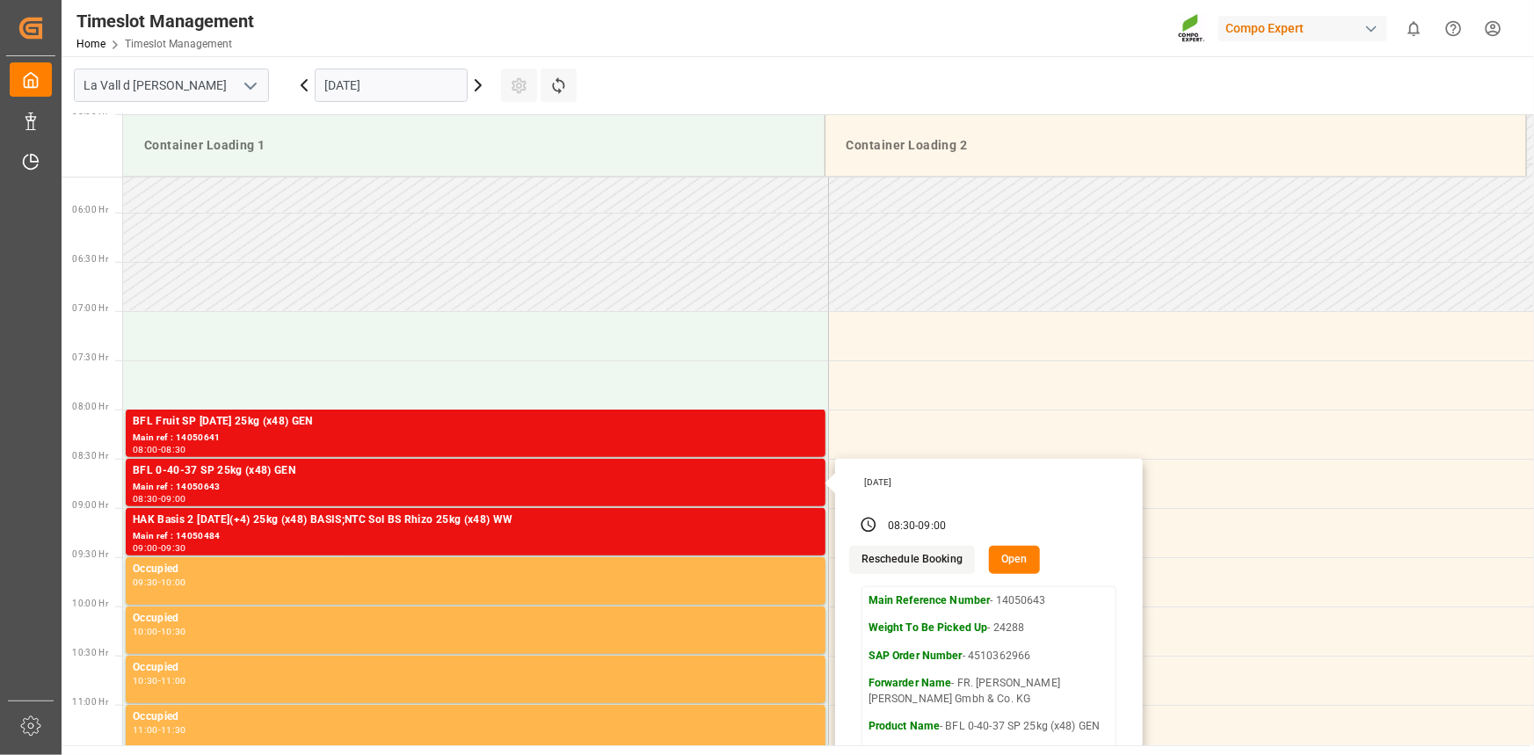
click at [378, 95] on input "[DATE]" at bounding box center [391, 85] width 153 height 33
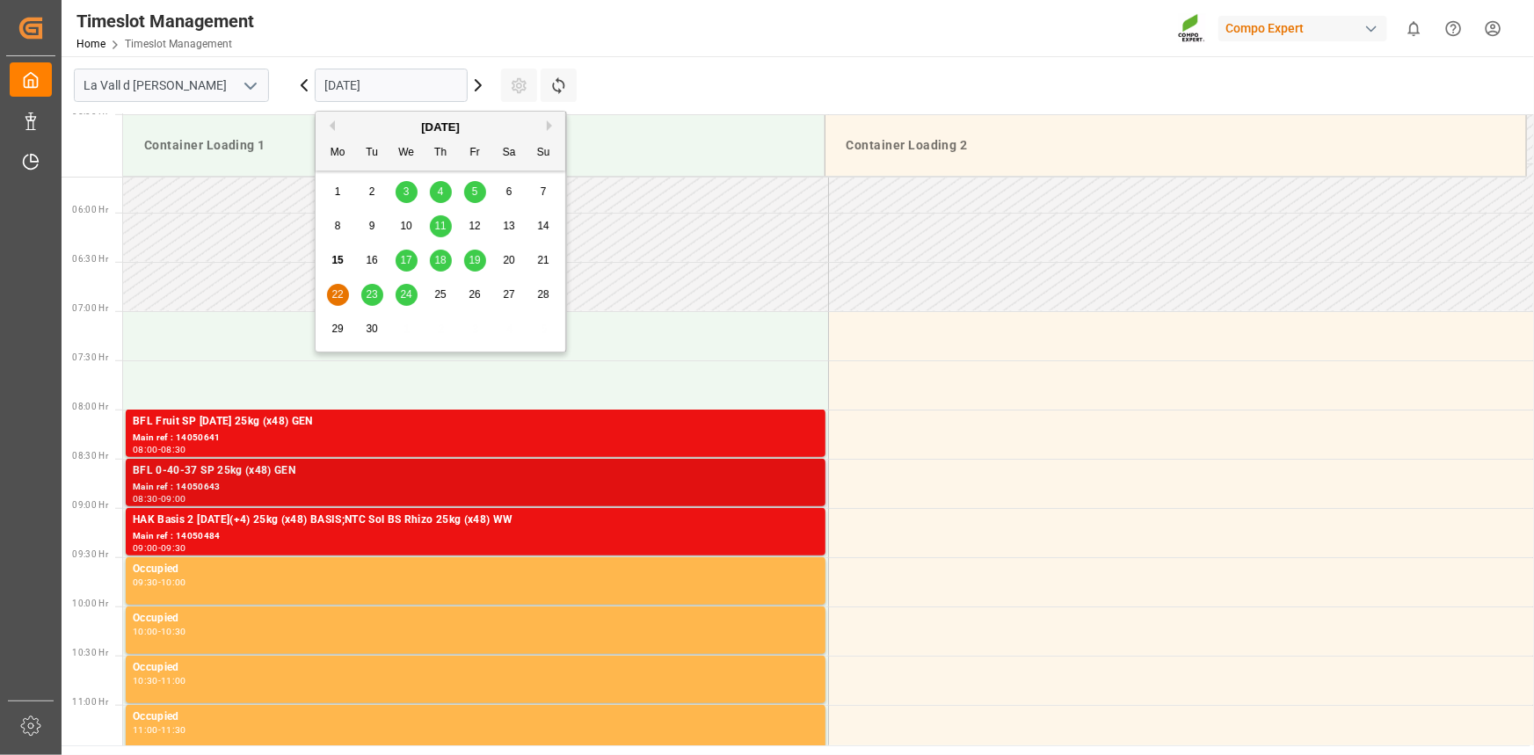
click at [519, 482] on div "Main ref : 14050643" at bounding box center [476, 487] width 686 height 15
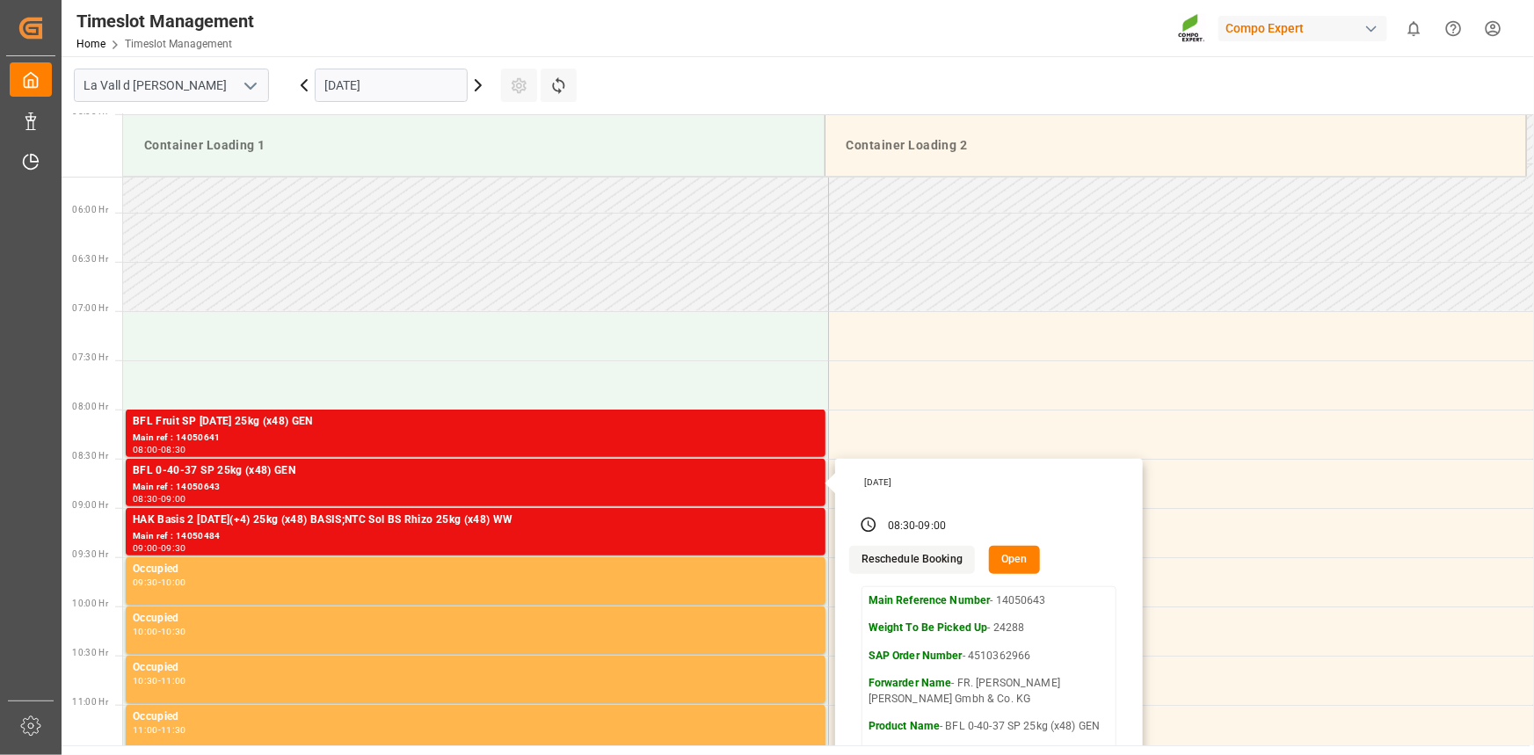
click at [360, 82] on input "[DATE]" at bounding box center [391, 85] width 153 height 33
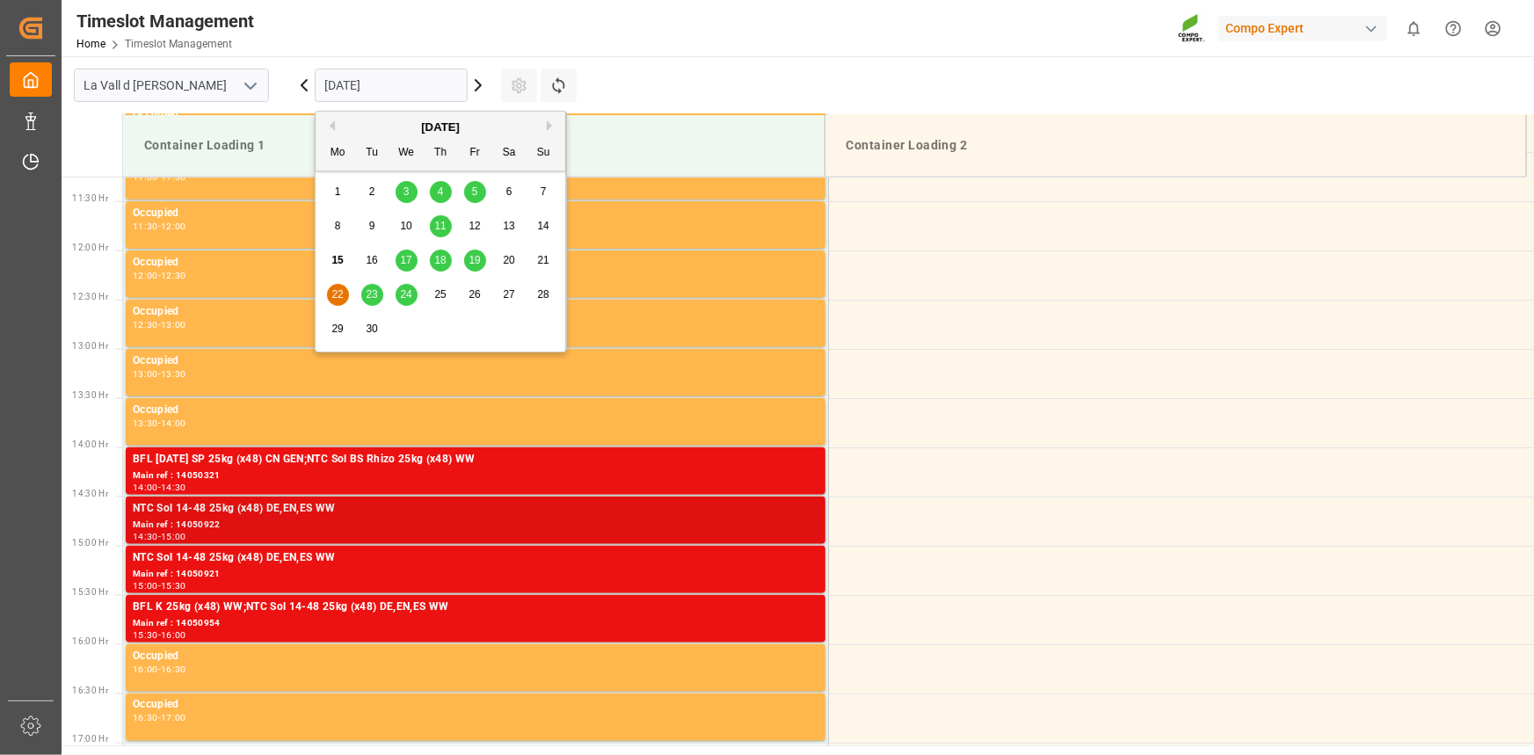
scroll to position [1115, 0]
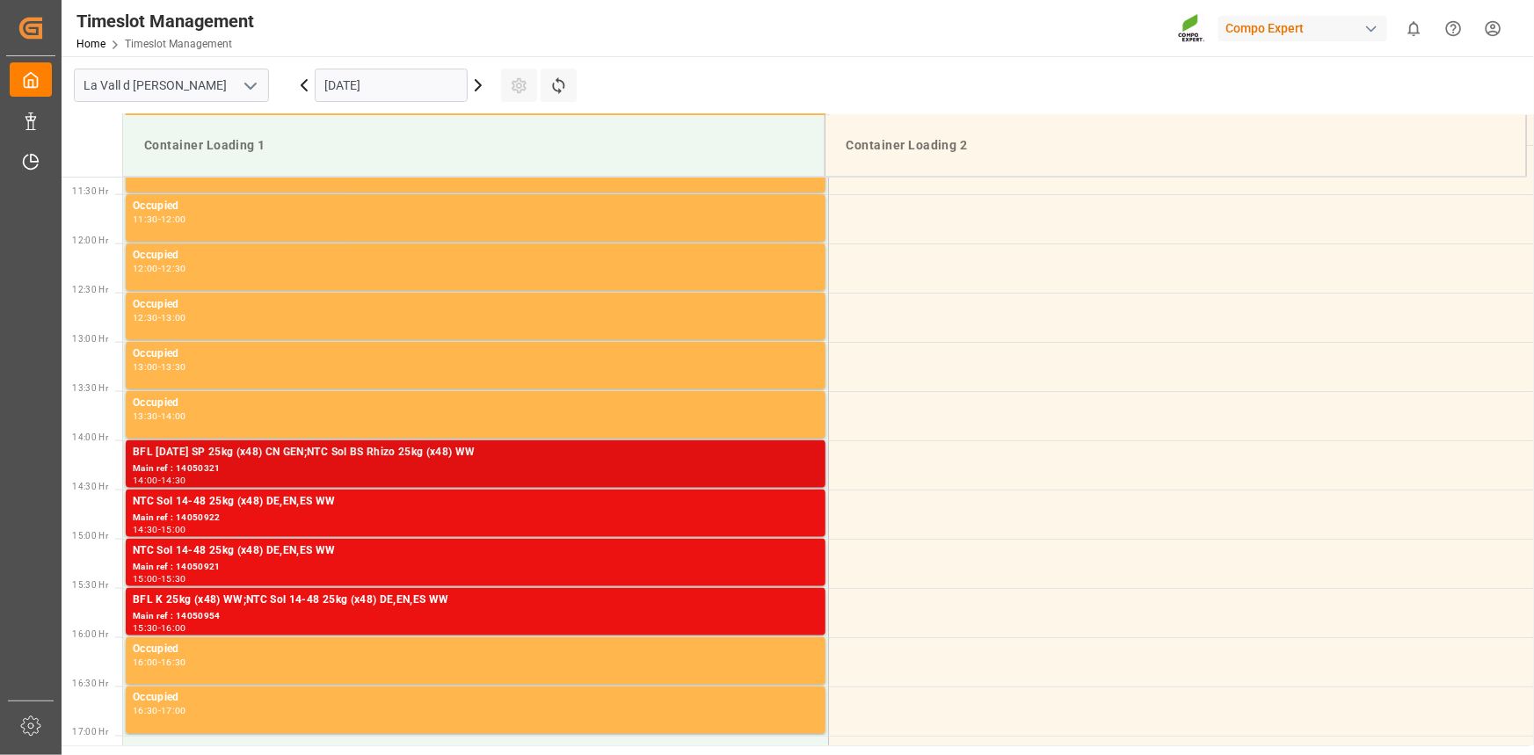
click at [533, 462] on div "Main ref : 14050321" at bounding box center [476, 469] width 686 height 15
click at [548, 464] on div "Main ref : 14050321" at bounding box center [476, 469] width 686 height 15
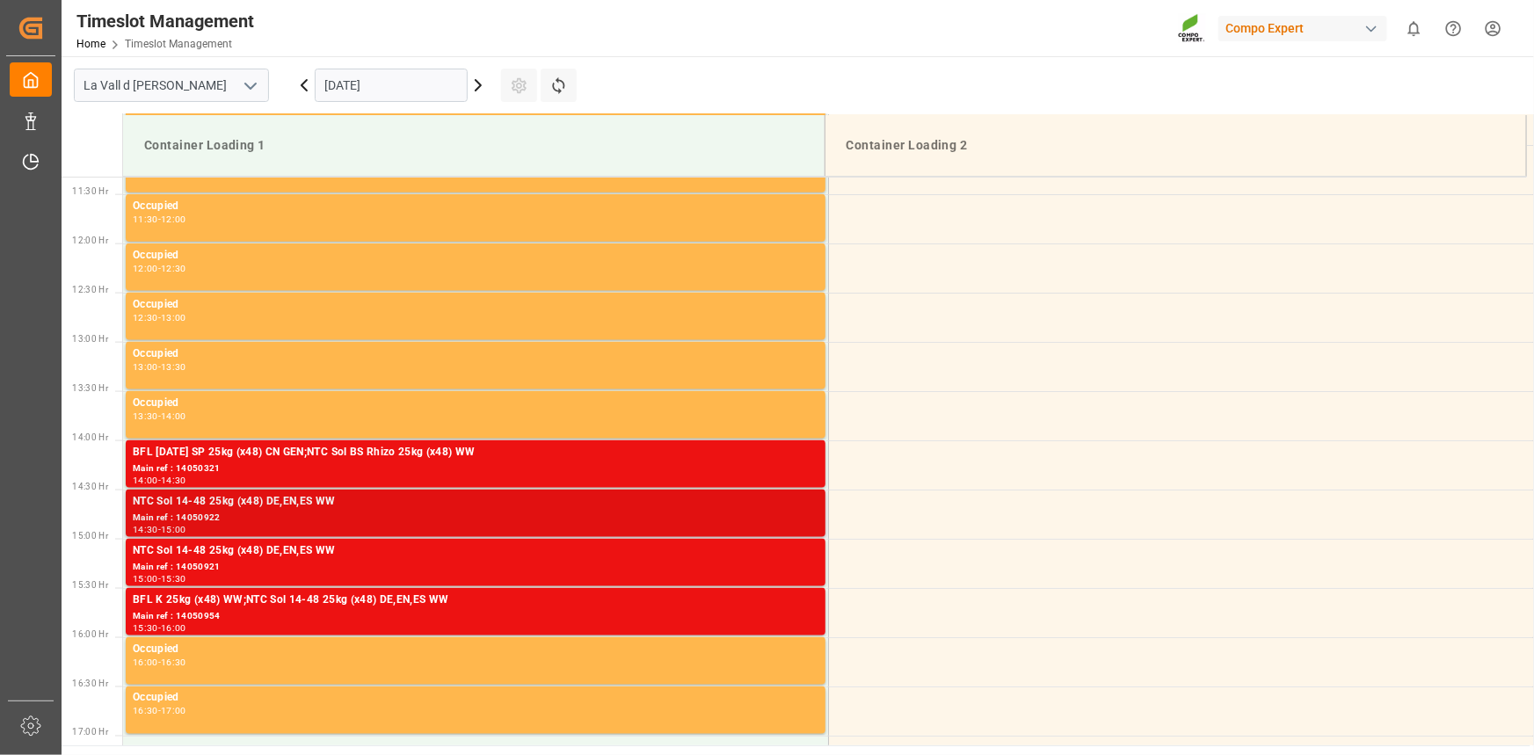
click at [602, 517] on div "Main ref : 14050922" at bounding box center [476, 518] width 686 height 15
click at [702, 518] on div "Main ref : 14050922" at bounding box center [476, 518] width 686 height 15
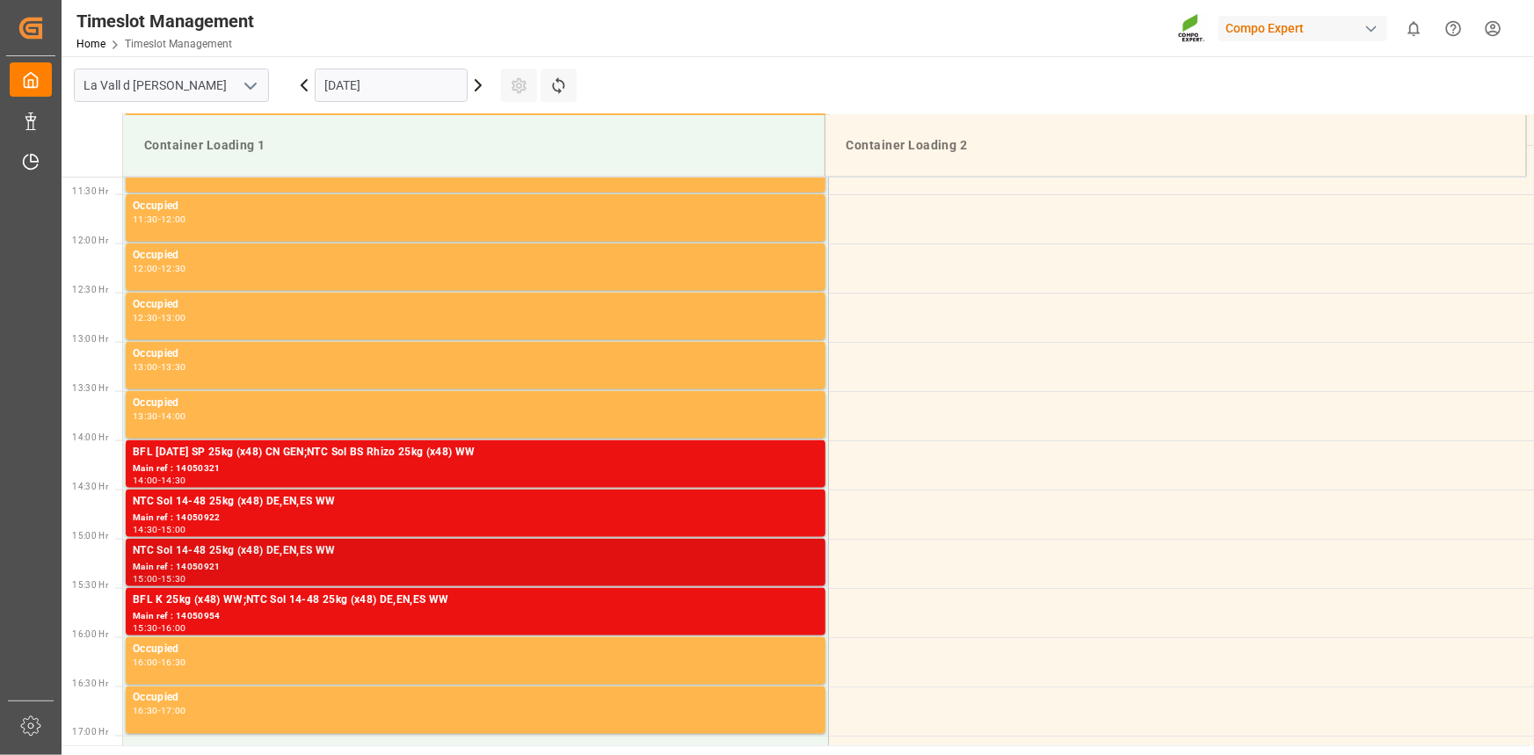
click at [731, 571] on div "Main ref : 14050921" at bounding box center [476, 567] width 686 height 15
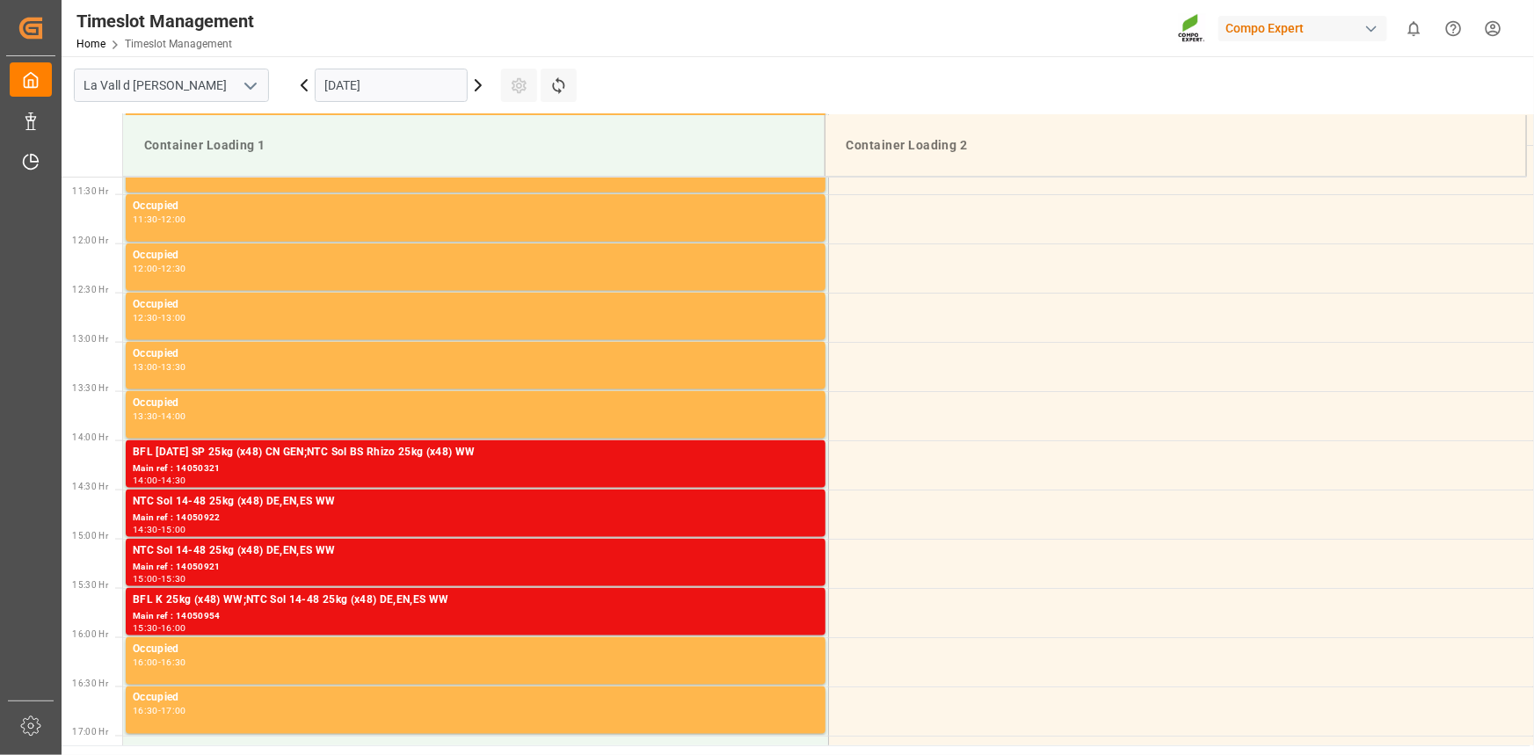
click at [735, 598] on div "BFL K 25kg (x48) WW;NTC Sol 14-48 25kg (x48) DE,EN,ES WW" at bounding box center [476, 601] width 686 height 18
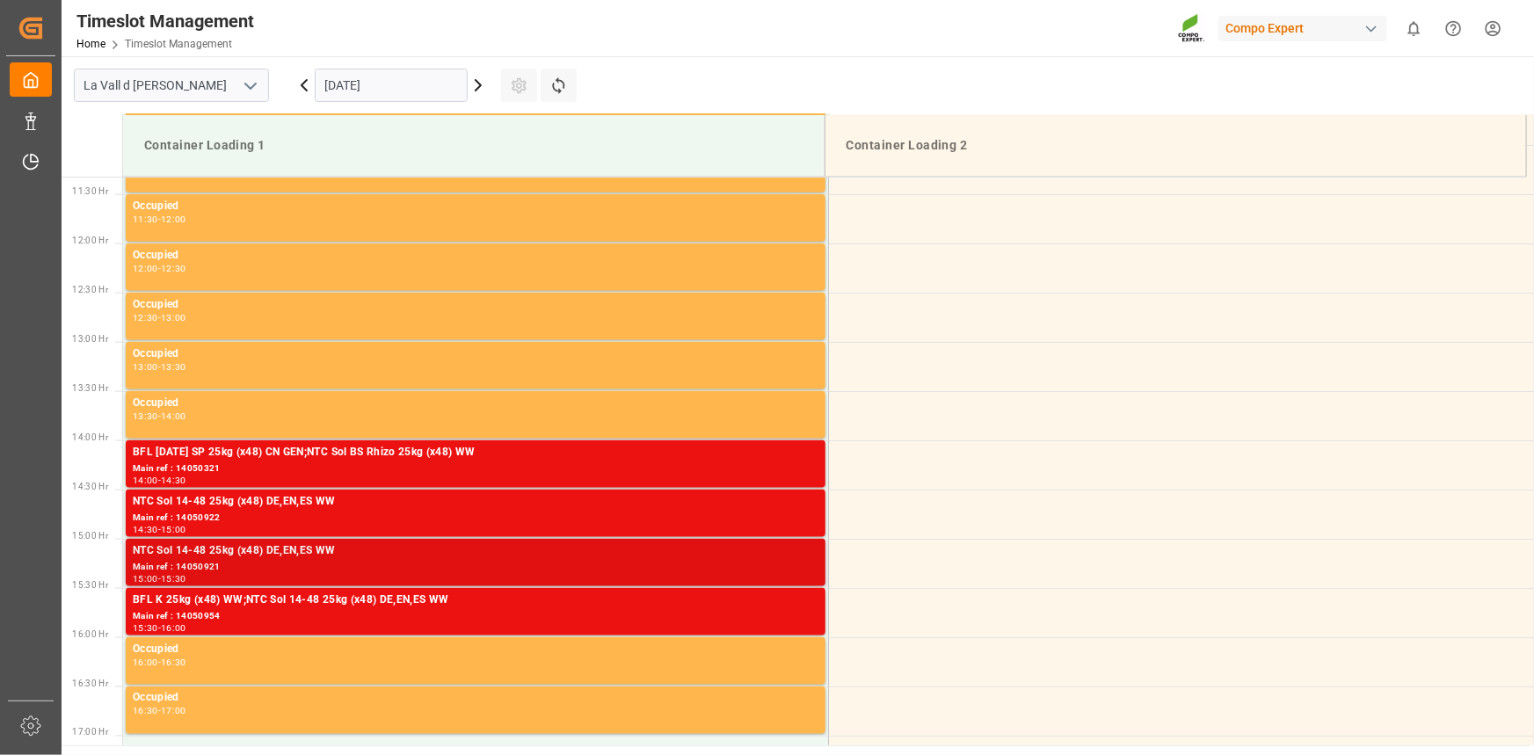
click at [743, 563] on div "Main ref : 14050921" at bounding box center [476, 567] width 686 height 15
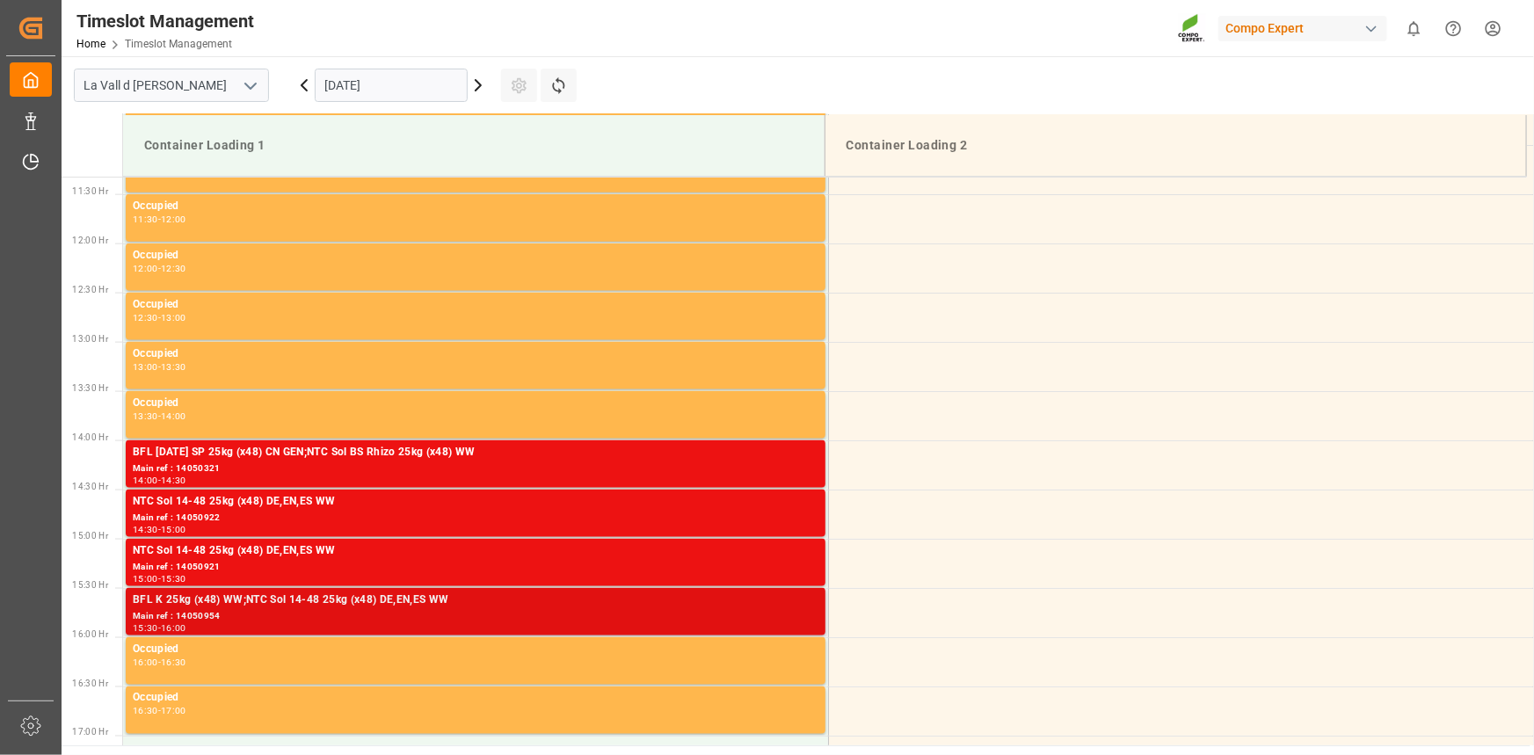
click at [747, 607] on div "BFL K 25kg (x48) WW;NTC Sol 14-48 25kg (x48) DE,EN,ES WW" at bounding box center [476, 601] width 686 height 18
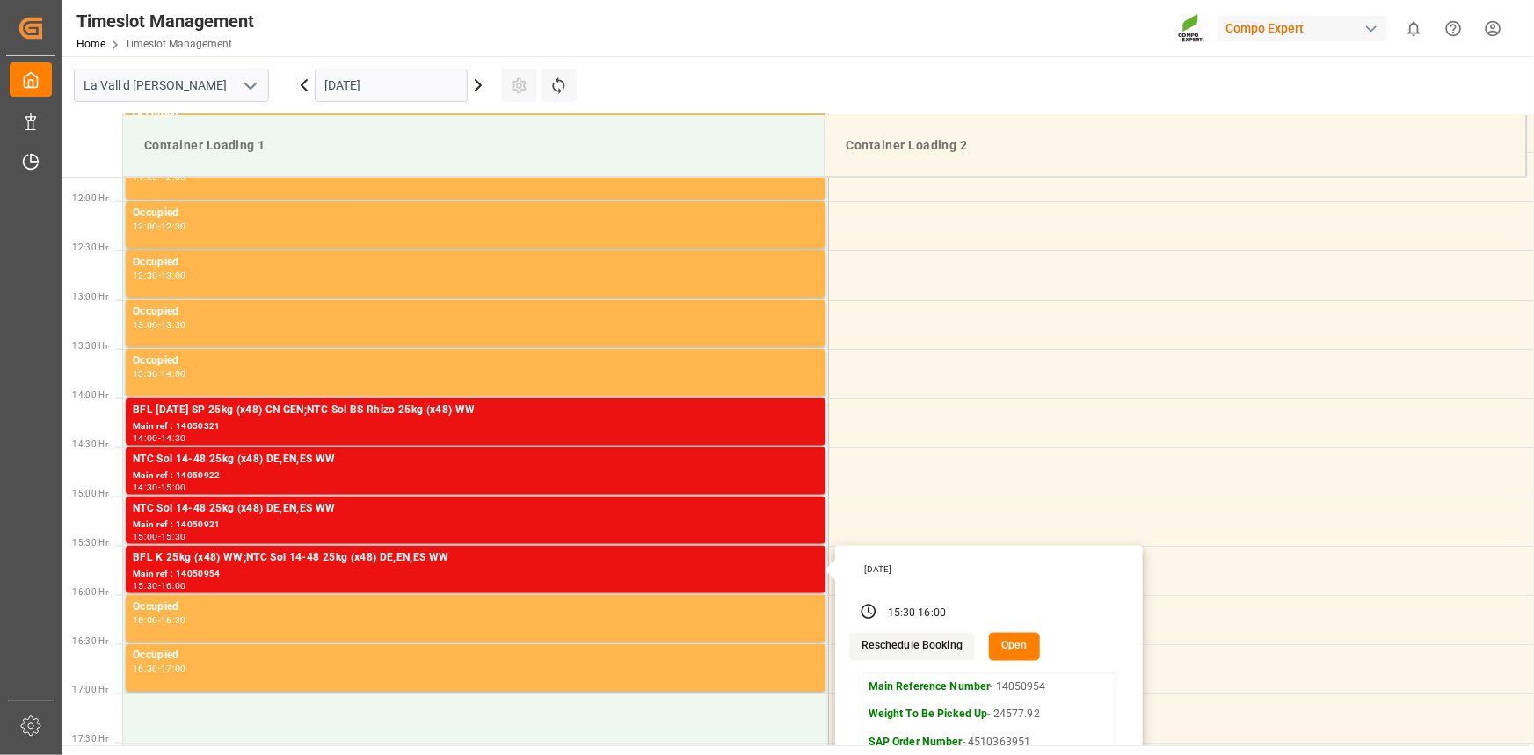
scroll to position [1195, 0]
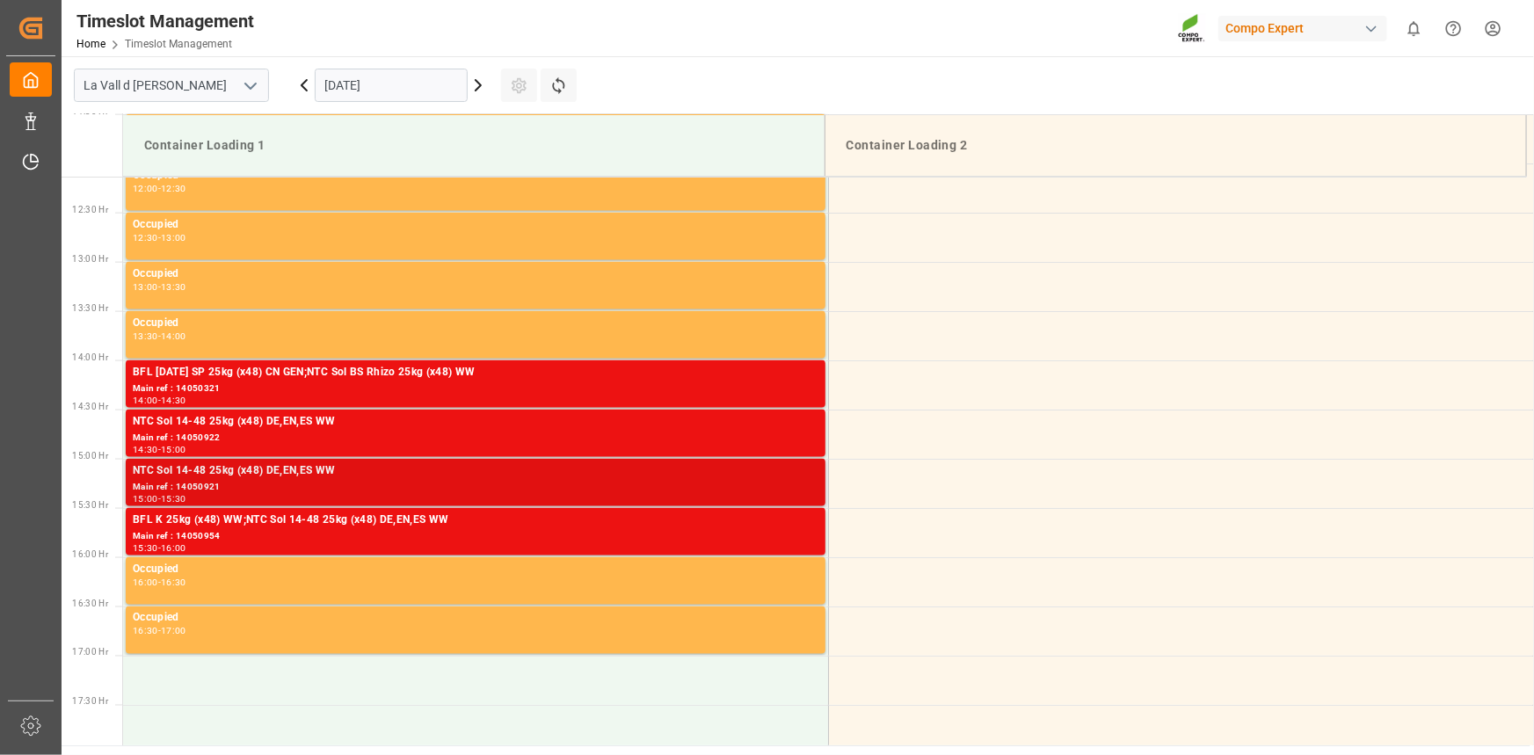
click at [596, 481] on div "Main ref : 14050921" at bounding box center [476, 487] width 686 height 15
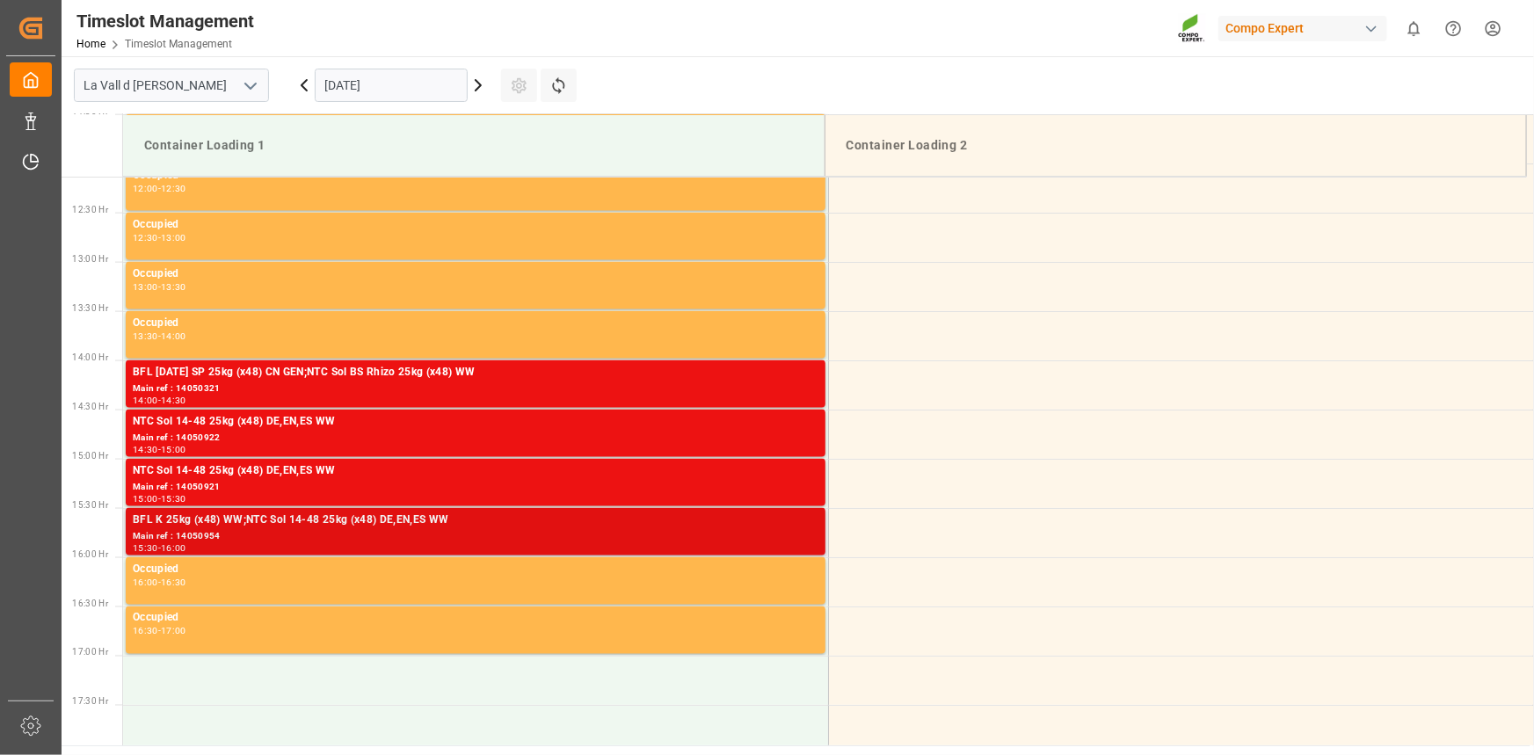
click at [649, 536] on div "Main ref : 14050954" at bounding box center [476, 536] width 686 height 15
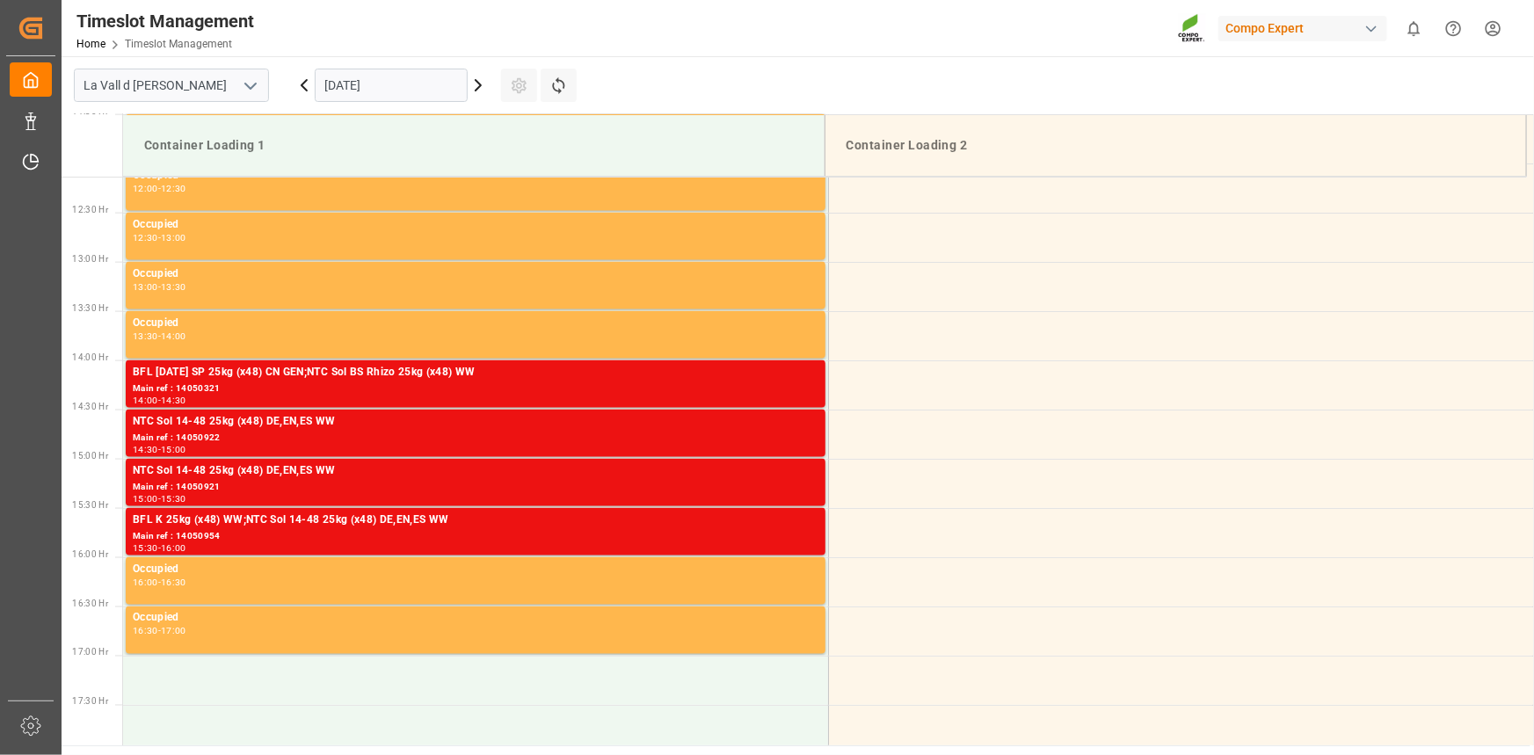
click at [712, 75] on main "[GEOGRAPHIC_DATA] [DATE] Settings Refresh Time Slots Container Loading 1 Contai…" at bounding box center [796, 400] width 1469 height 689
